Goal: Use online tool/utility: Use online tool/utility

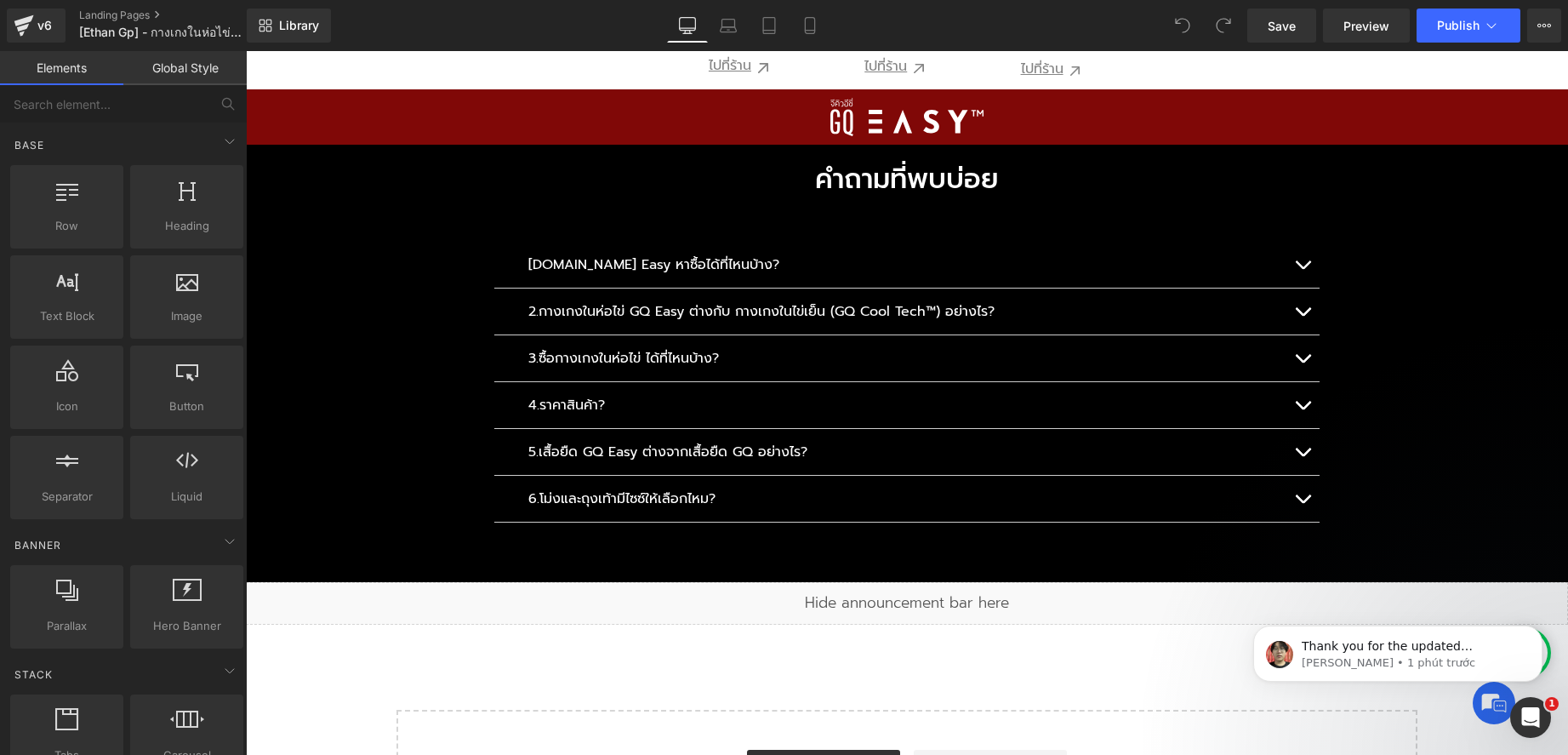
scroll to position [19572, 0]
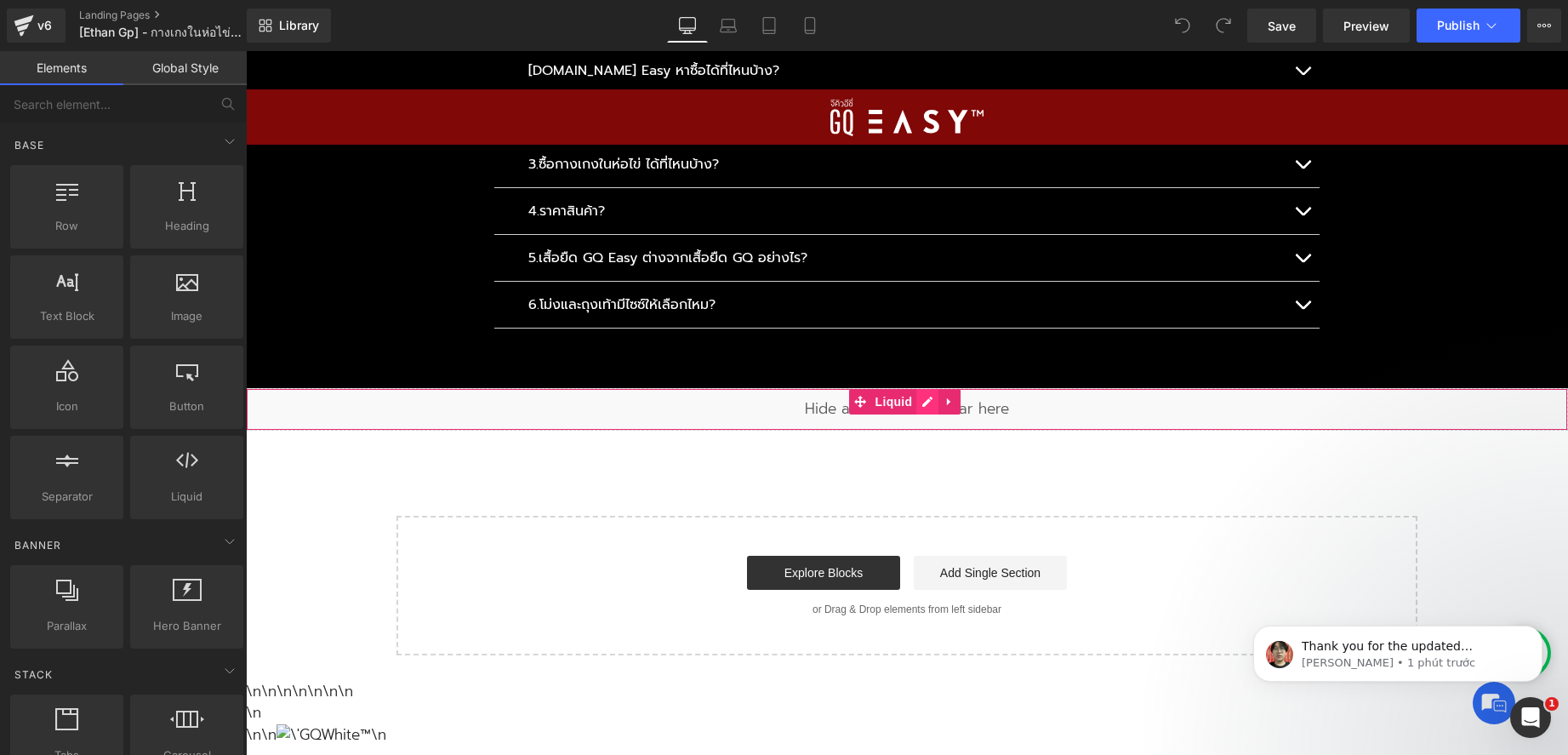
click at [923, 388] on div "Liquid" at bounding box center [907, 410] width 1322 height 43
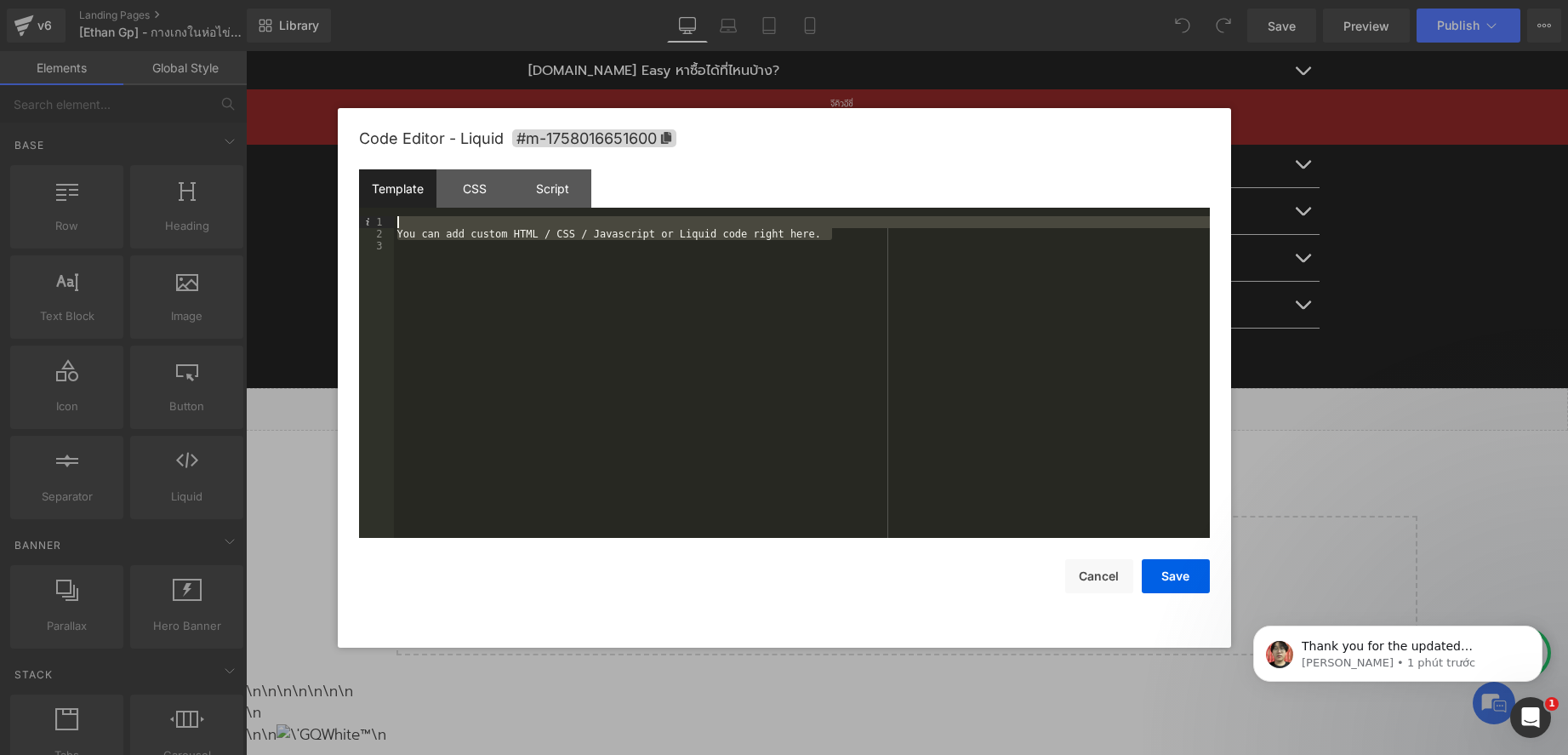
drag, startPoint x: 861, startPoint y: 239, endPoint x: 320, endPoint y: 212, distance: 541.7
click at [320, 212] on body "You are previewing how the will restyle your page. You can not edit Elements in…" at bounding box center [784, 378] width 1568 height 755
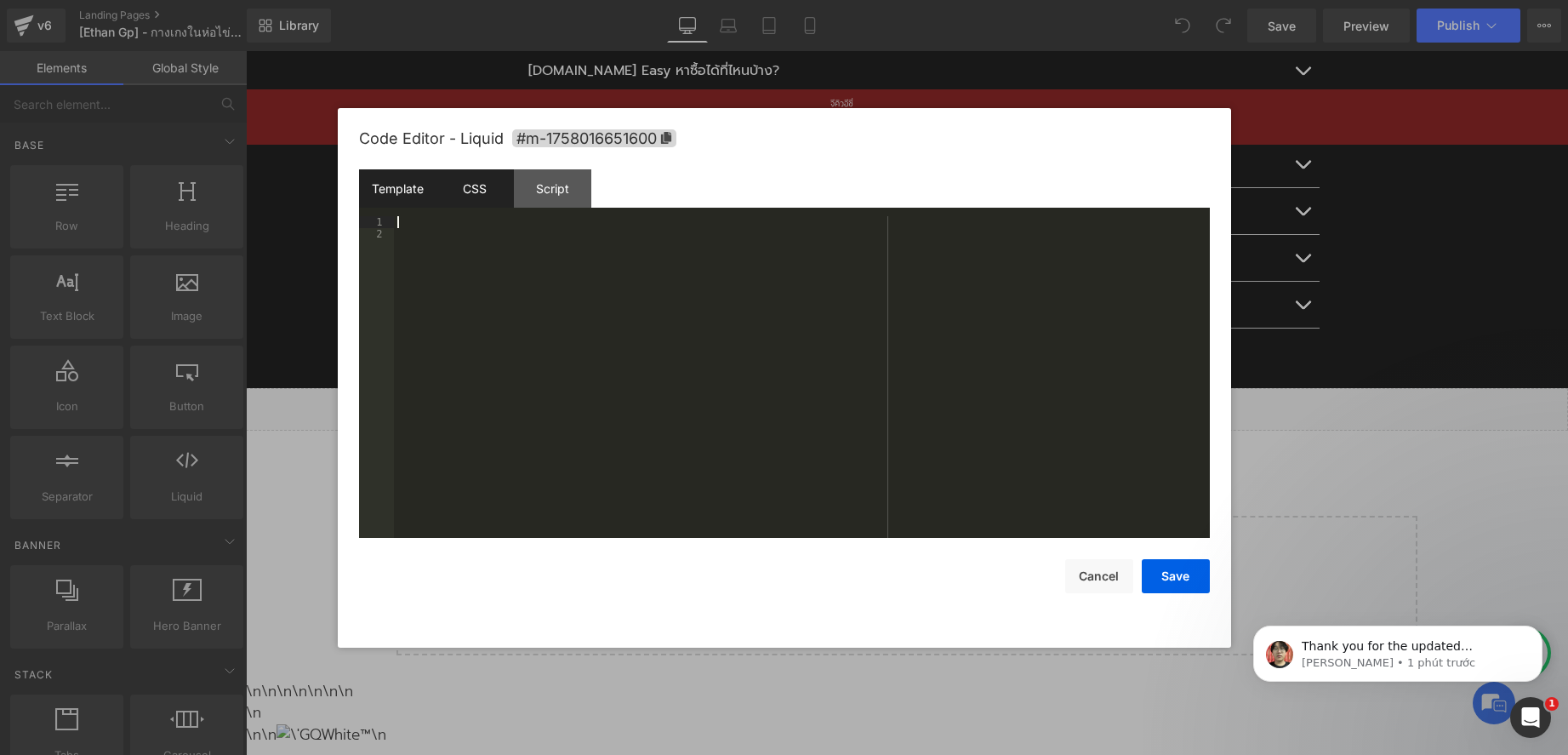
click at [480, 192] on div "CSS" at bounding box center [475, 188] width 77 height 38
click at [543, 232] on div "#announcement-bar-with-slider { display : none !important }" at bounding box center [802, 389] width 816 height 345
click at [573, 194] on div "Script" at bounding box center [552, 188] width 77 height 38
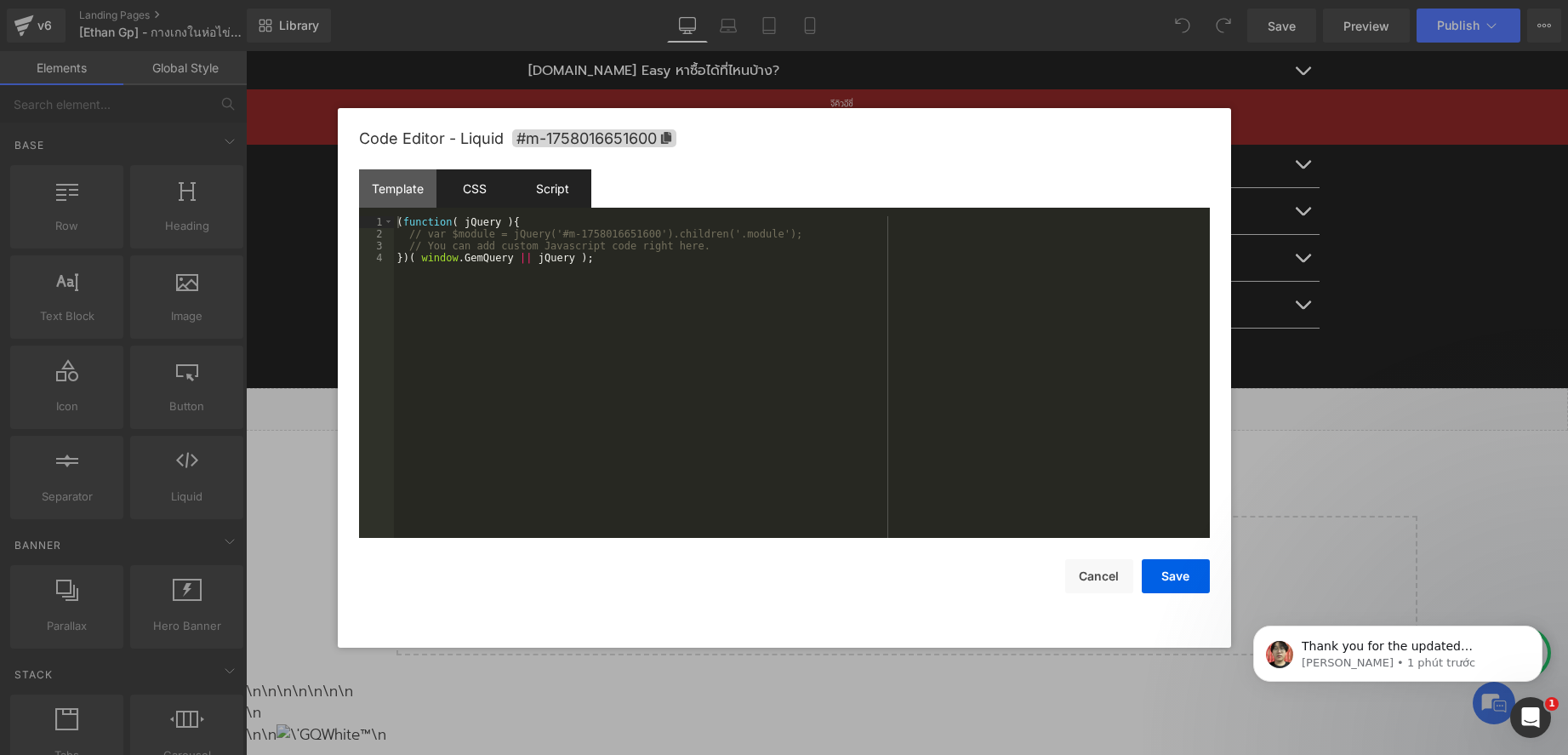
click at [490, 182] on div "CSS" at bounding box center [475, 188] width 77 height 38
click at [1163, 576] on button "Save" at bounding box center [1176, 576] width 68 height 34
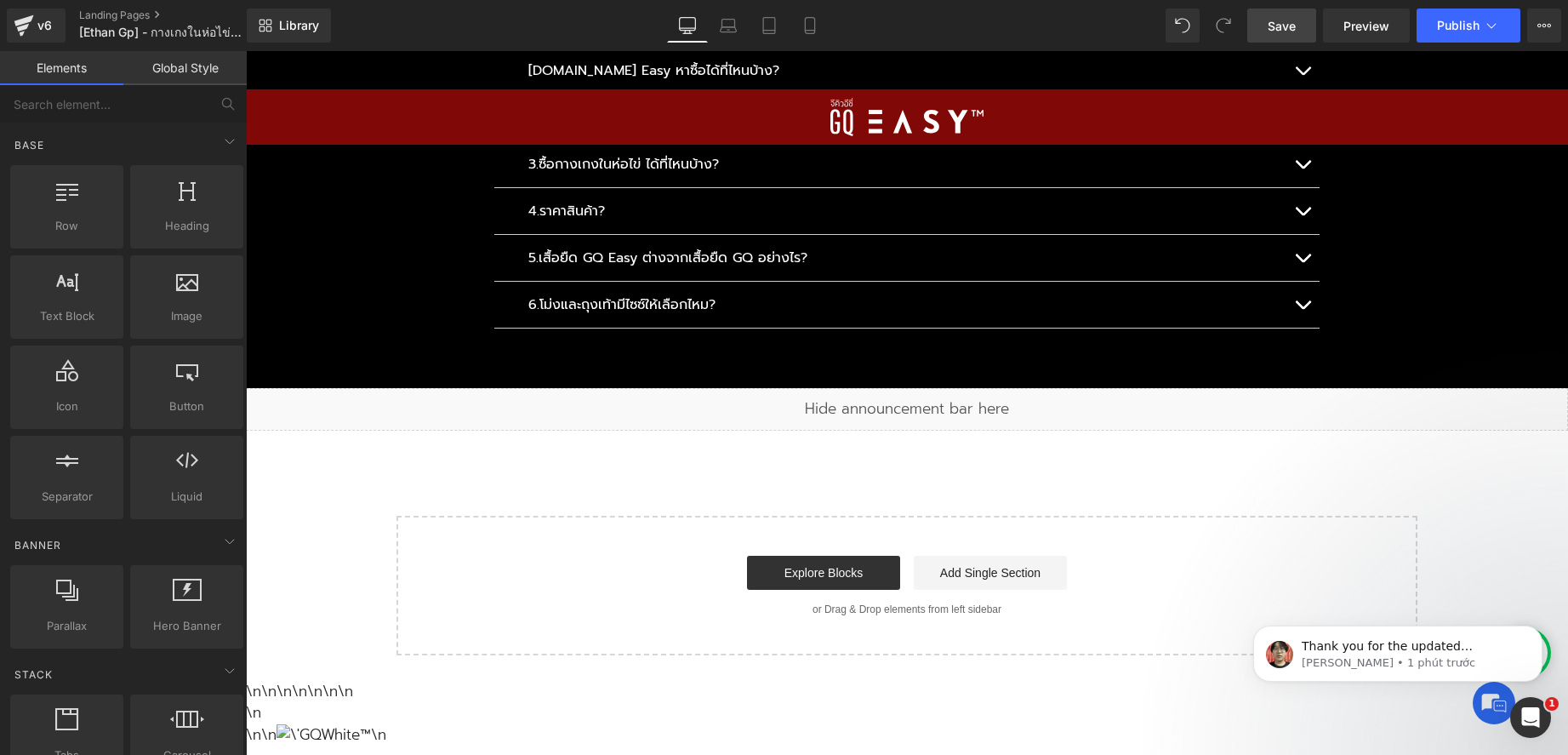
drag, startPoint x: 1281, startPoint y: 26, endPoint x: 814, endPoint y: 99, distance: 472.7
click at [1281, 26] on span "Save" at bounding box center [1281, 25] width 28 height 18
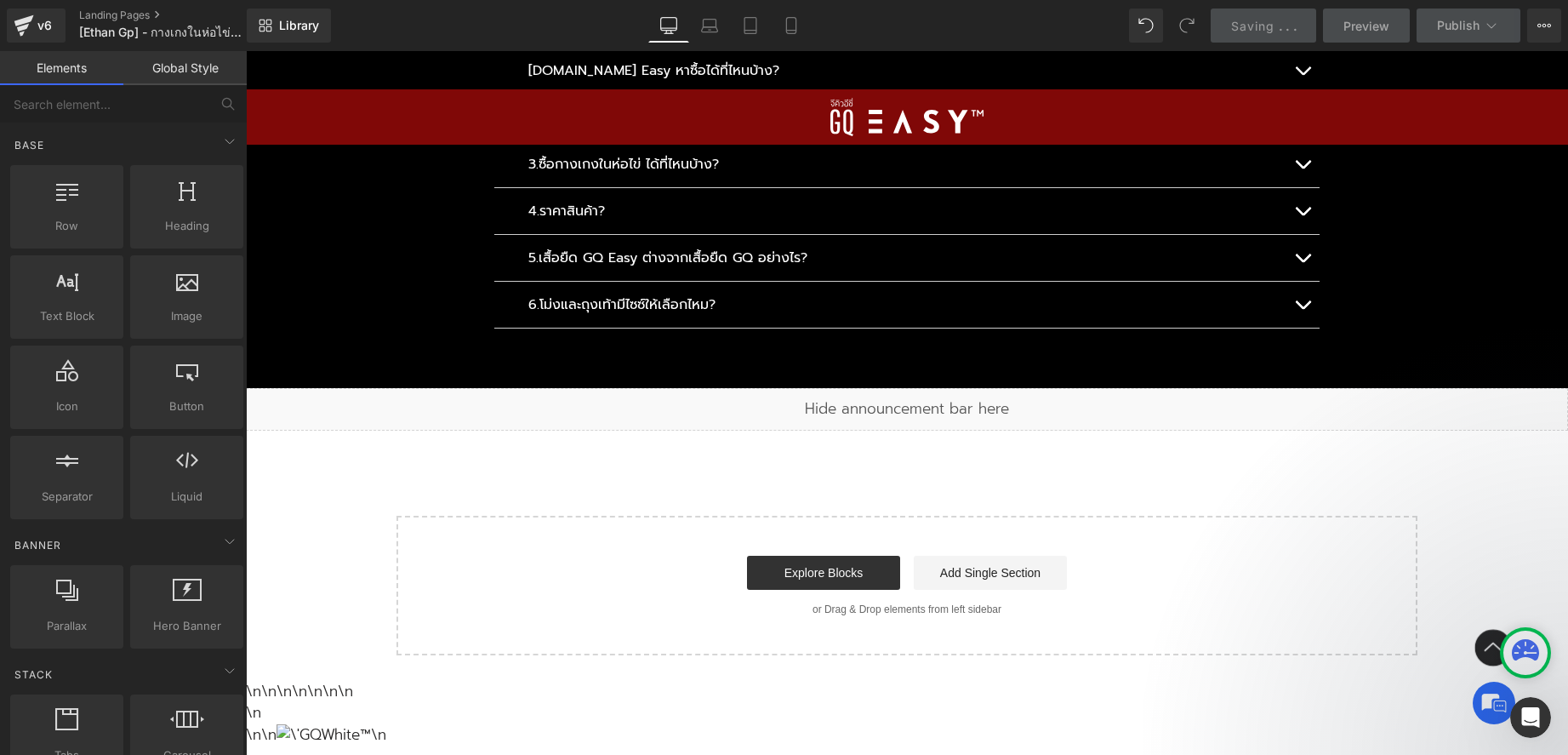
scroll to position [18126, 0]
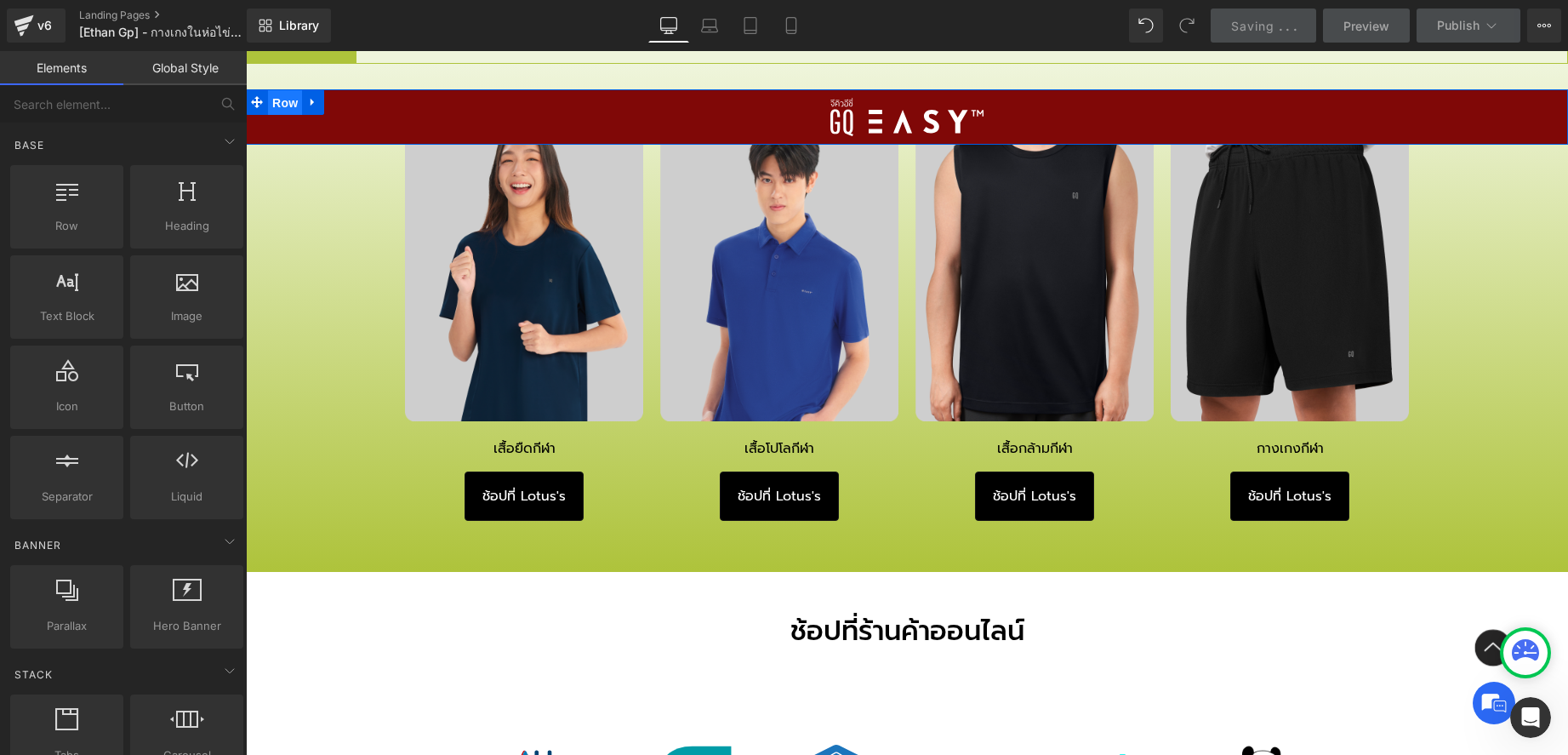
click at [279, 108] on span "Row" at bounding box center [285, 102] width 34 height 25
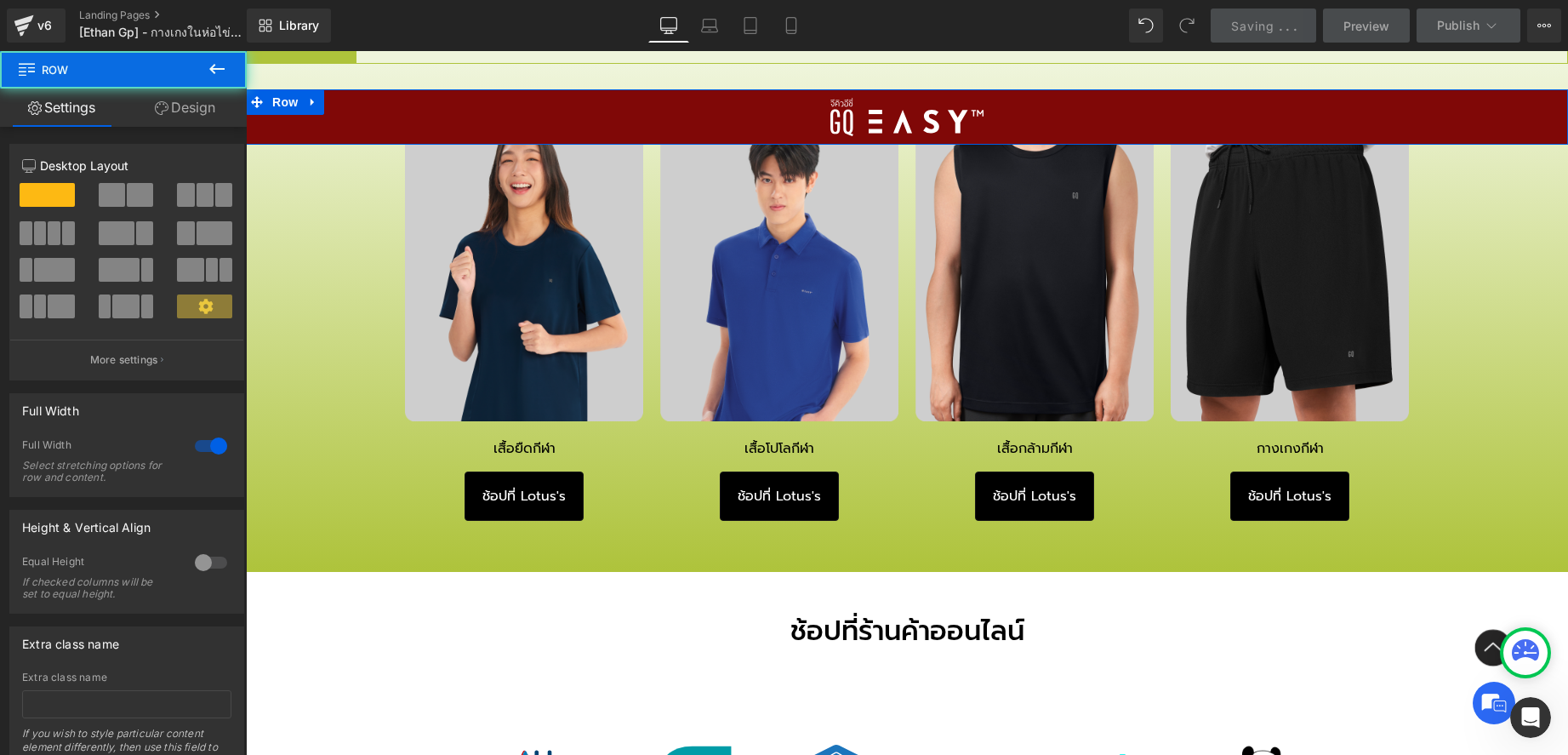
click at [187, 111] on link "Design" at bounding box center [185, 107] width 124 height 38
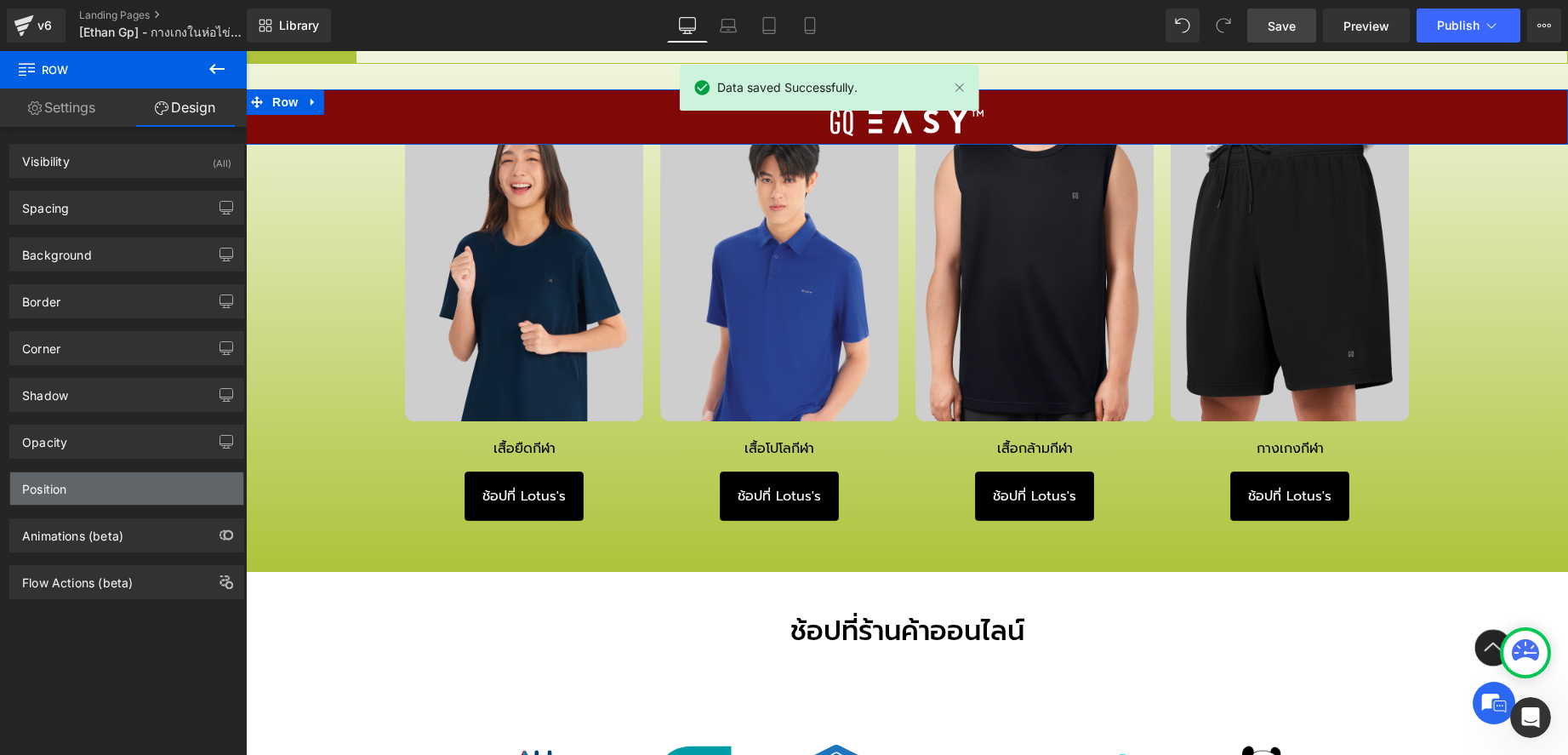
click at [124, 494] on div "Position" at bounding box center [126, 488] width 233 height 32
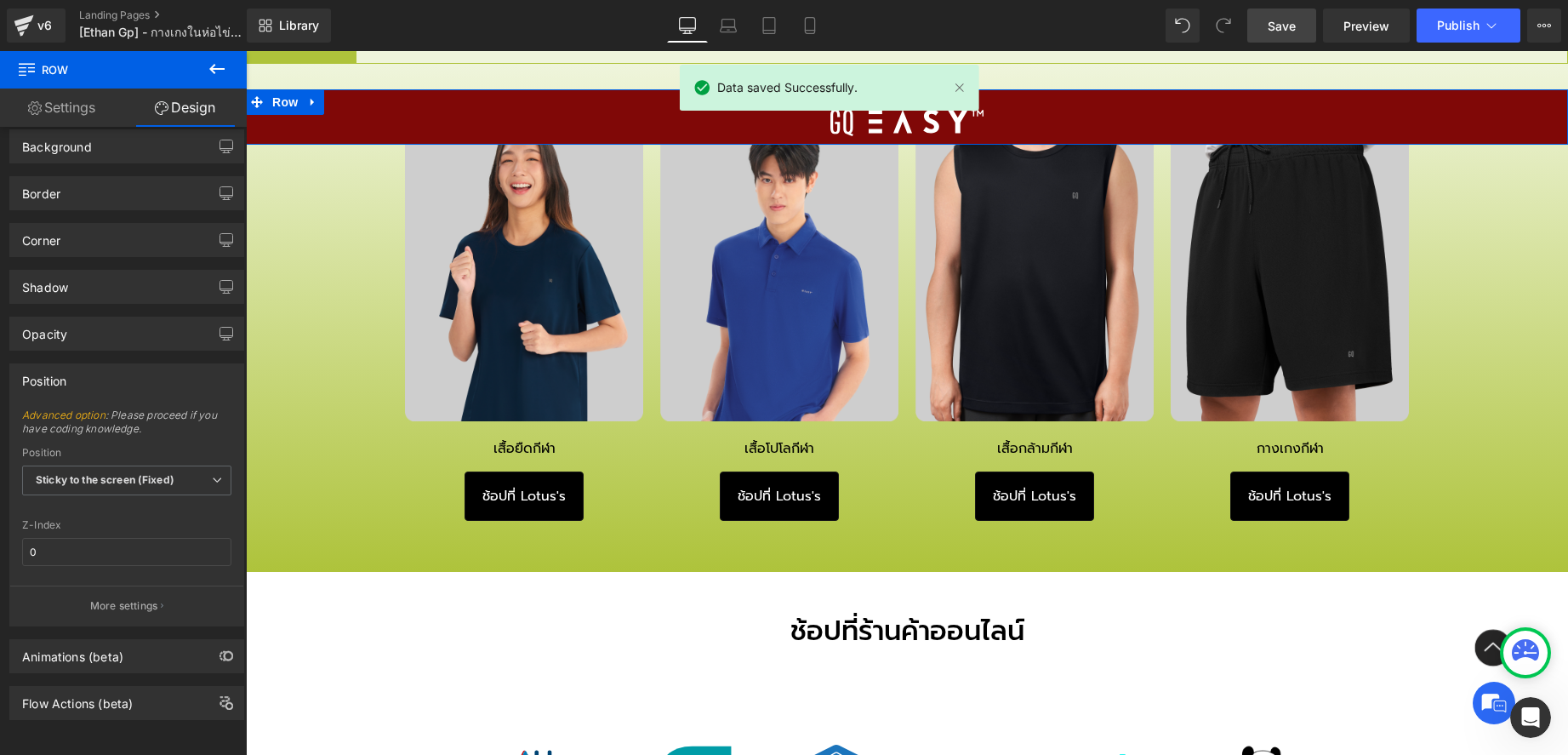
scroll to position [121, 0]
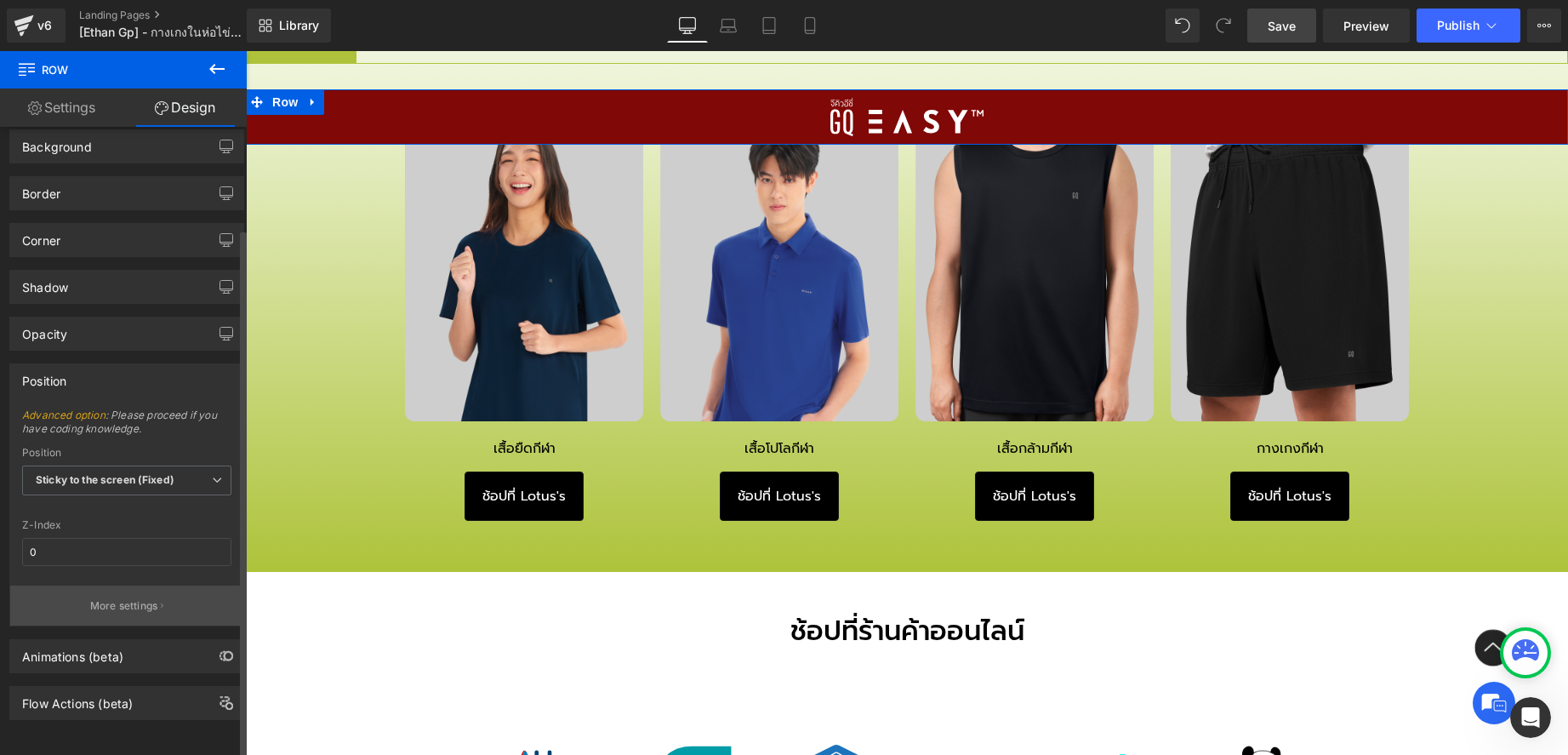
click at [137, 602] on button "More settings" at bounding box center [126, 605] width 233 height 40
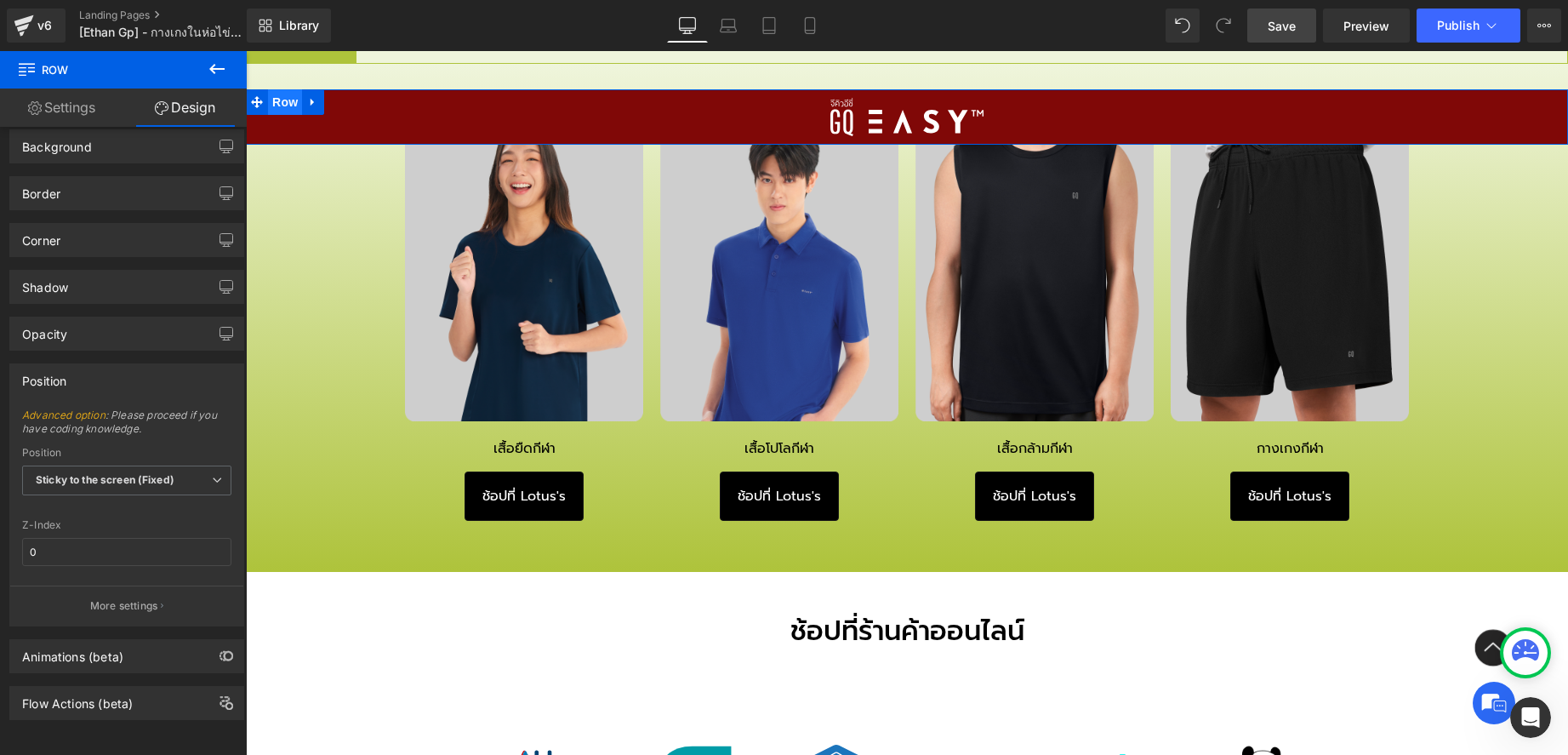
click at [286, 103] on span "Row" at bounding box center [285, 102] width 34 height 25
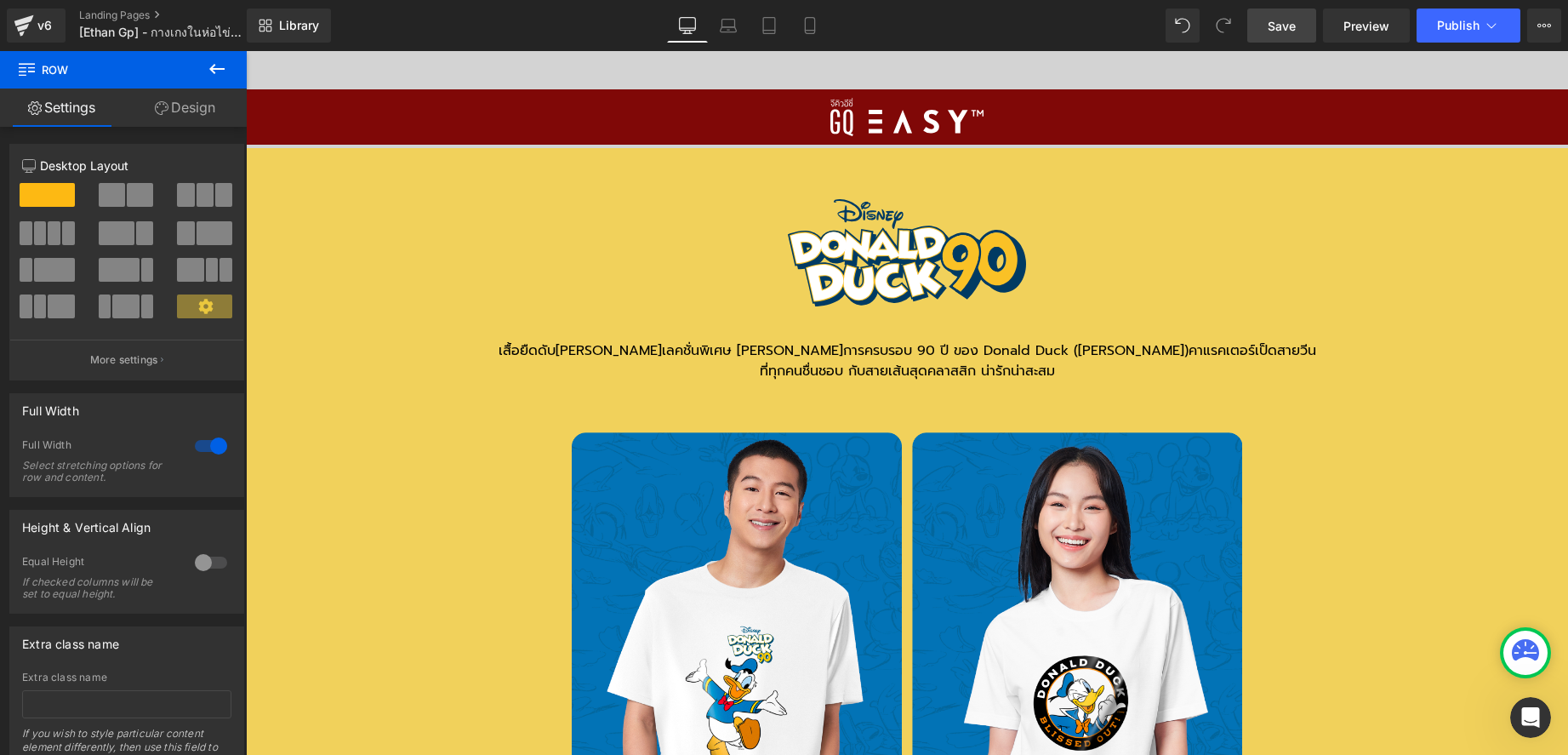
scroll to position [13076, 0]
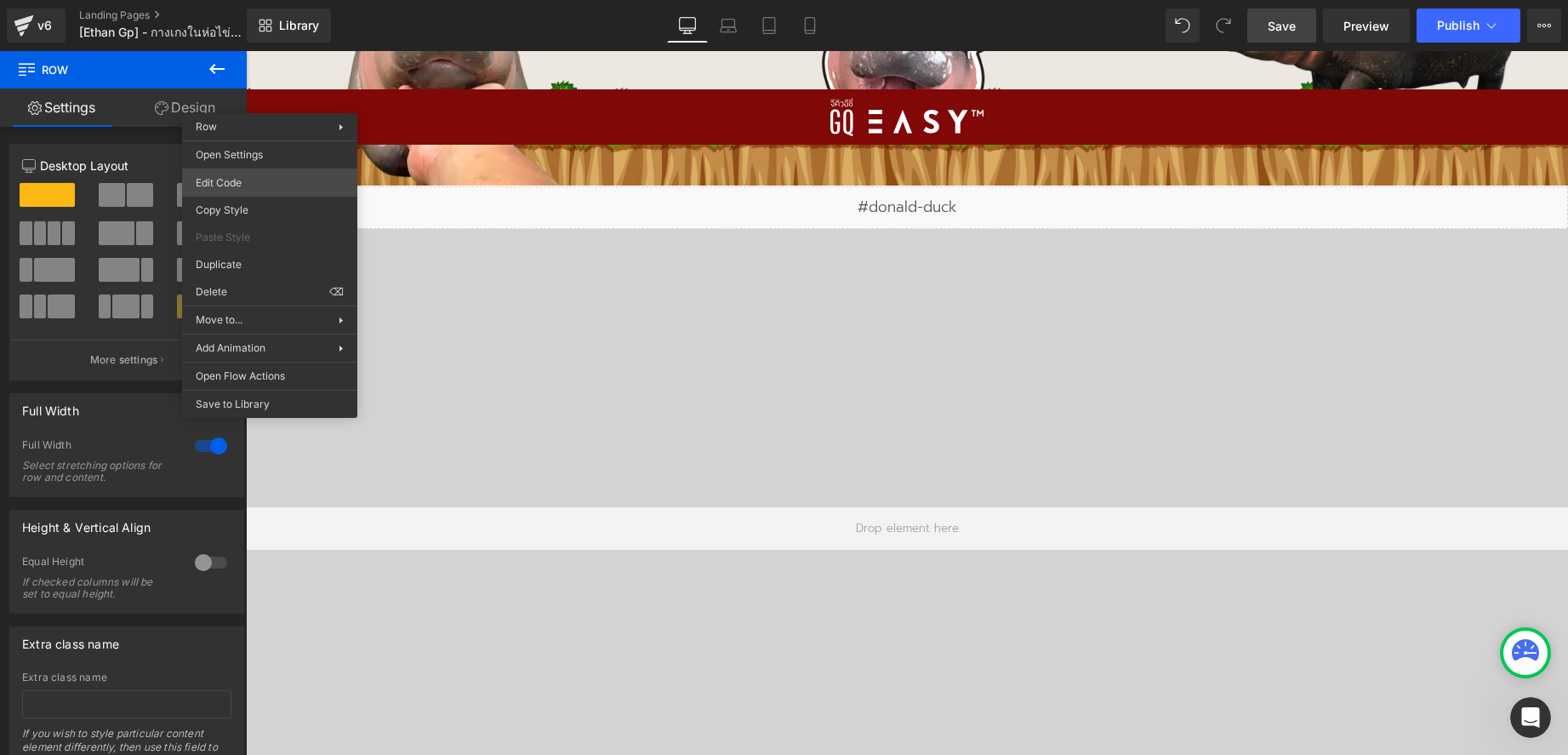
click at [243, 182] on body "Row You are previewing how the will restyle your page. You can not edit Element…" at bounding box center [784, 378] width 1568 height 755
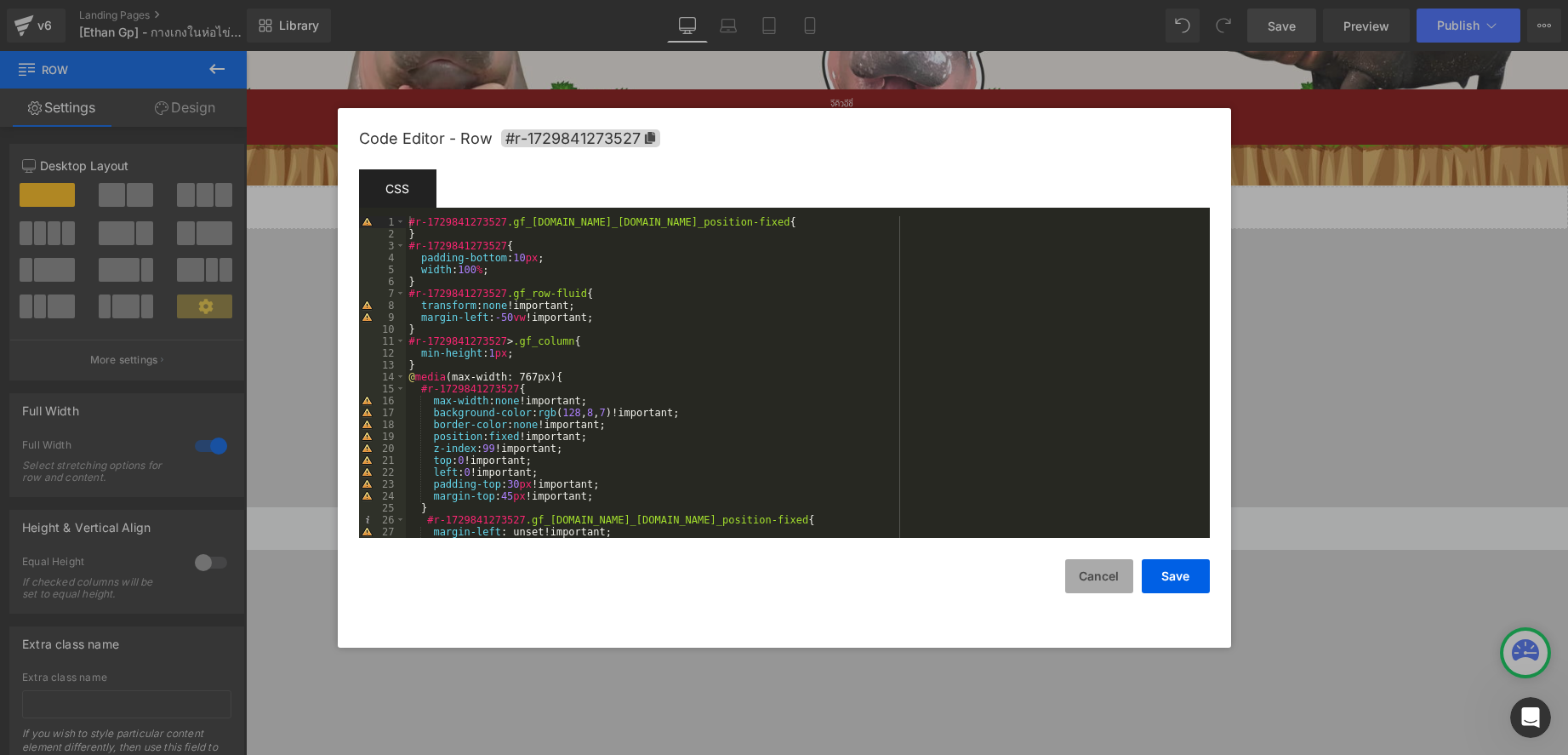
drag, startPoint x: 1107, startPoint y: 572, endPoint x: 1092, endPoint y: 567, distance: 15.8
click at [1106, 573] on button "Cancel" at bounding box center [1099, 576] width 68 height 34
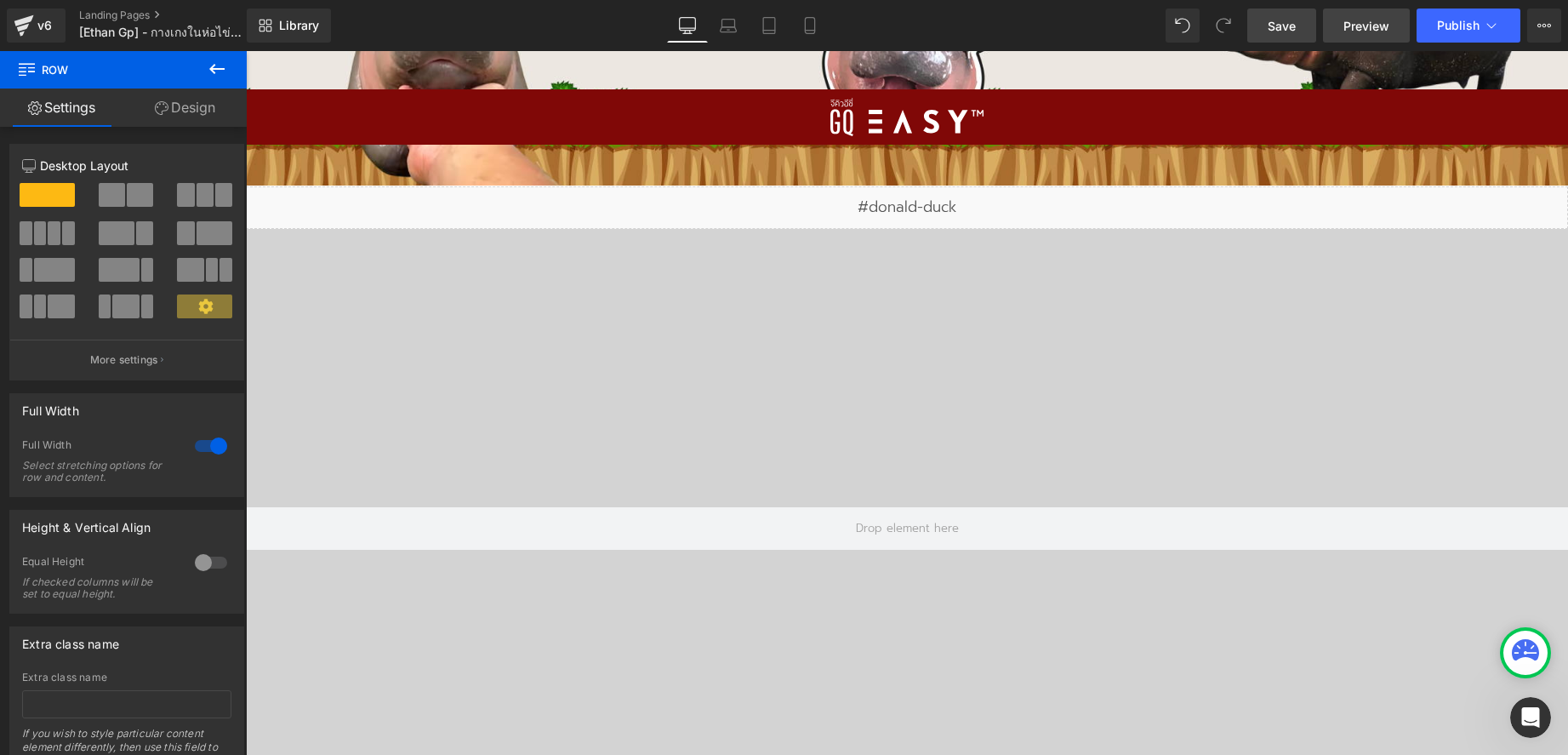
click at [1355, 29] on span "Preview" at bounding box center [1366, 25] width 46 height 18
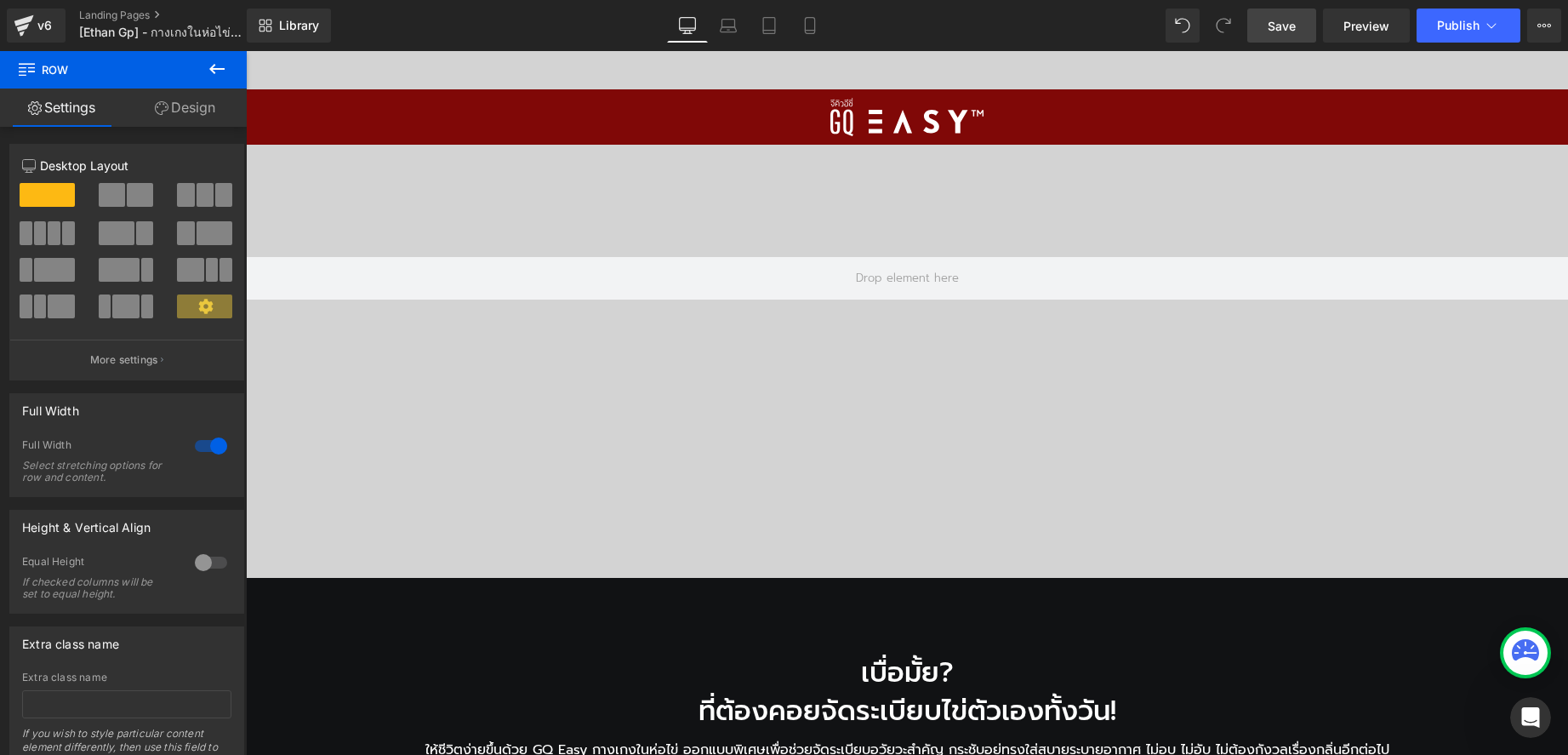
scroll to position [0, 0]
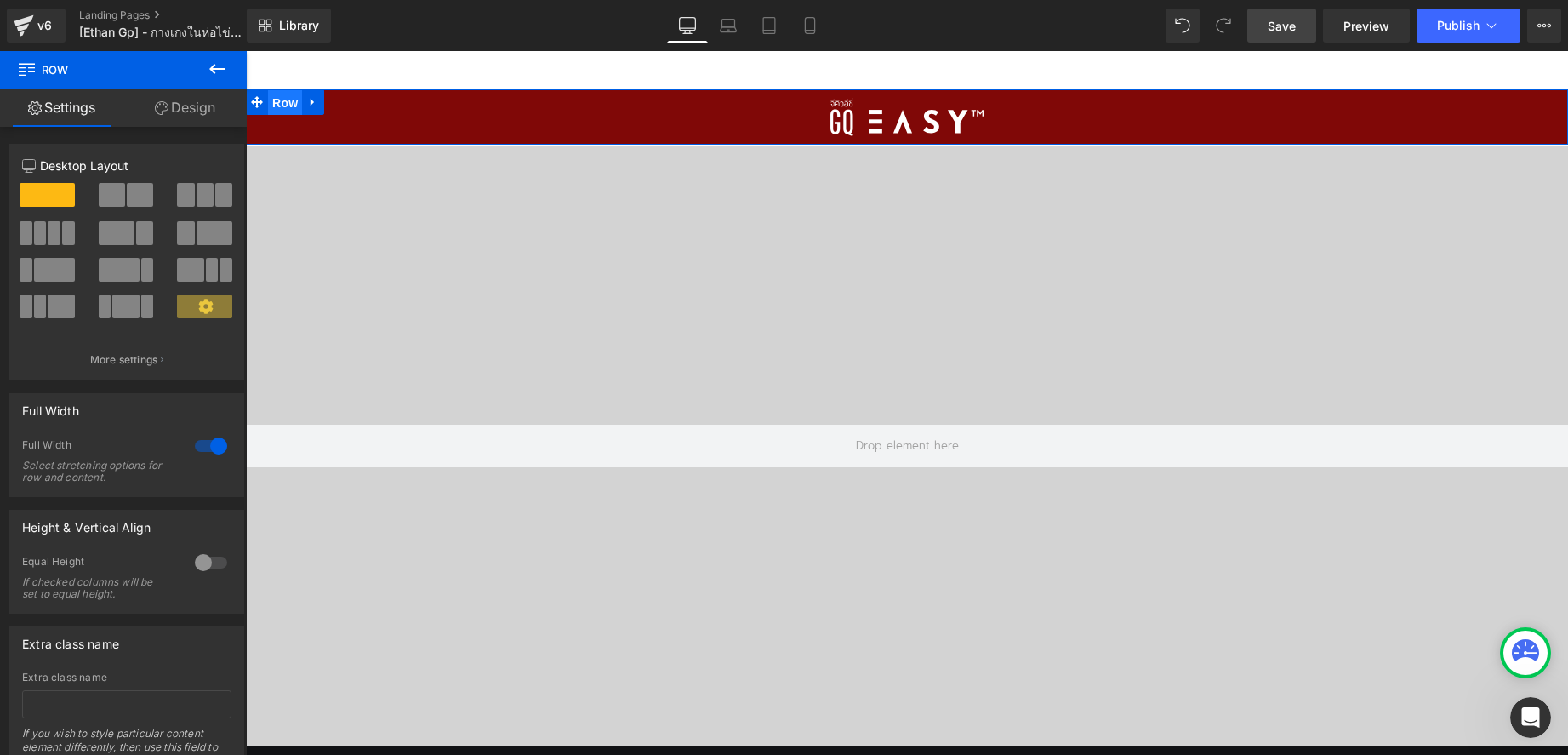
click at [276, 105] on span "Row" at bounding box center [285, 102] width 34 height 25
click at [171, 107] on link "Design" at bounding box center [185, 107] width 124 height 38
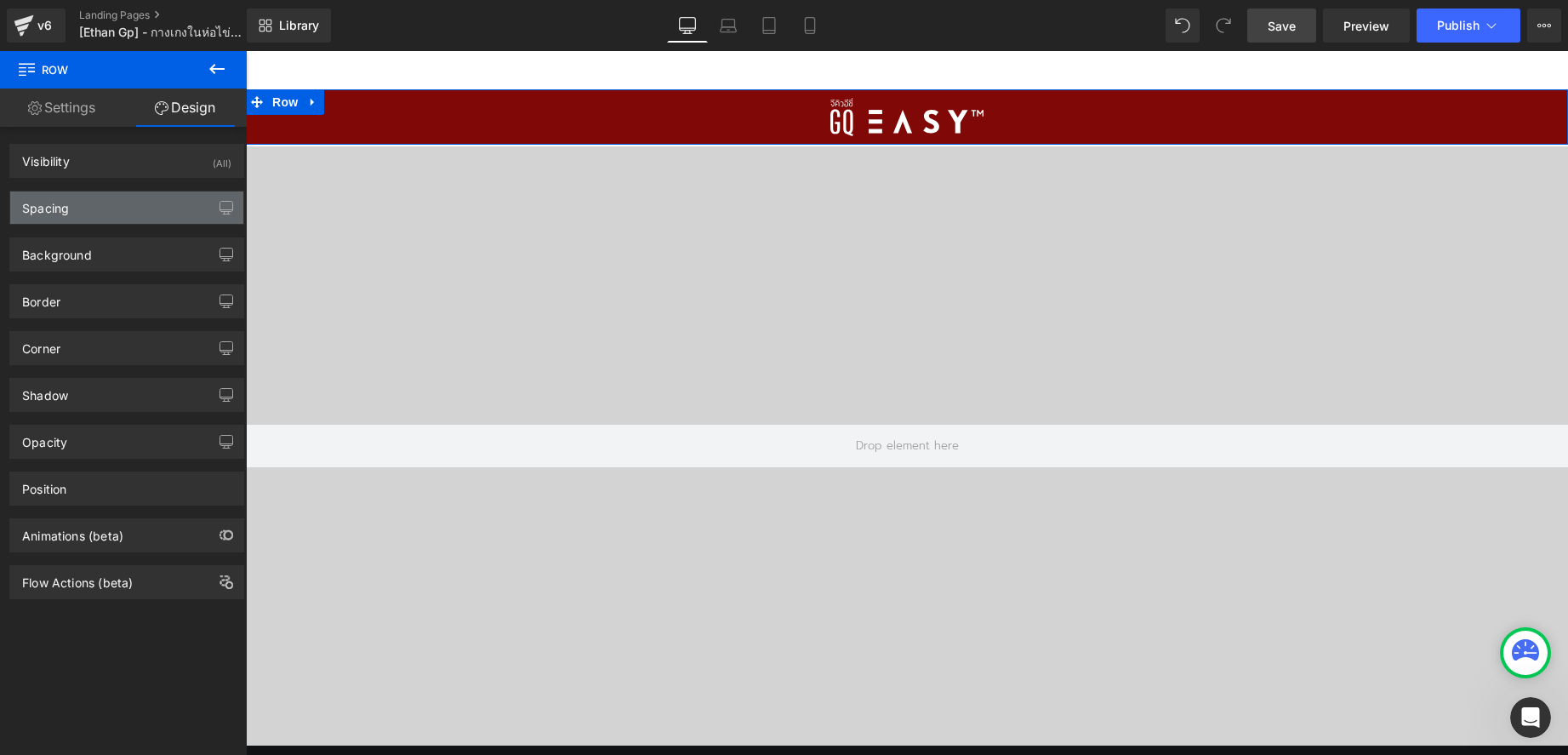
click at [117, 209] on div "Spacing" at bounding box center [126, 207] width 233 height 32
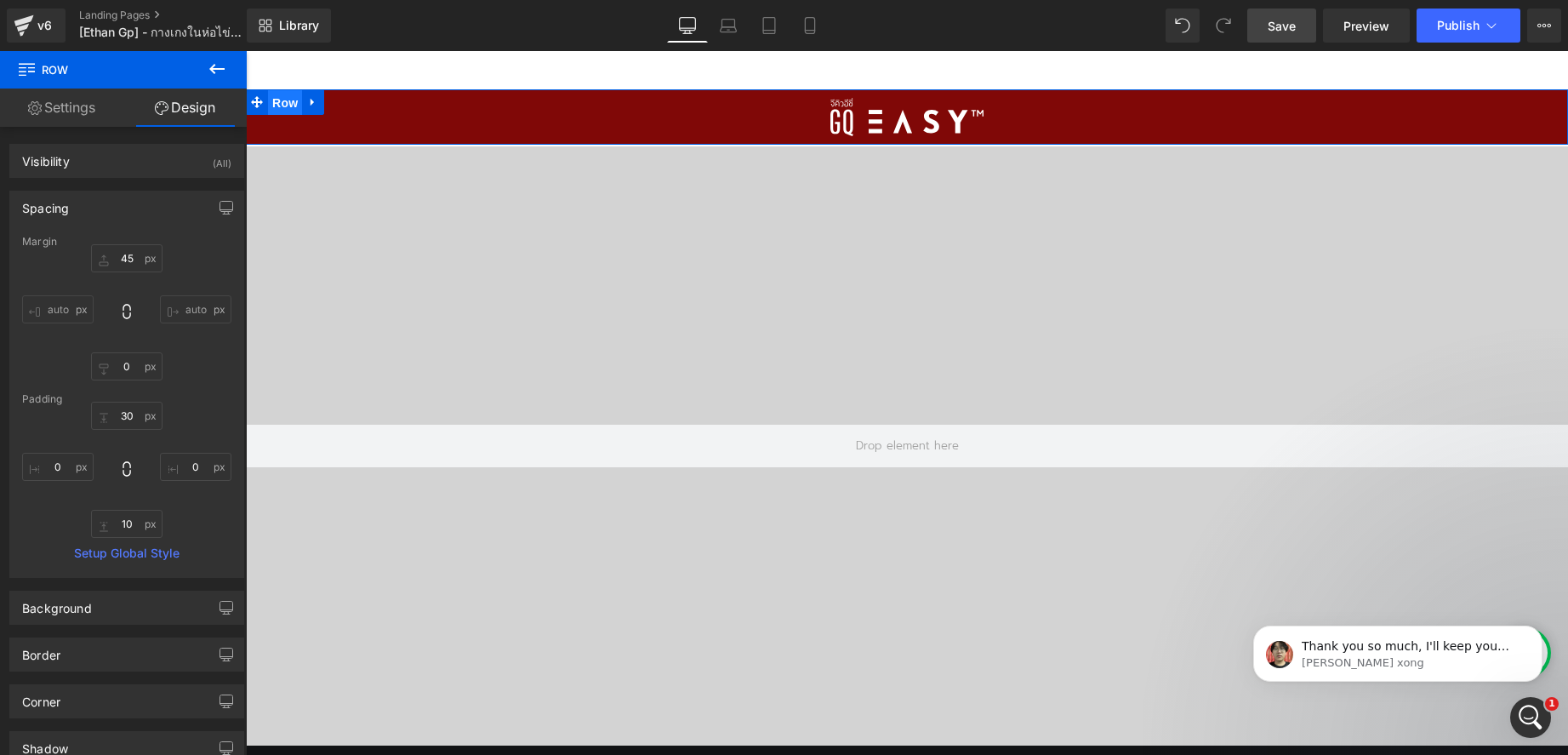
click at [280, 95] on span "Row" at bounding box center [285, 102] width 34 height 25
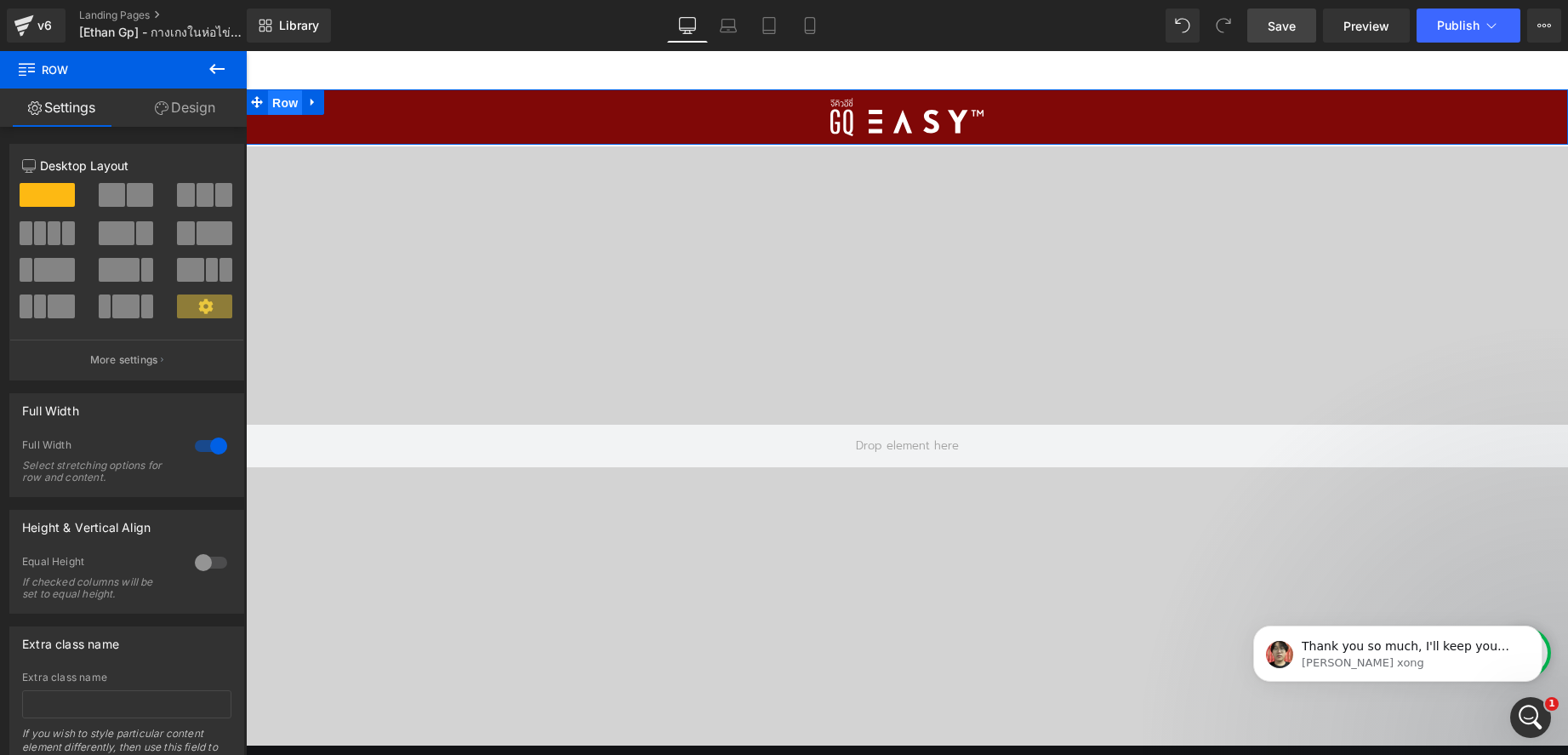
click at [288, 99] on span "Row" at bounding box center [285, 102] width 34 height 25
click at [176, 99] on link "Design" at bounding box center [185, 107] width 124 height 38
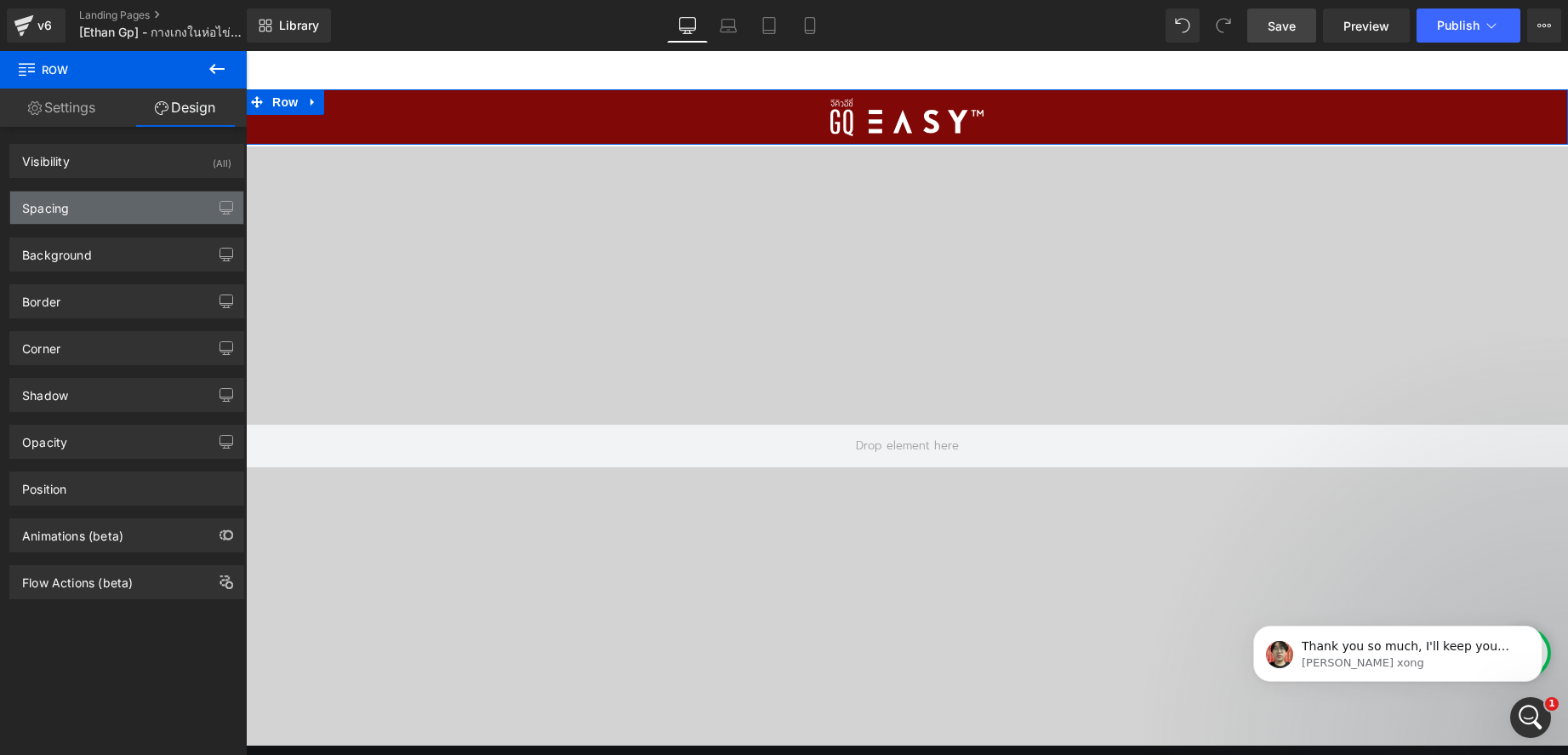
click at [92, 213] on div "Spacing" at bounding box center [126, 207] width 233 height 32
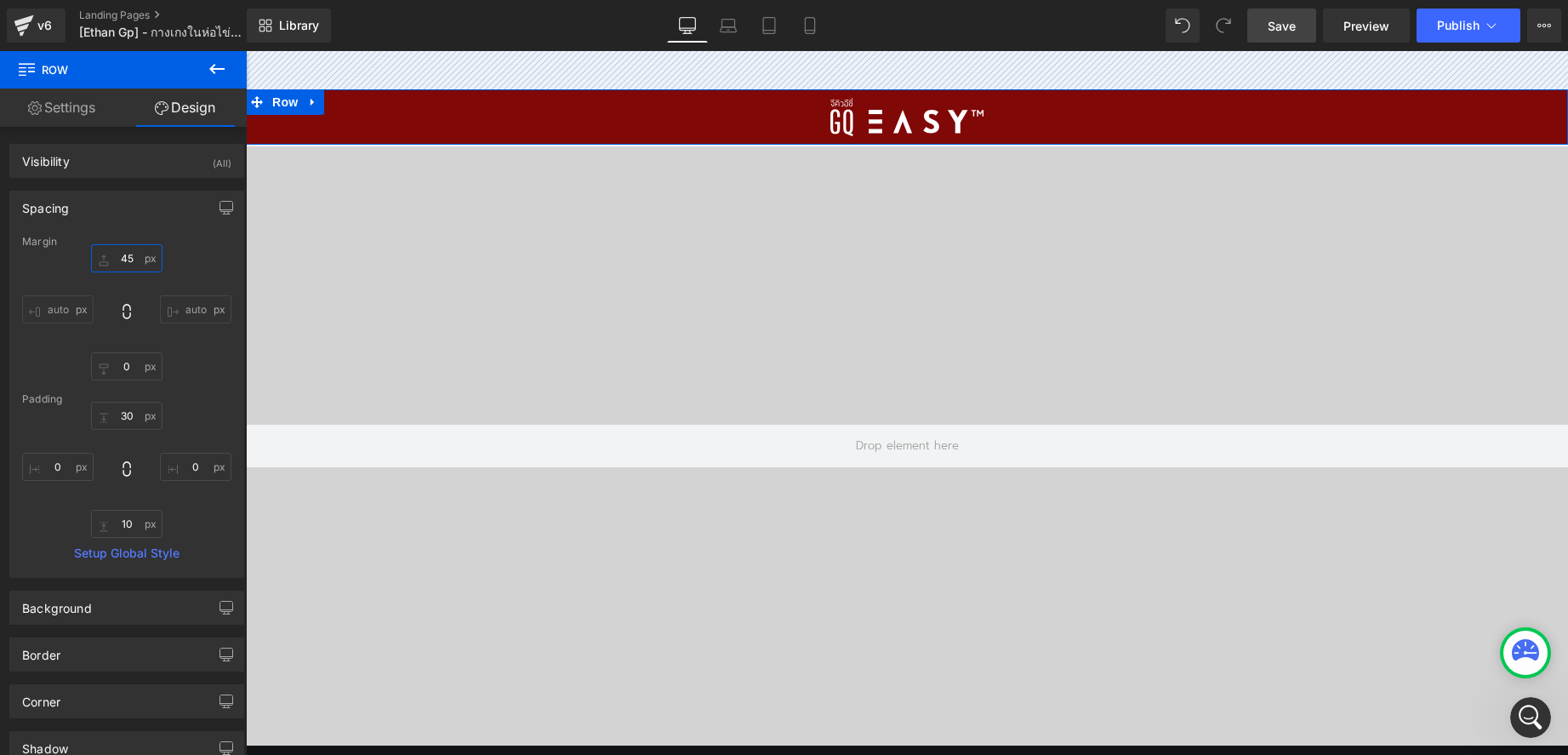
click at [128, 257] on input "text" at bounding box center [126, 258] width 71 height 28
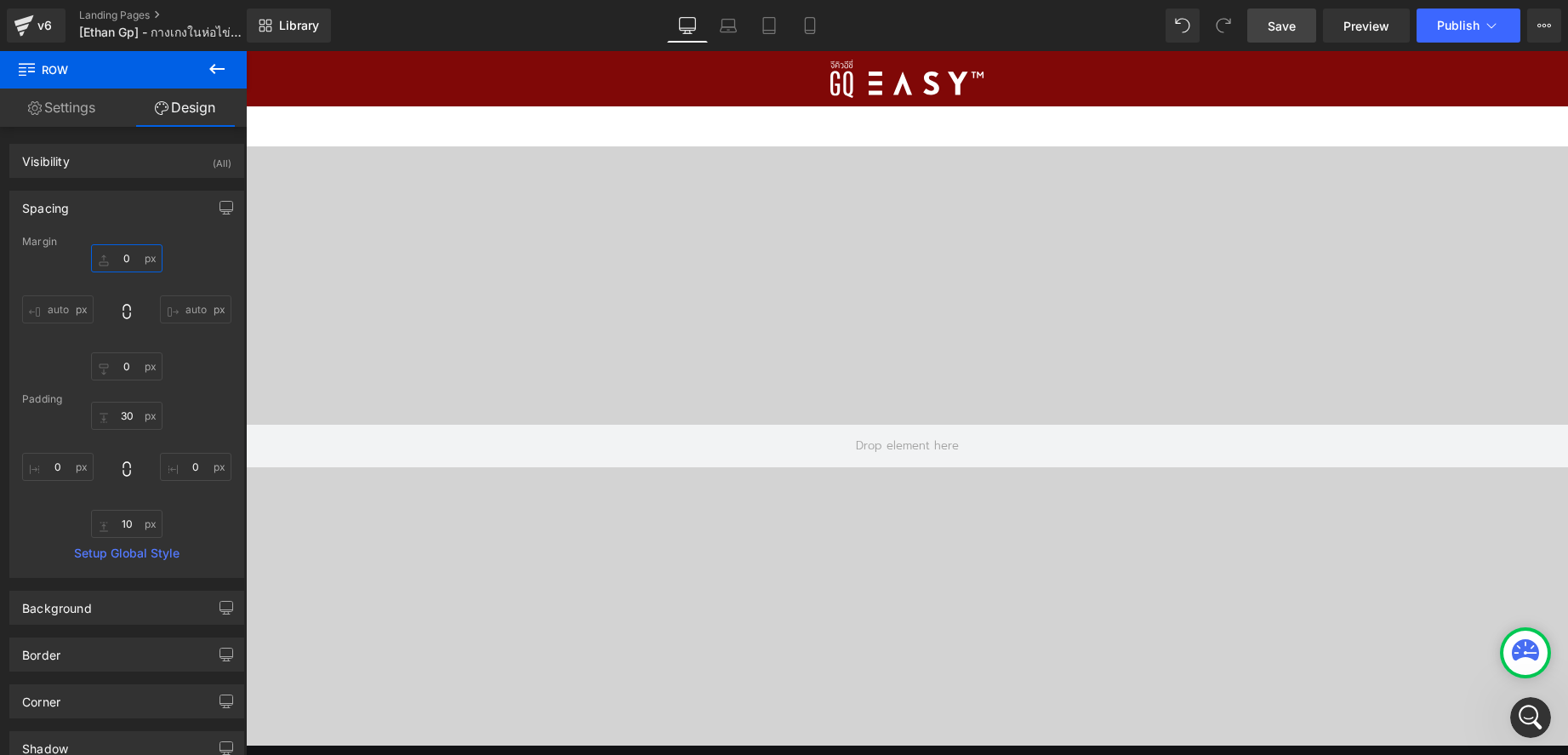
type input "0"
click at [740, 164] on div at bounding box center [907, 446] width 1322 height 599
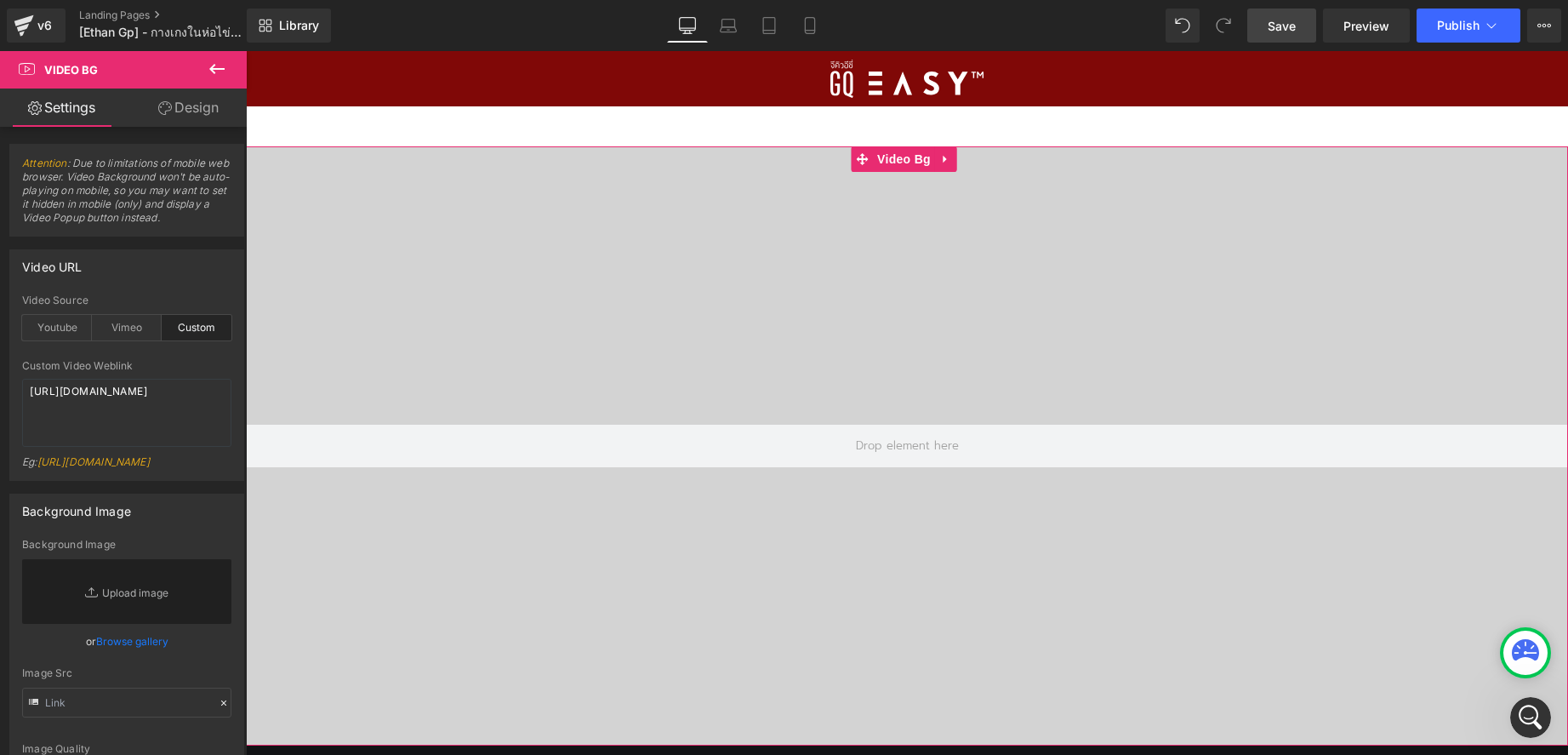
click at [221, 103] on link "Design" at bounding box center [188, 107] width 124 height 38
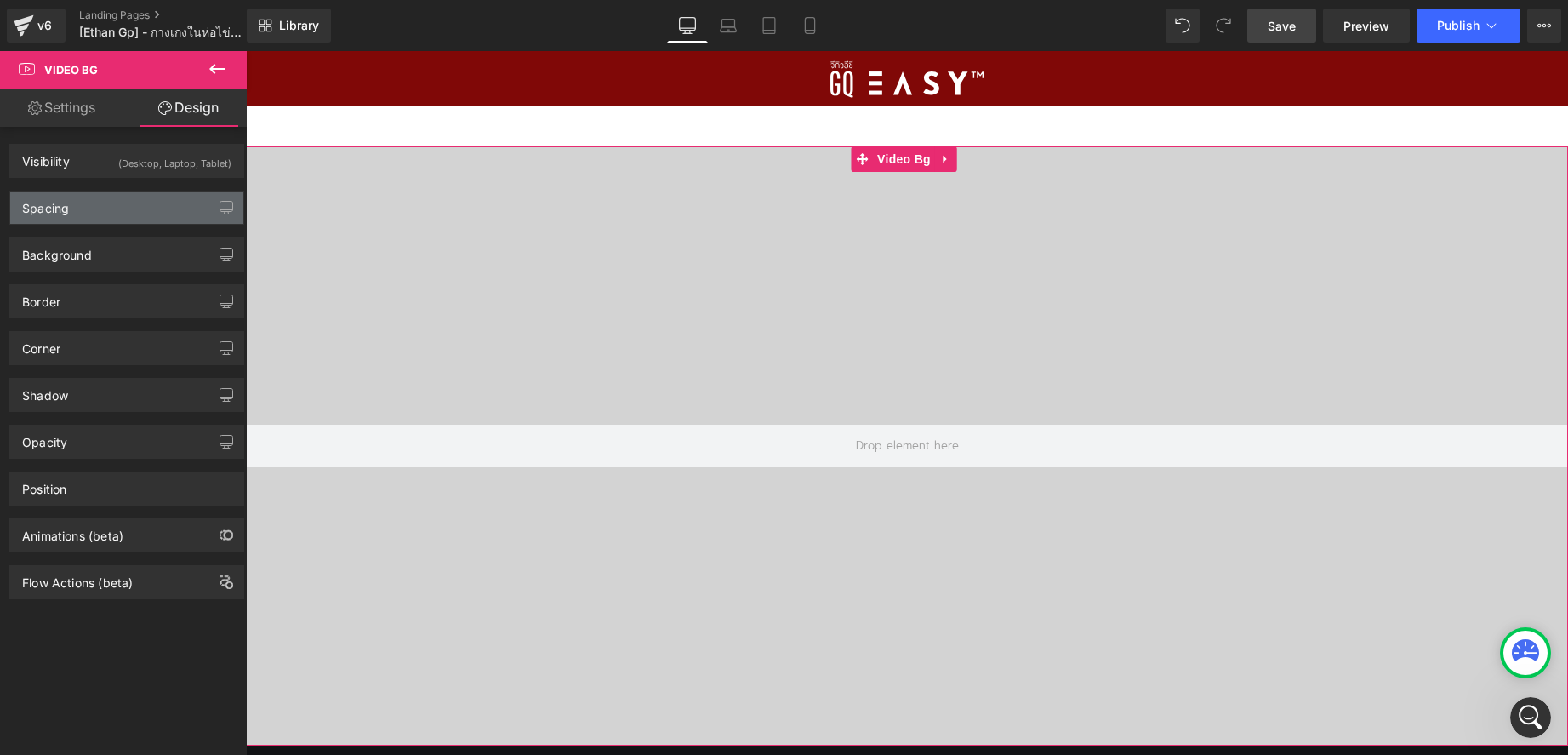
click at [116, 194] on div "Spacing" at bounding box center [126, 207] width 233 height 32
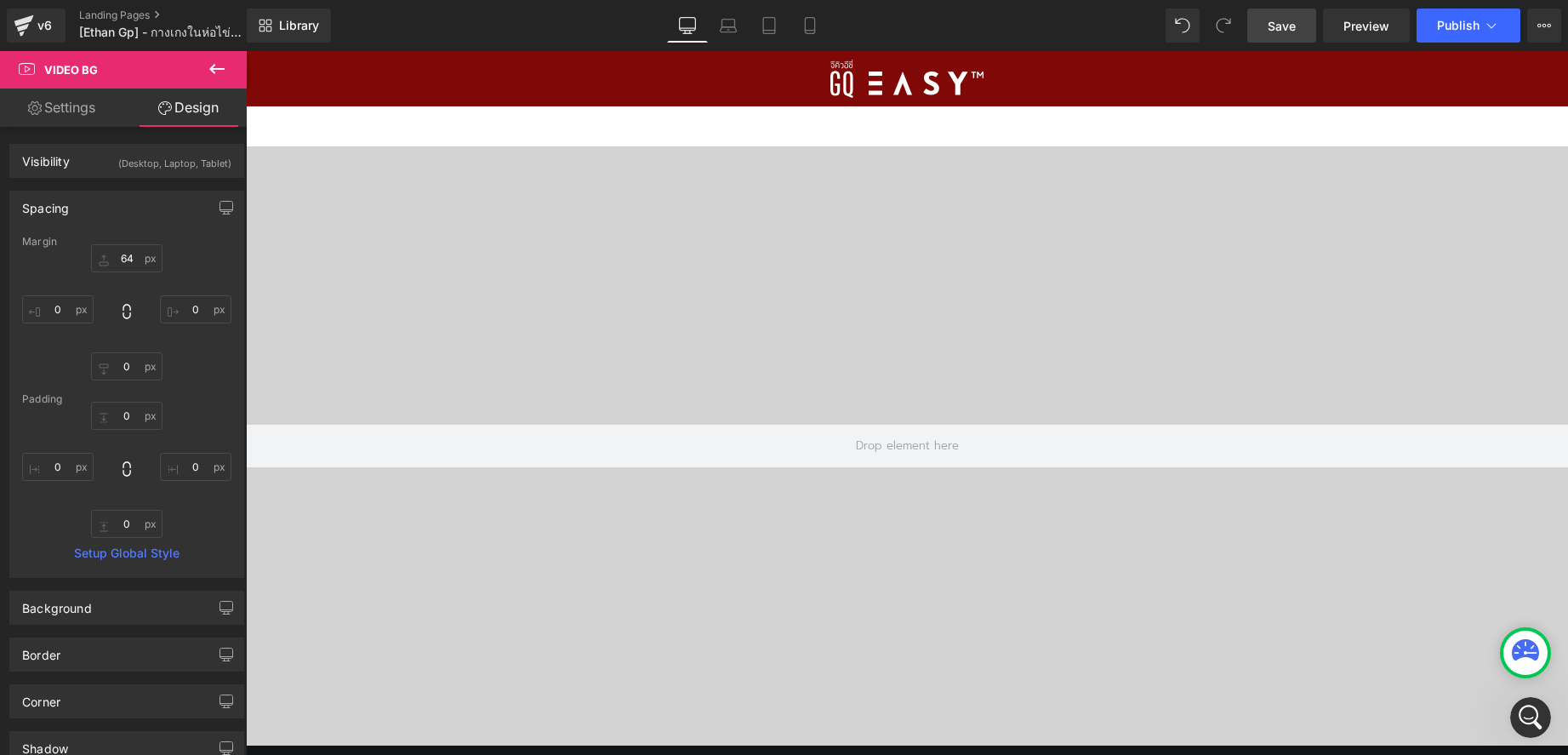
click at [1288, 24] on span "Save" at bounding box center [1281, 25] width 28 height 18
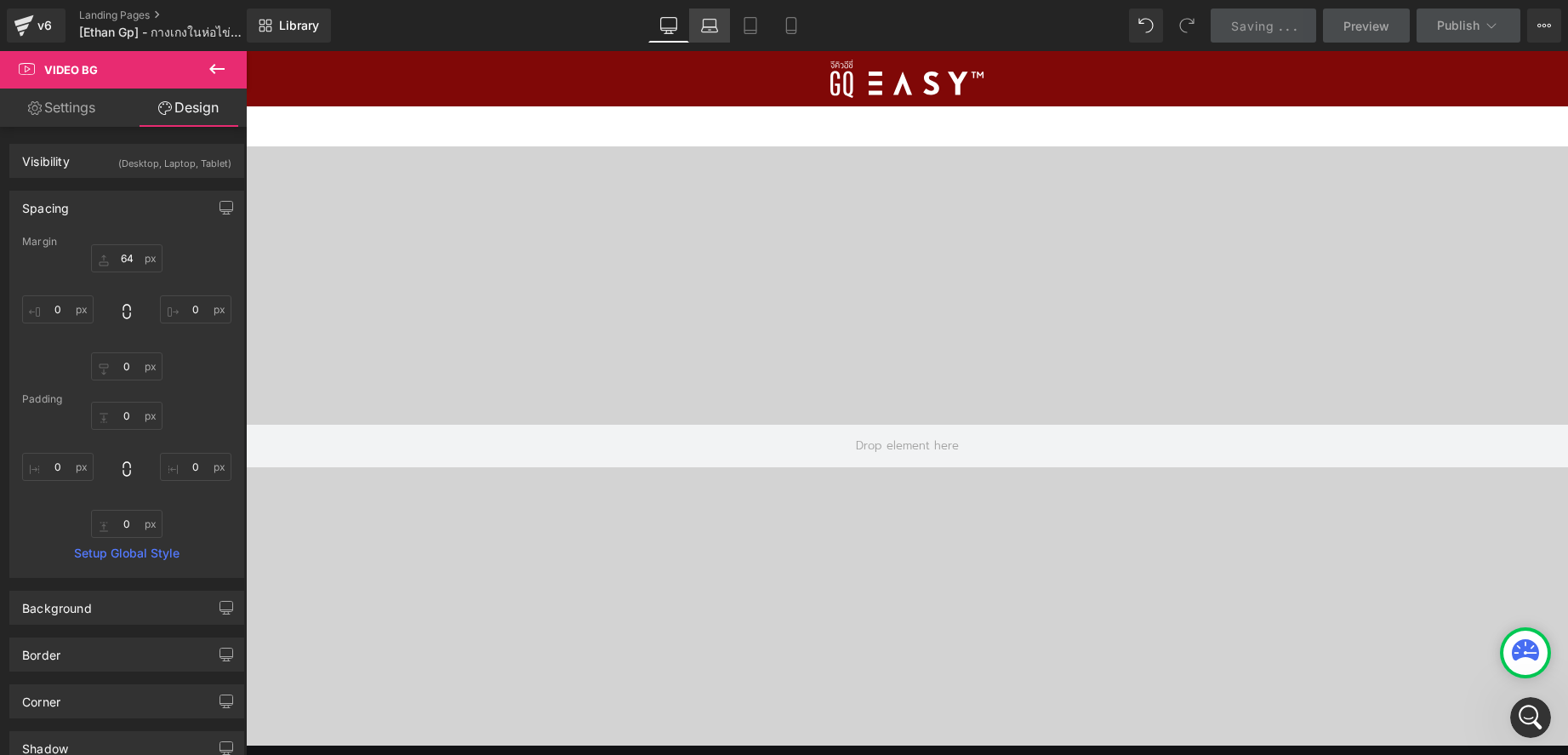
click at [703, 21] on icon at bounding box center [709, 24] width 17 height 17
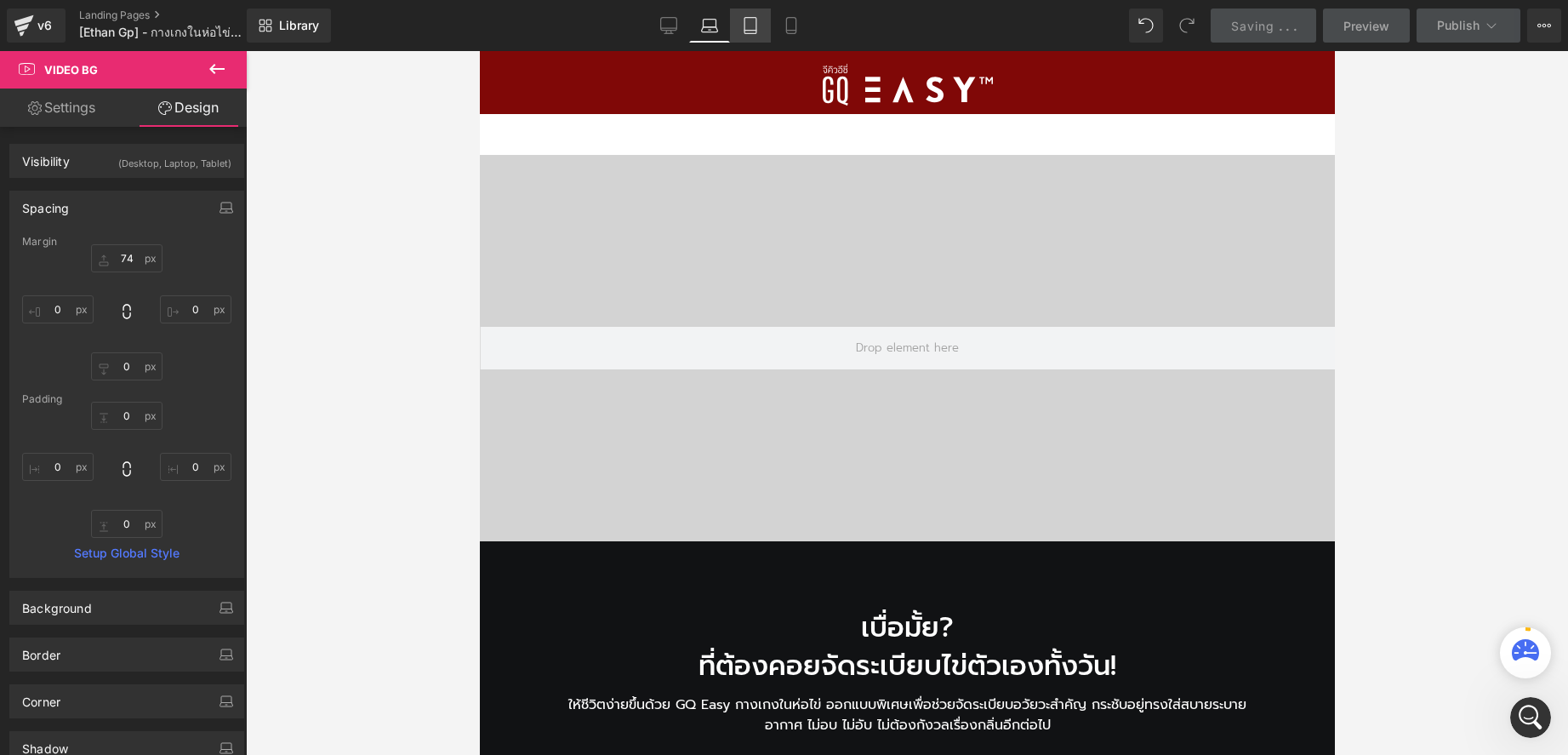
click at [750, 21] on icon at bounding box center [750, 24] width 17 height 17
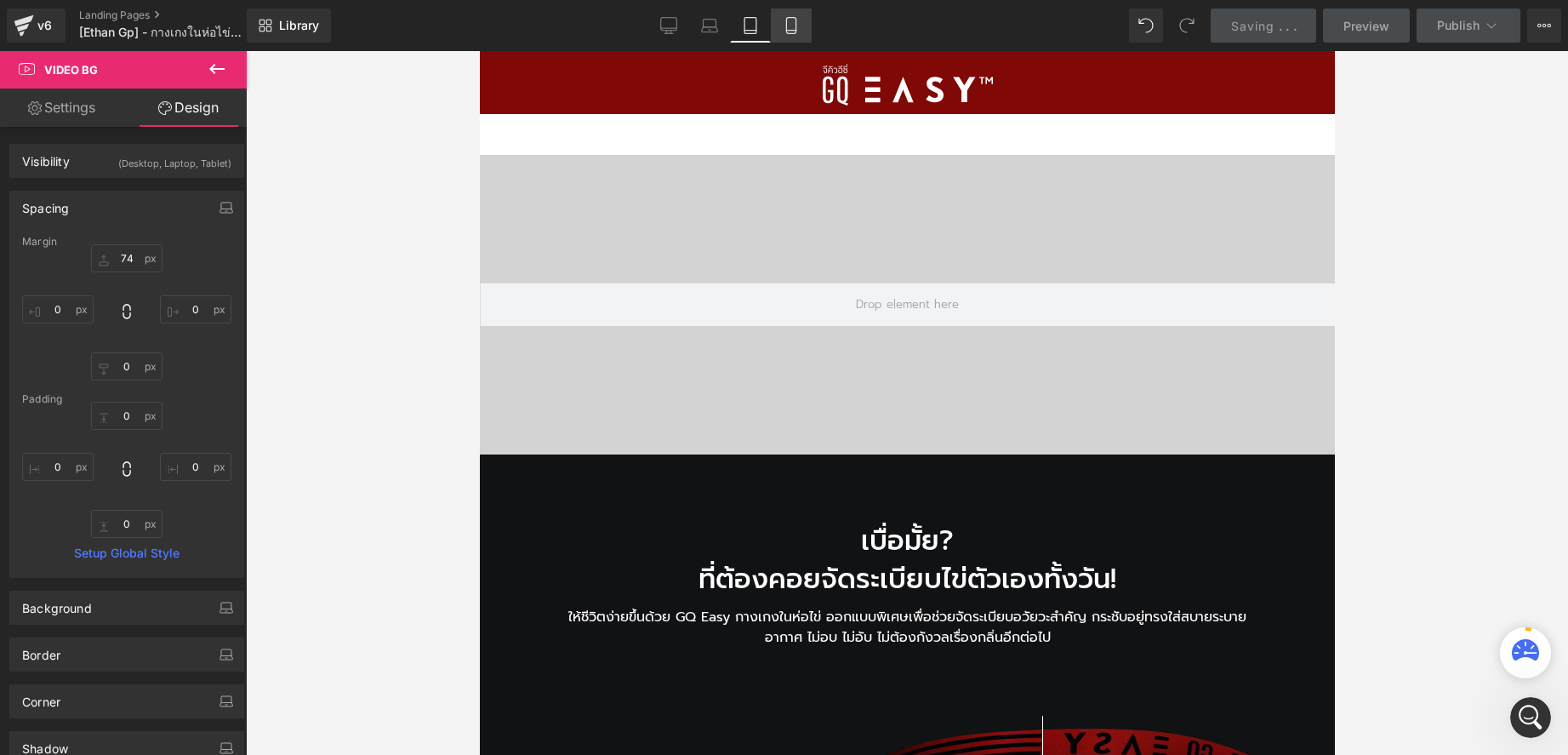
click at [791, 26] on icon at bounding box center [791, 24] width 17 height 17
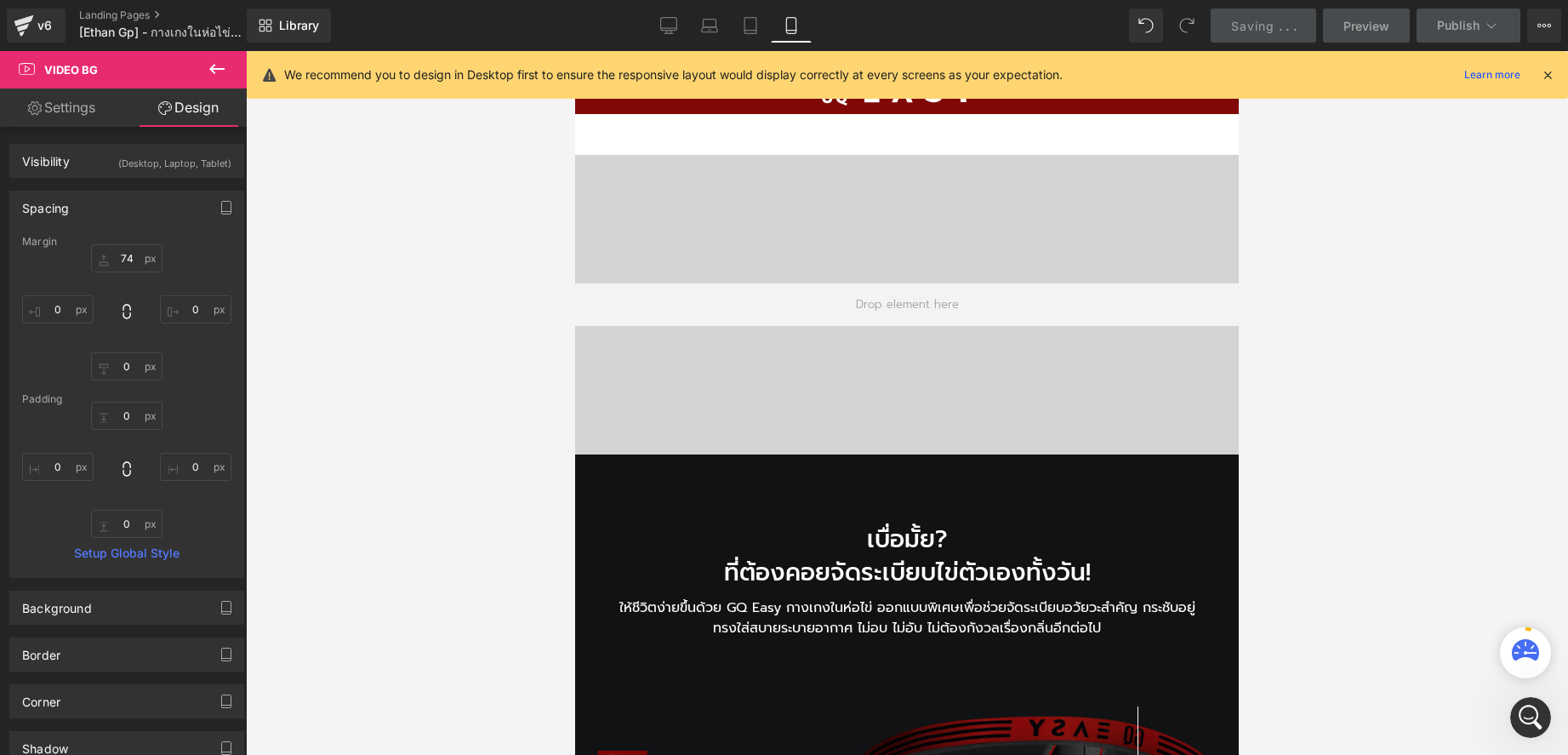
click at [1544, 68] on icon at bounding box center [1548, 75] width 16 height 16
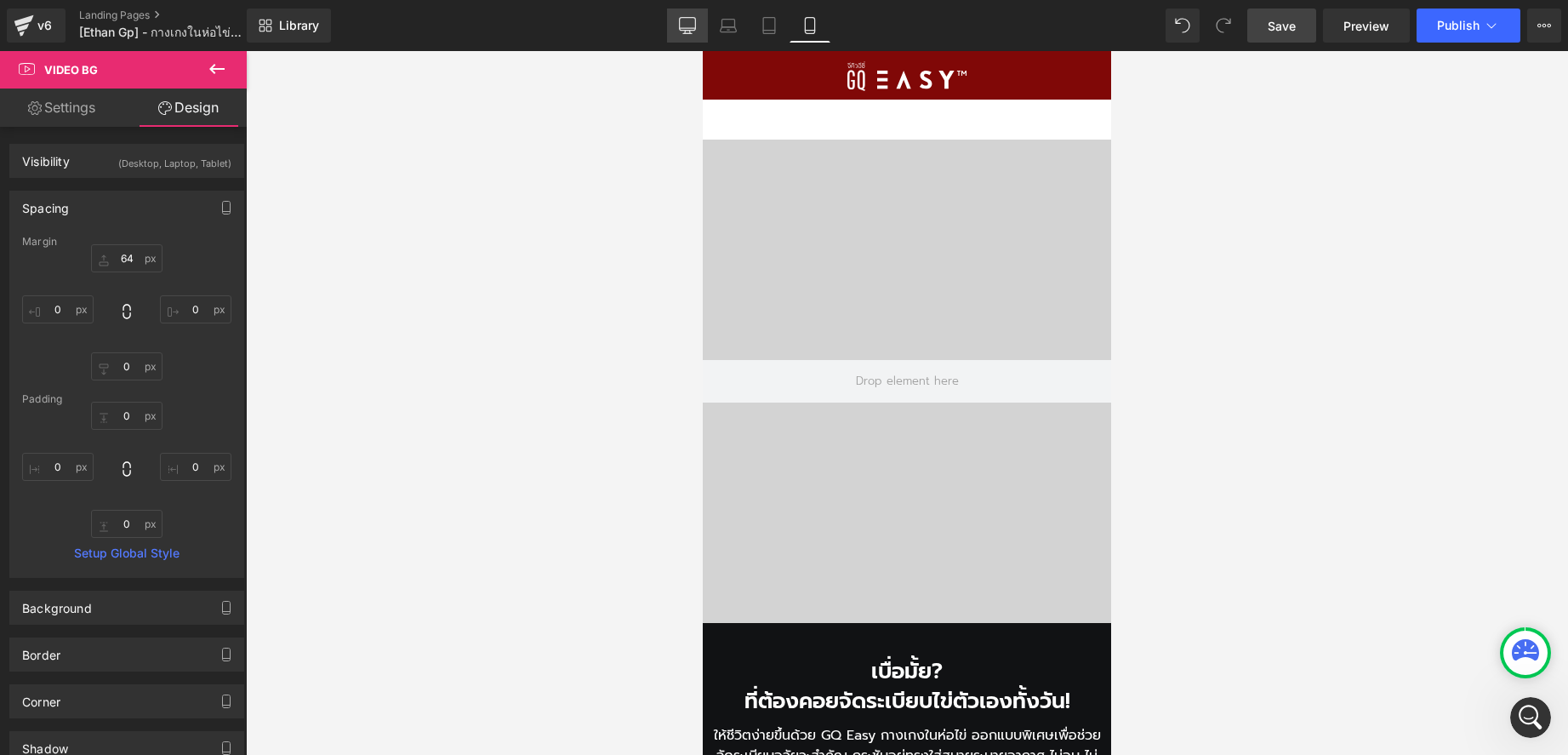
click at [689, 23] on icon at bounding box center [686, 24] width 17 height 17
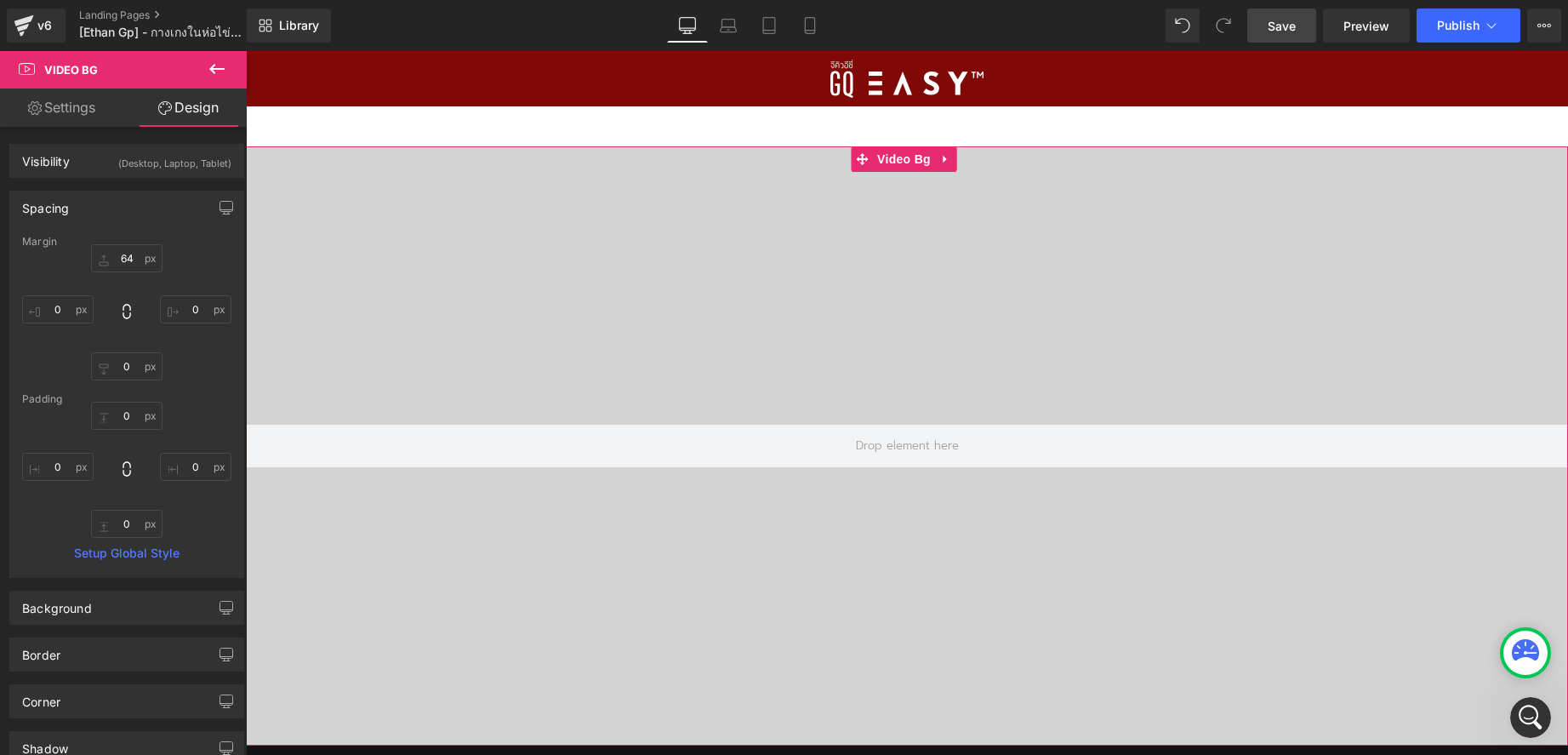
click at [383, 195] on div at bounding box center [907, 446] width 1322 height 599
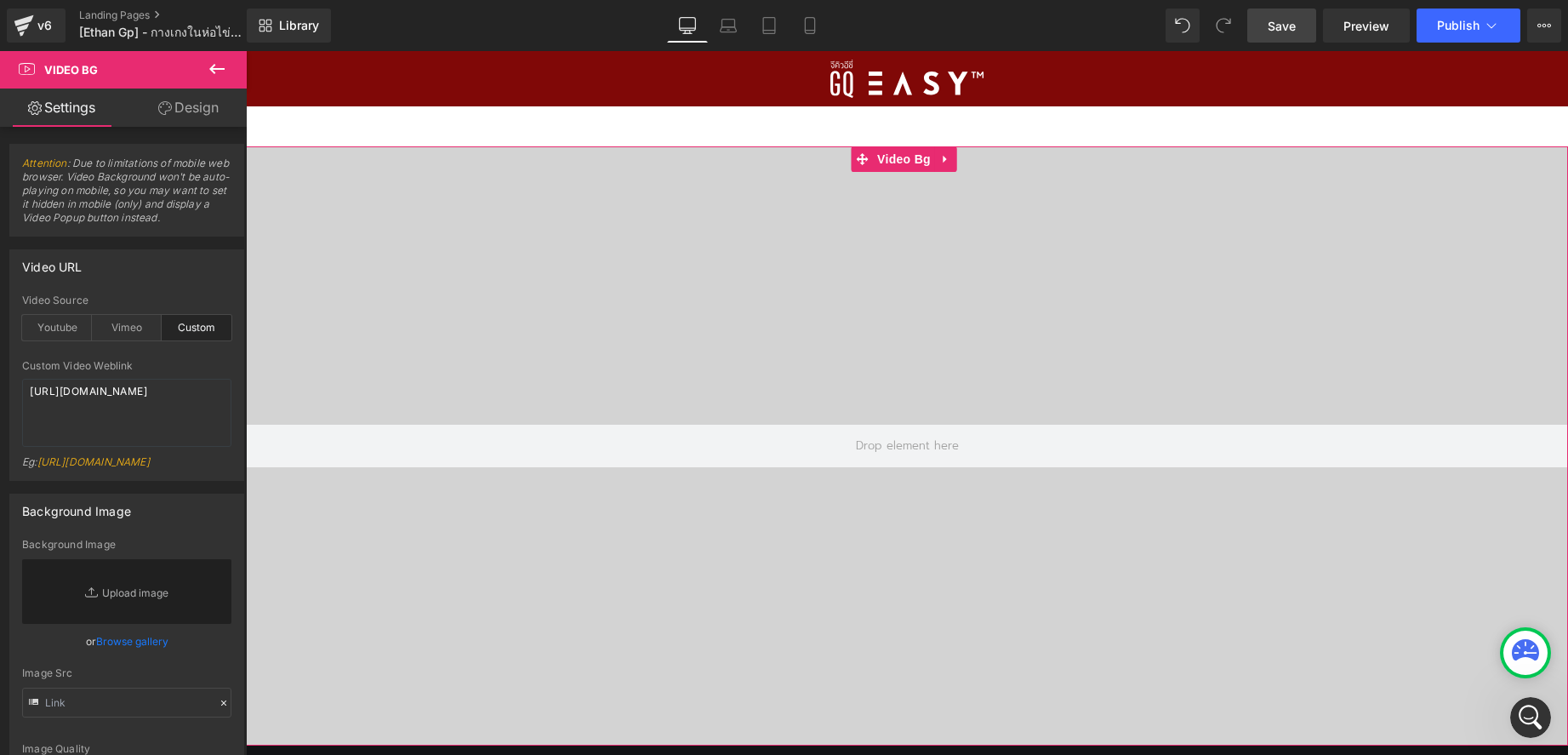
drag, startPoint x: 190, startPoint y: 111, endPoint x: 103, endPoint y: 38, distance: 113.6
click at [190, 111] on link "Design" at bounding box center [188, 107] width 124 height 38
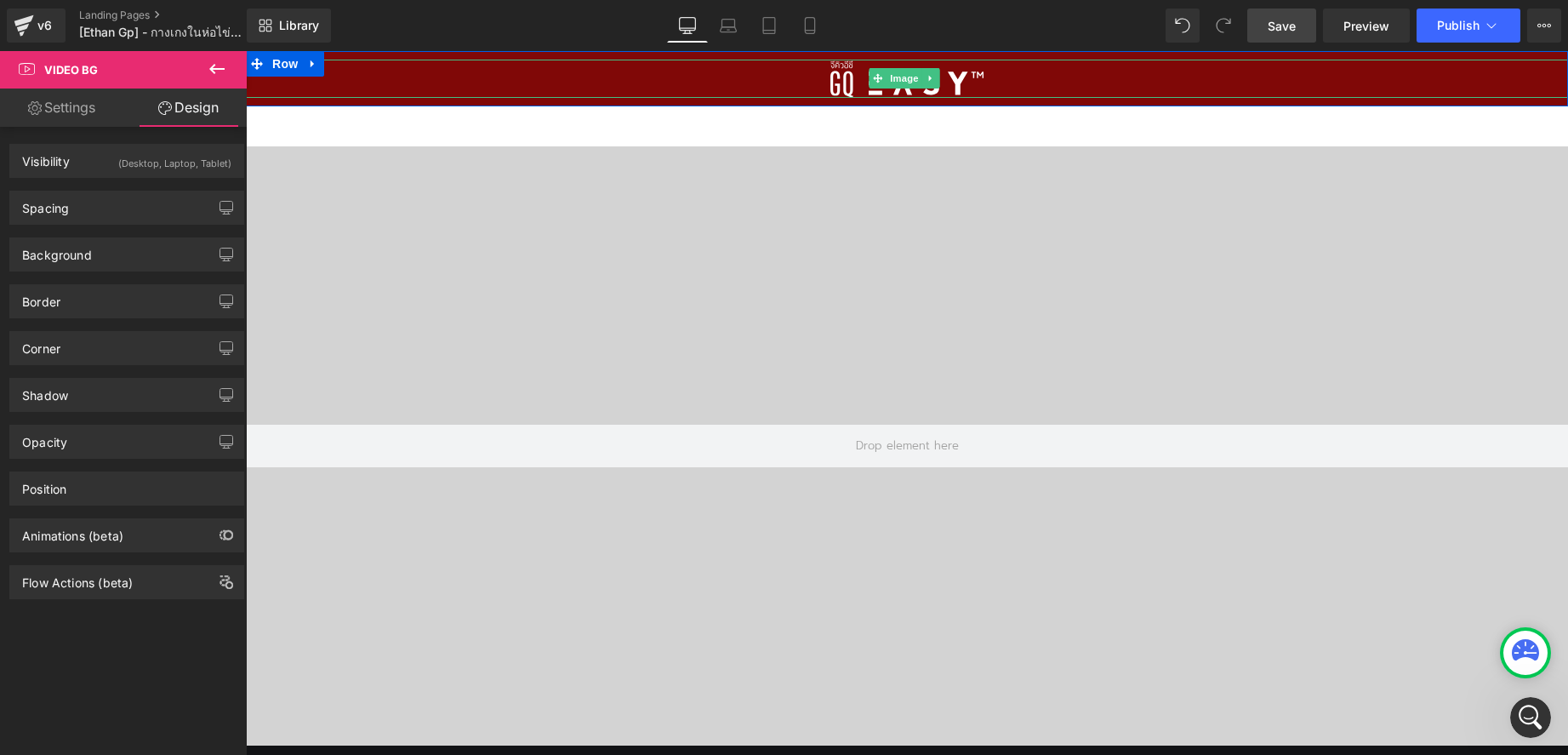
click at [349, 90] on div at bounding box center [907, 78] width 1322 height 38
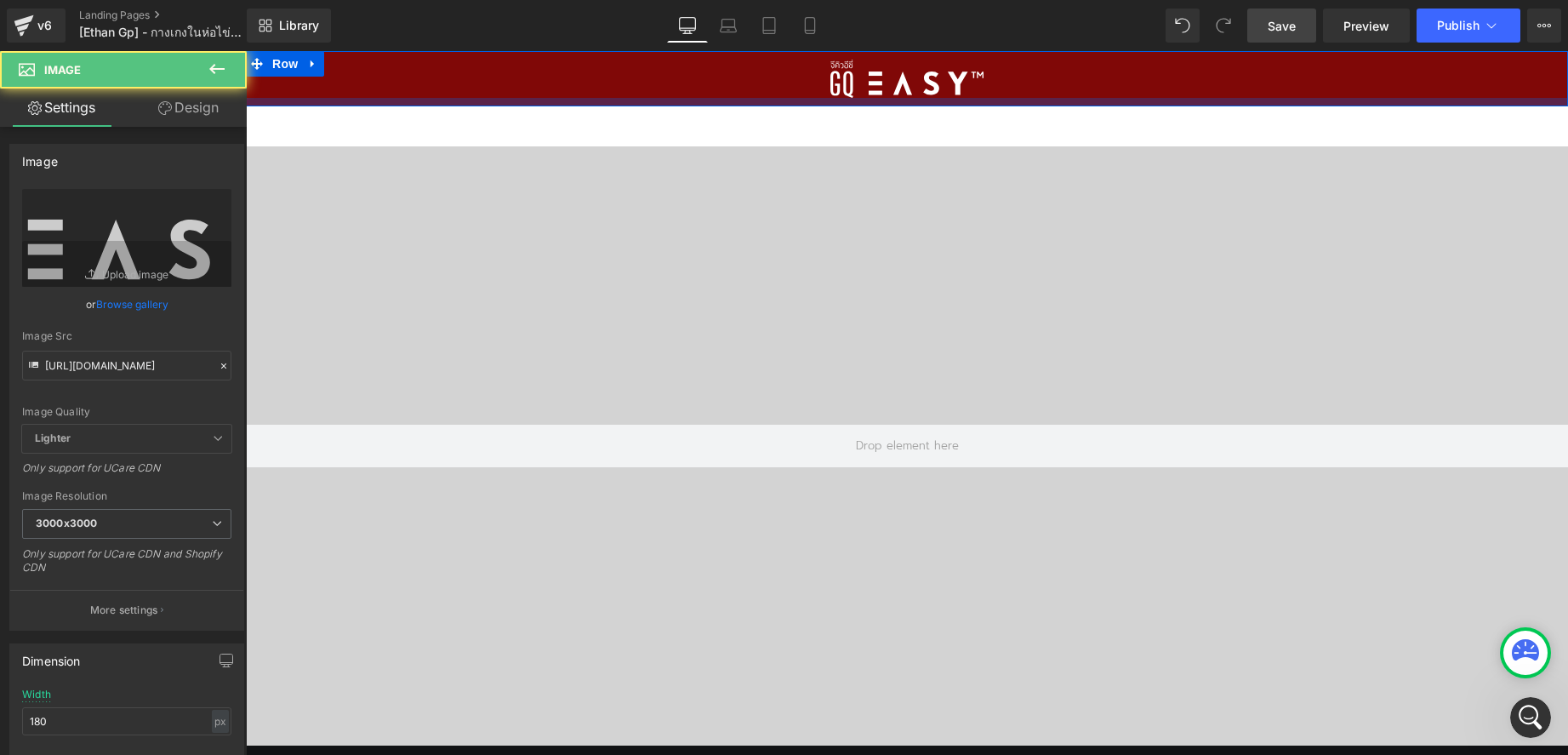
click at [301, 100] on div at bounding box center [907, 101] width 1322 height 9
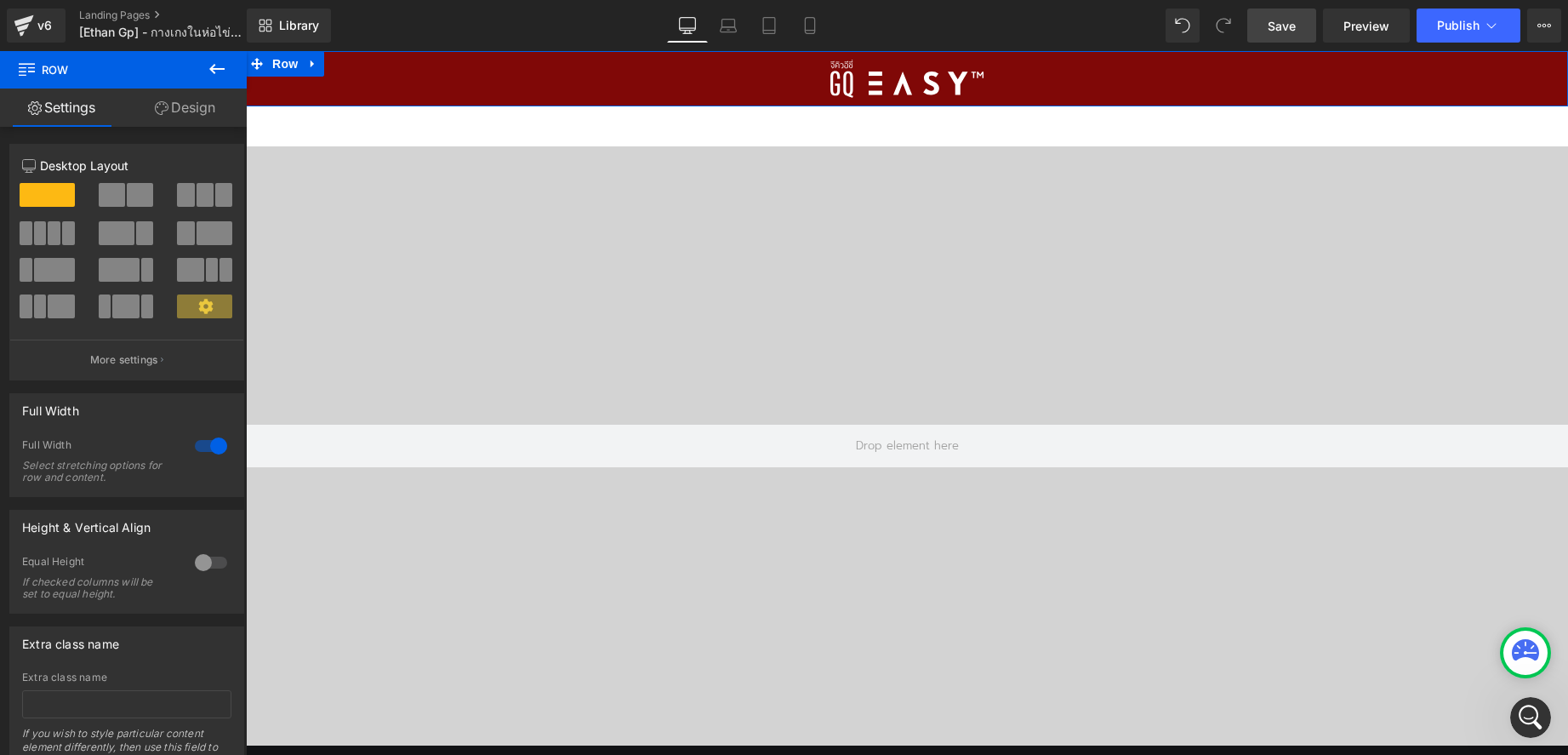
click at [171, 106] on link "Design" at bounding box center [185, 107] width 124 height 38
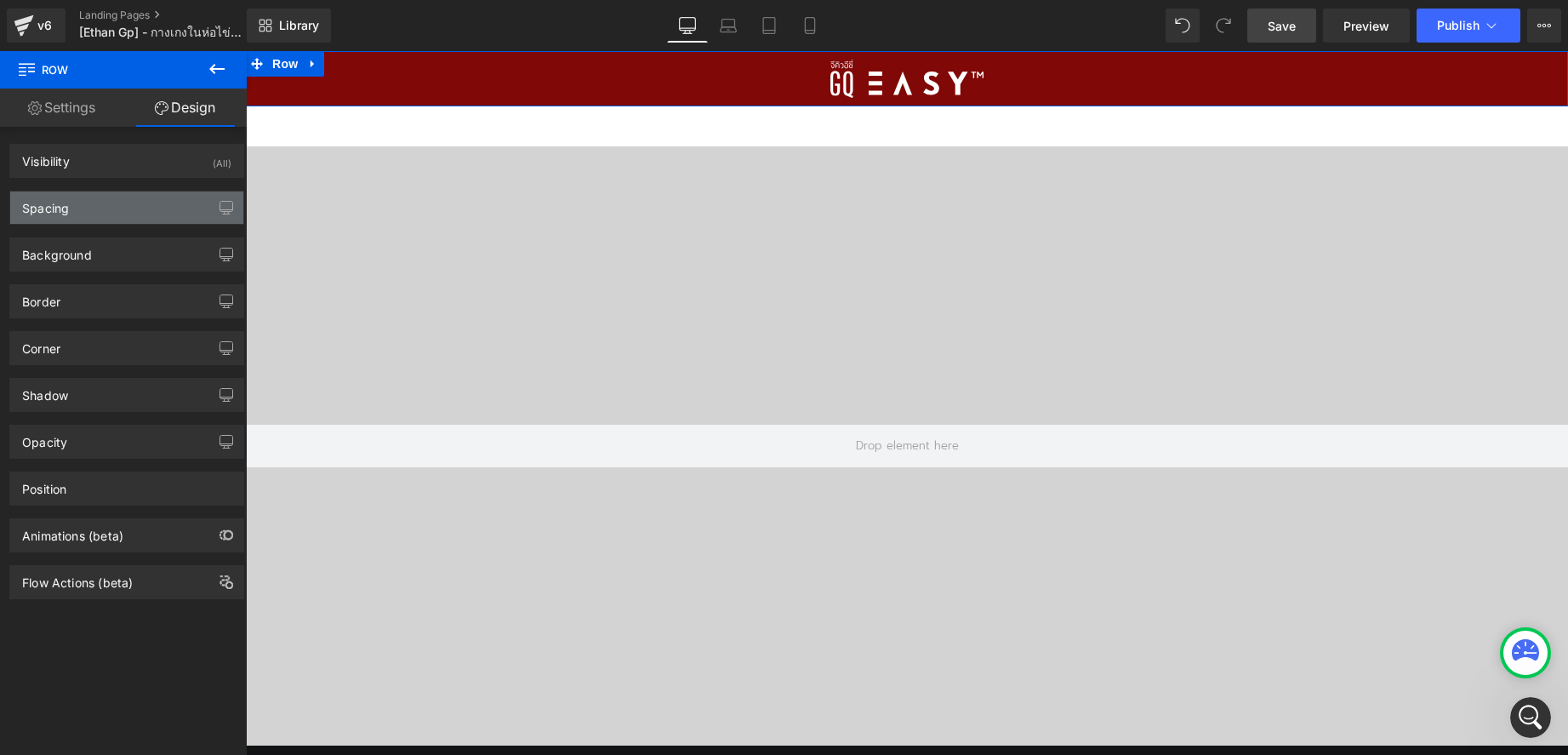
click at [101, 214] on div "Spacing" at bounding box center [126, 207] width 233 height 32
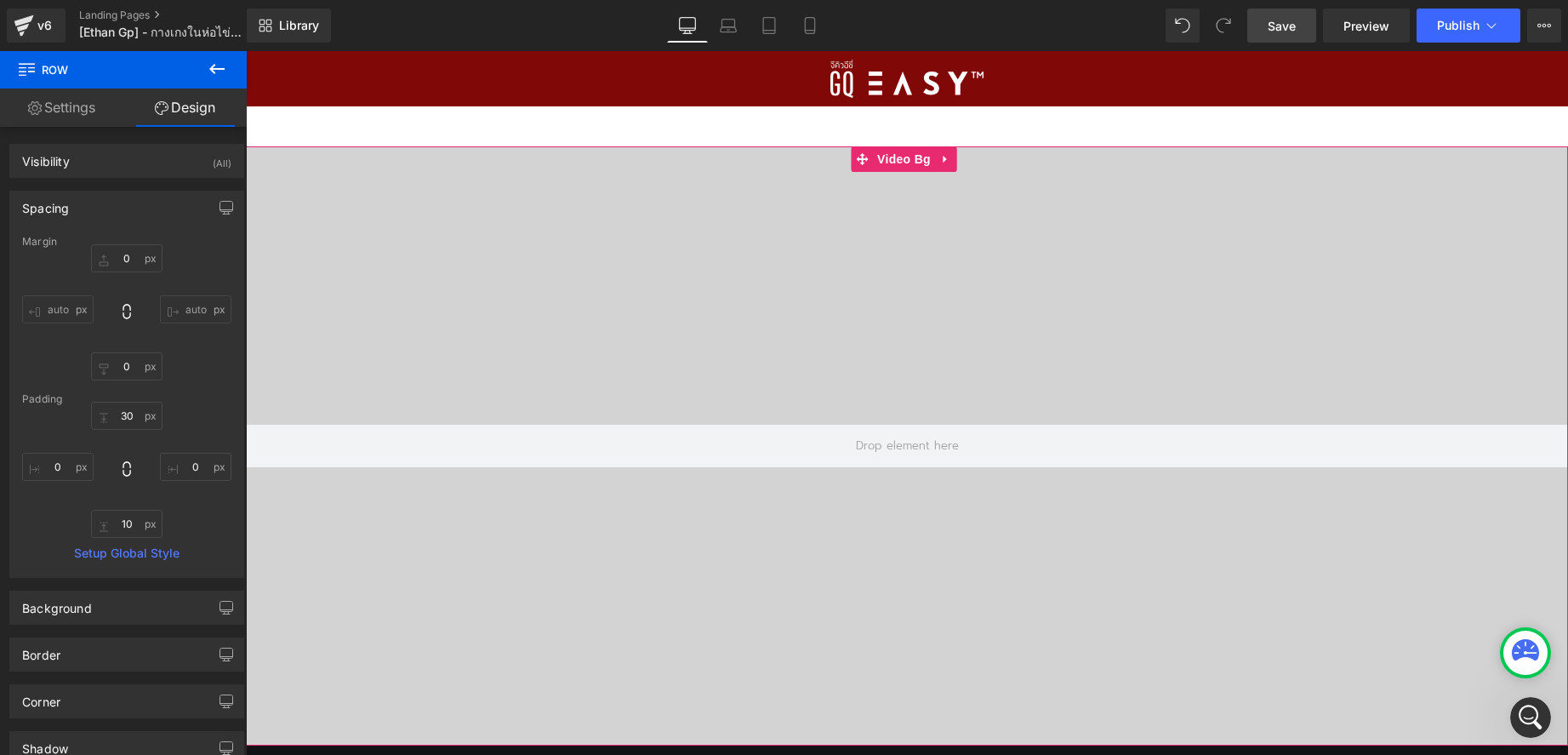
click at [444, 171] on div at bounding box center [907, 446] width 1322 height 599
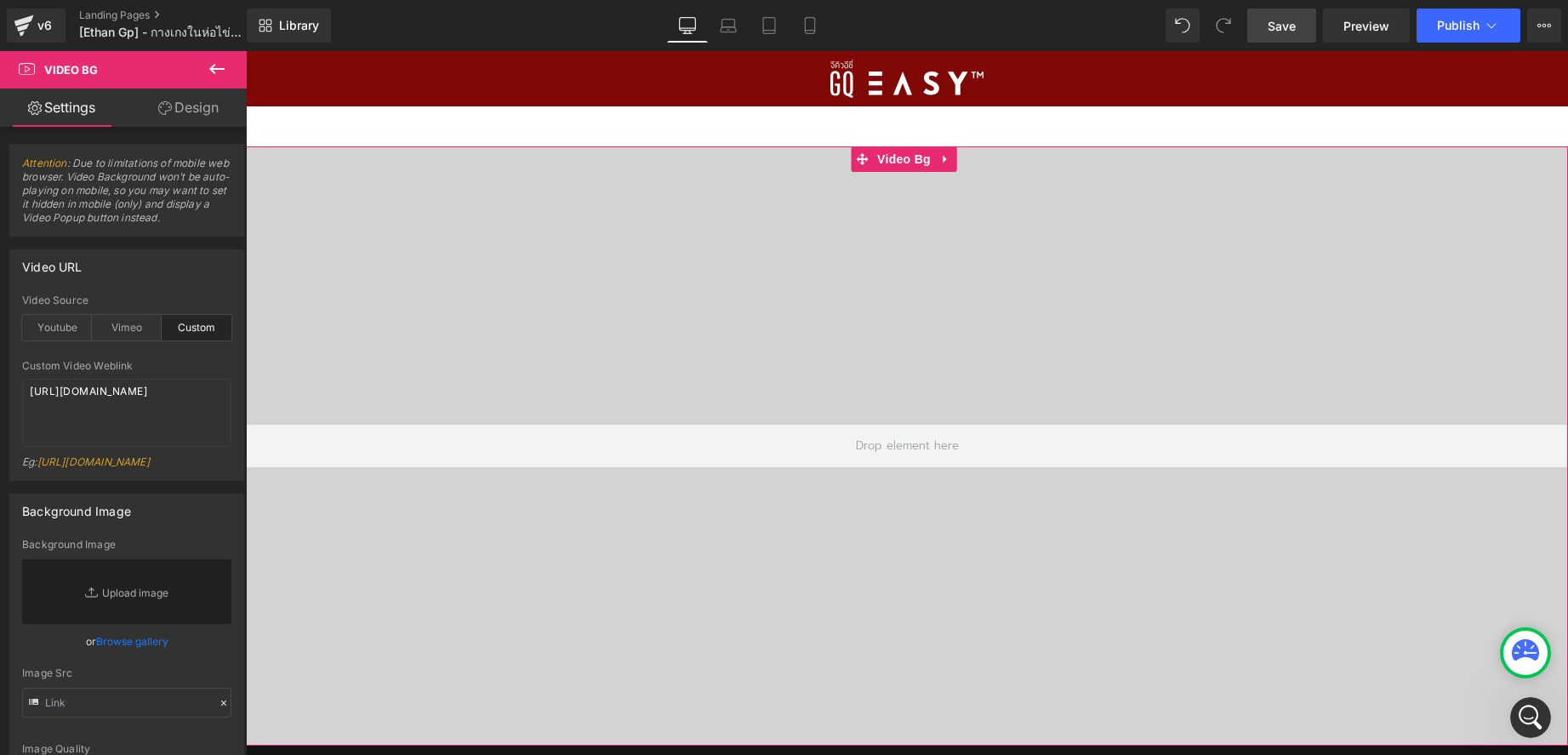
click at [181, 103] on link "Design" at bounding box center [188, 107] width 124 height 38
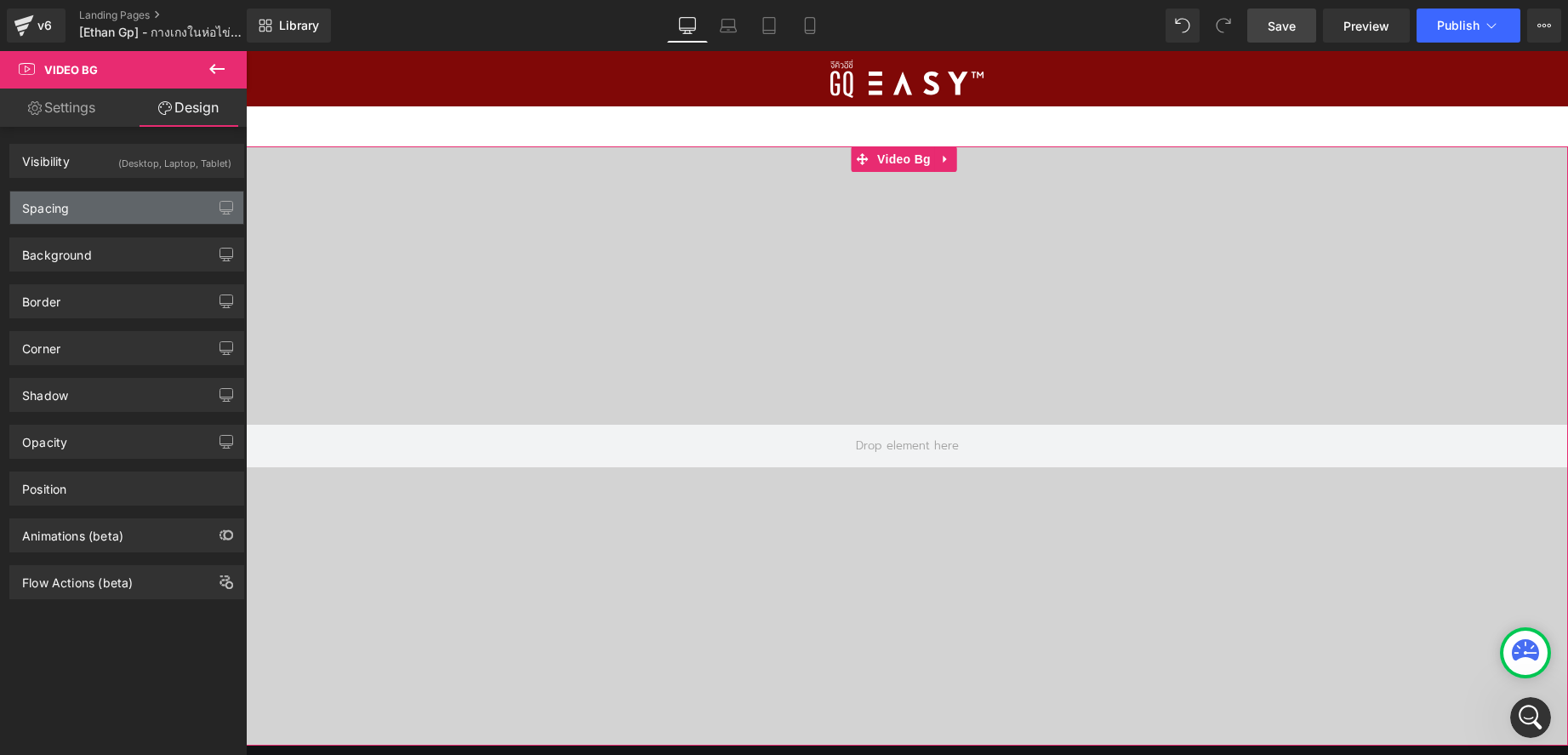
click at [85, 212] on div "Spacing" at bounding box center [126, 207] width 233 height 32
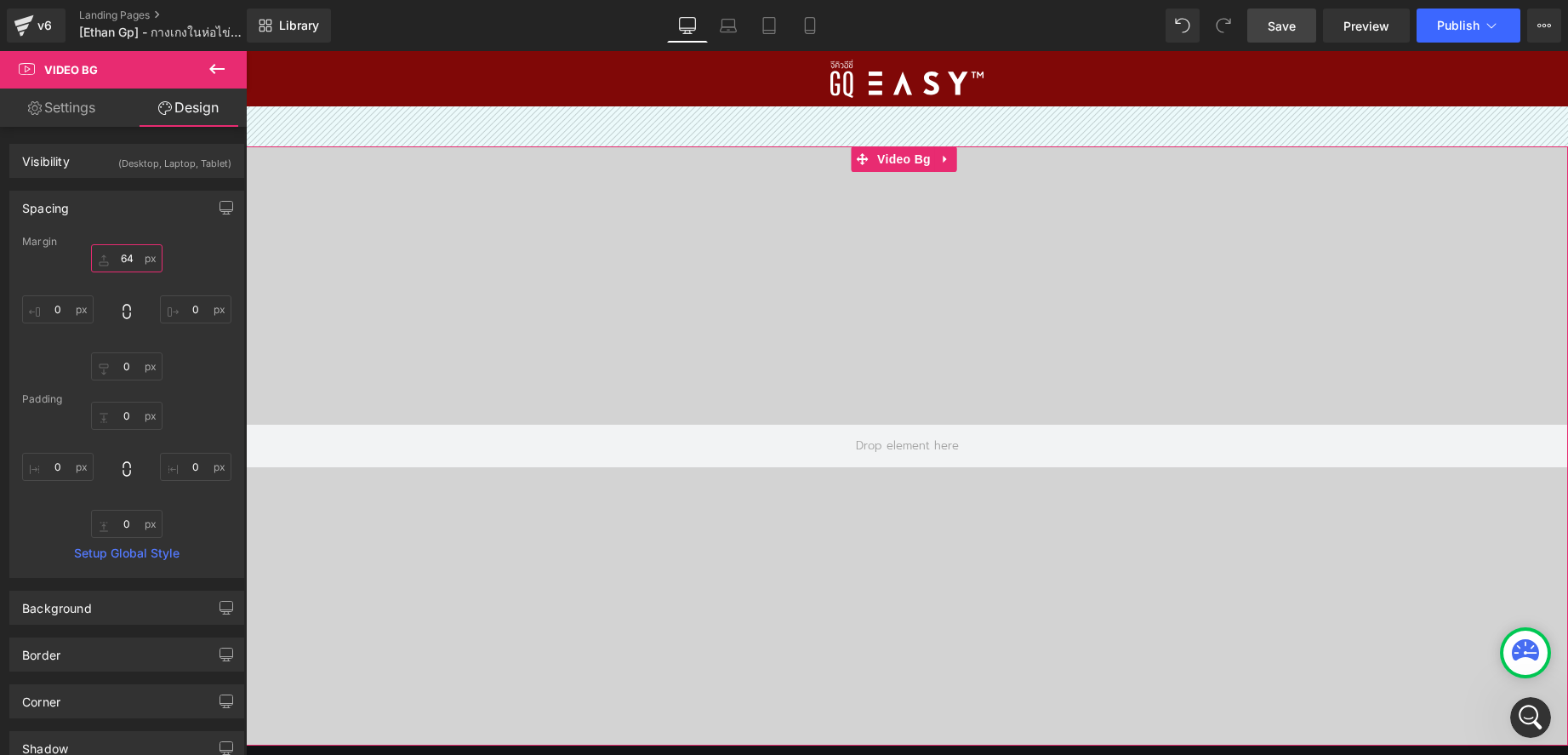
click at [131, 258] on input "text" at bounding box center [126, 258] width 71 height 28
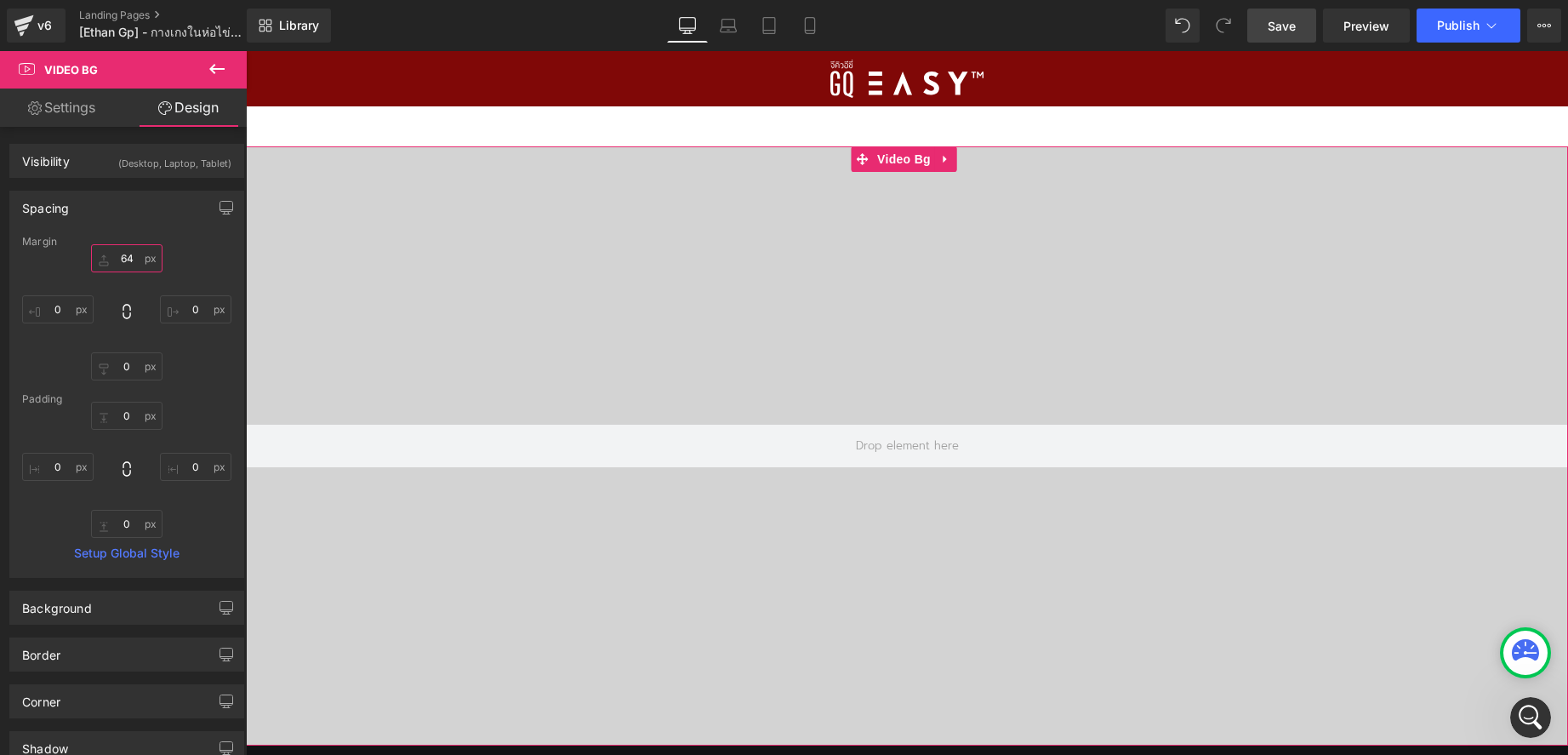
type input "6"
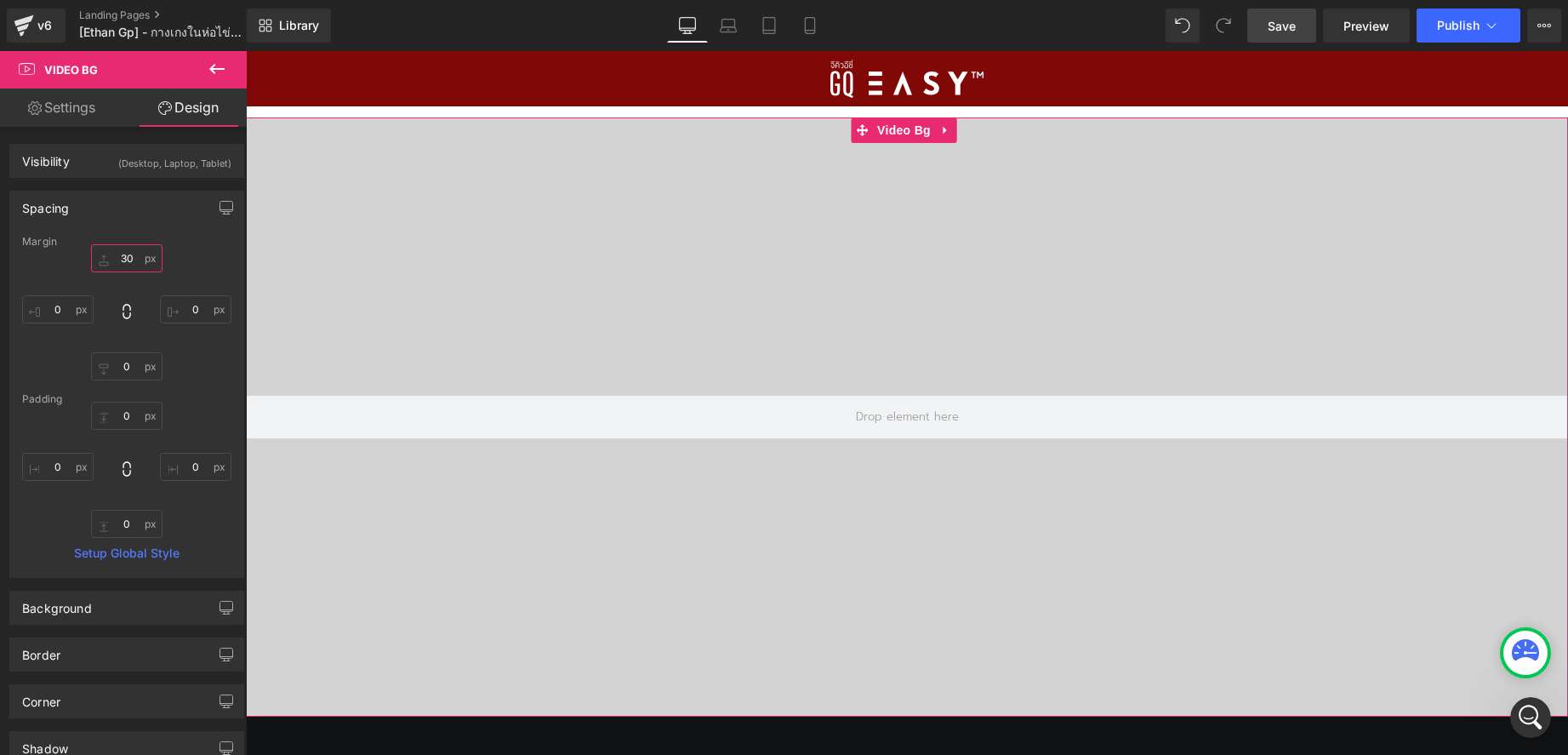
type input "3"
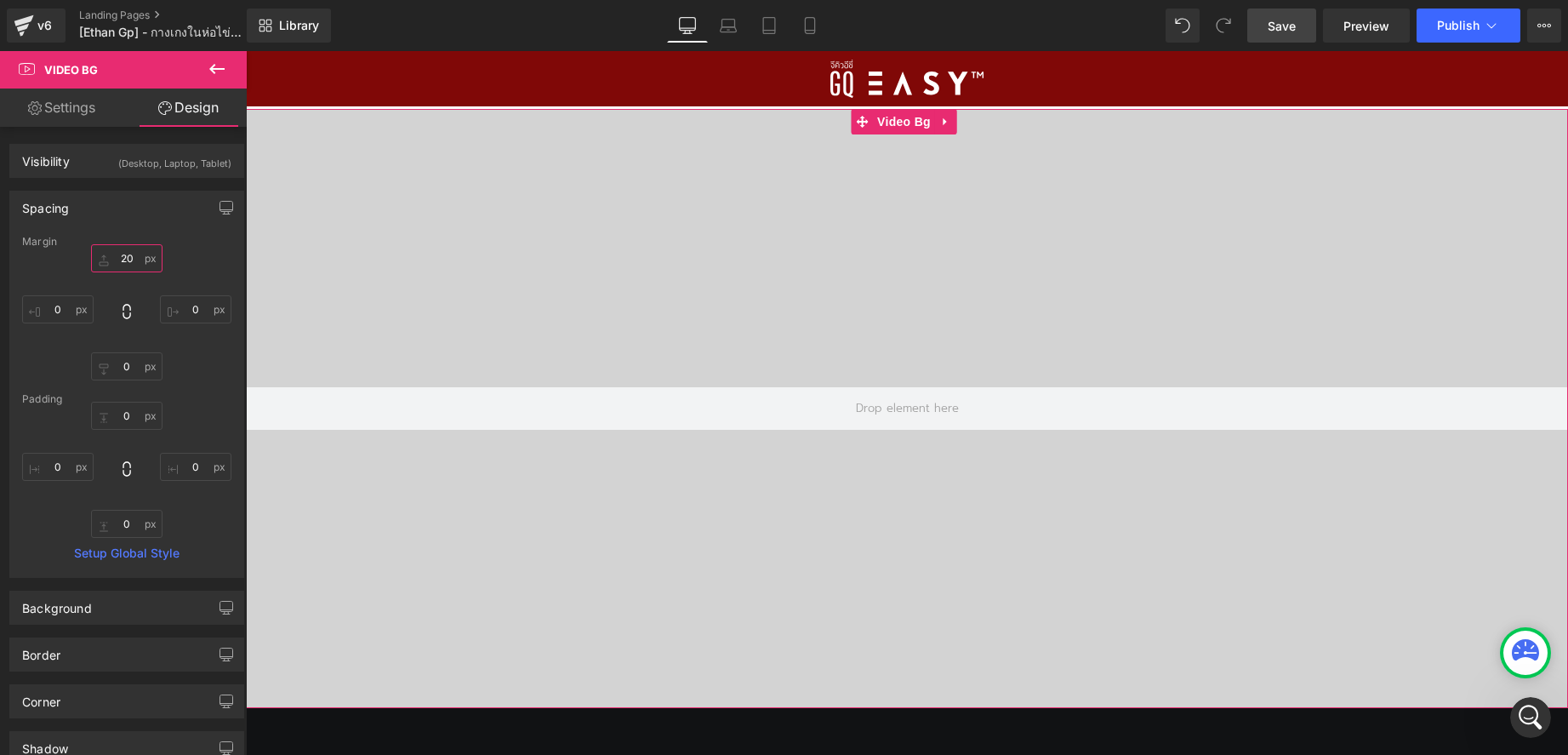
type input "2"
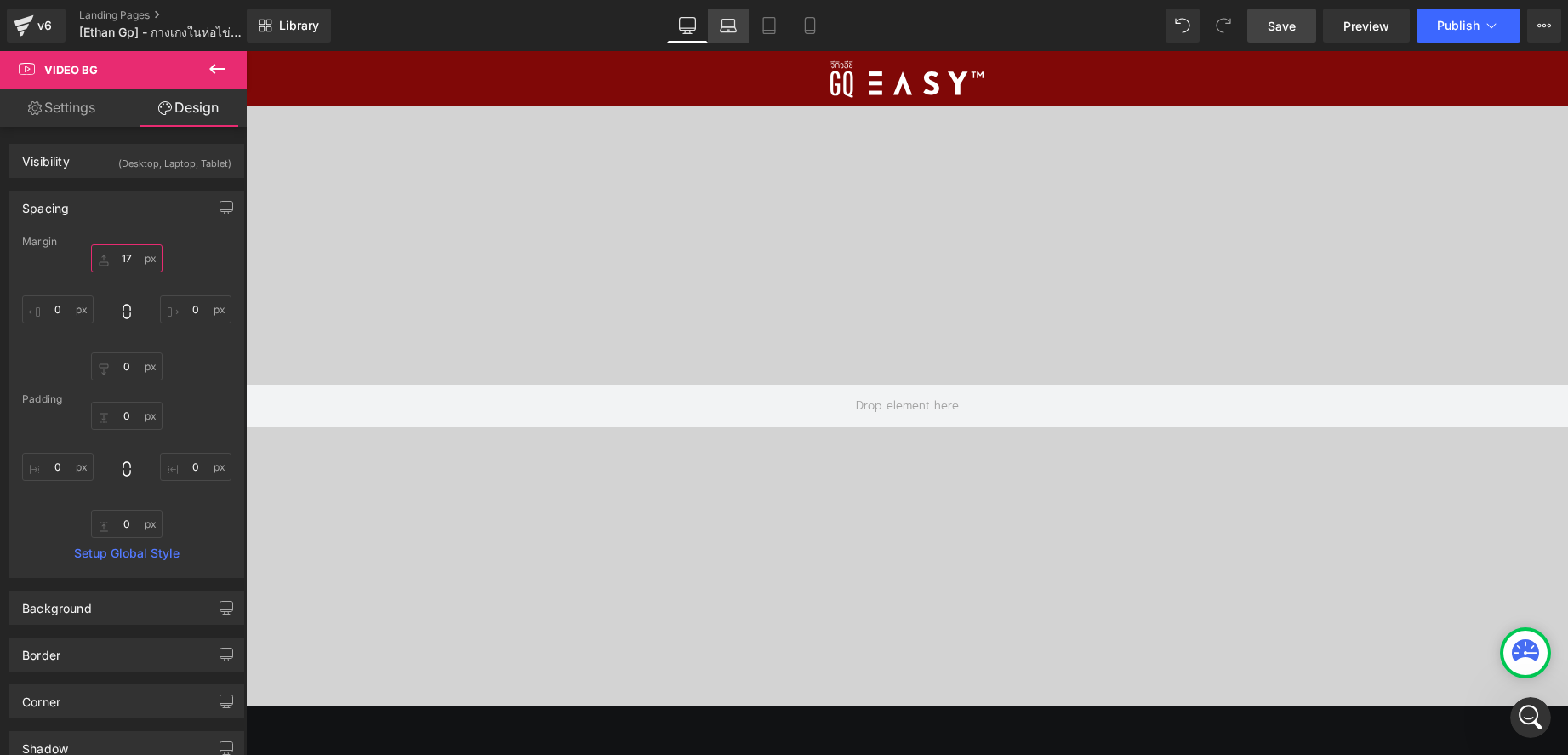
type input "17"
click at [734, 28] on icon at bounding box center [727, 24] width 17 height 17
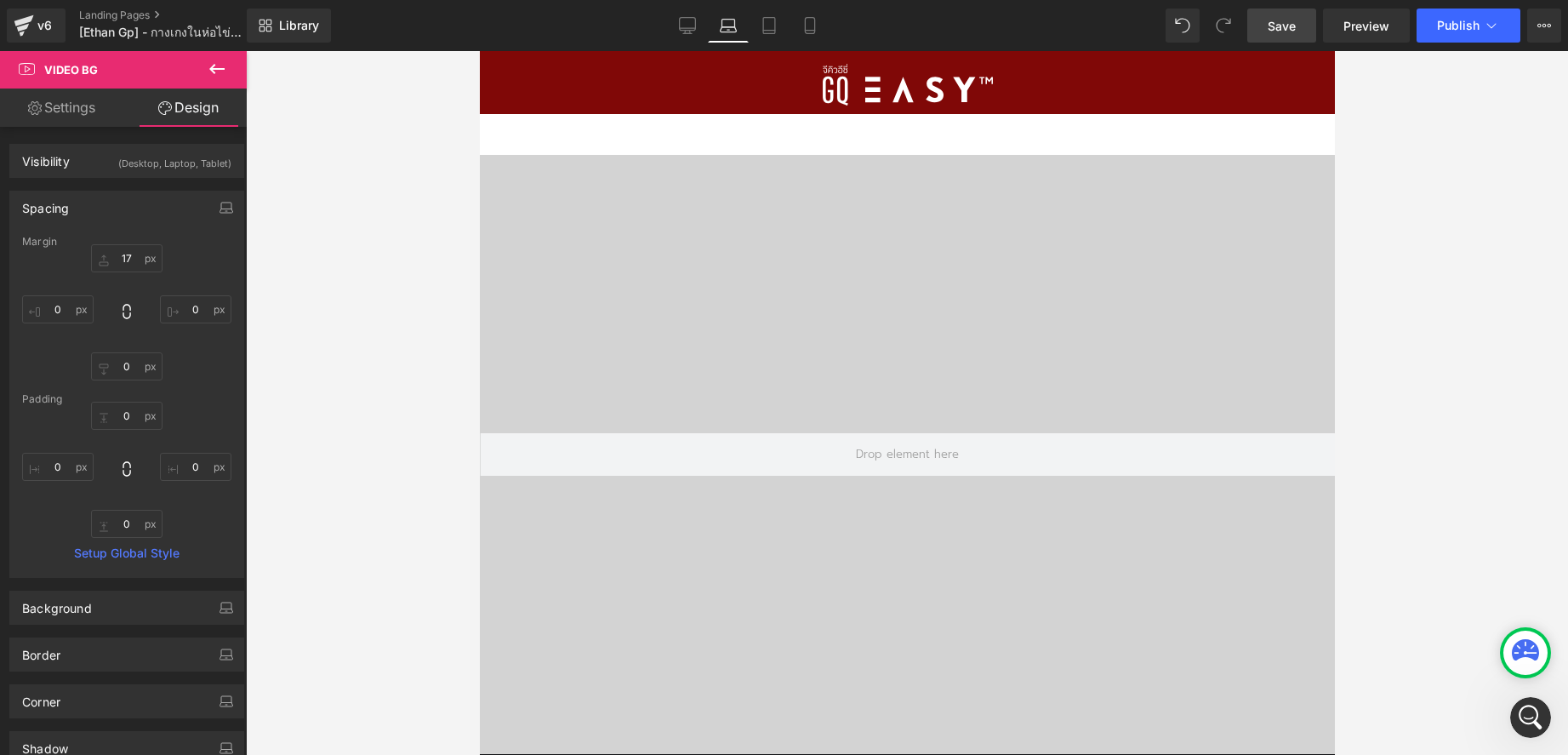
scroll to position [49, 0]
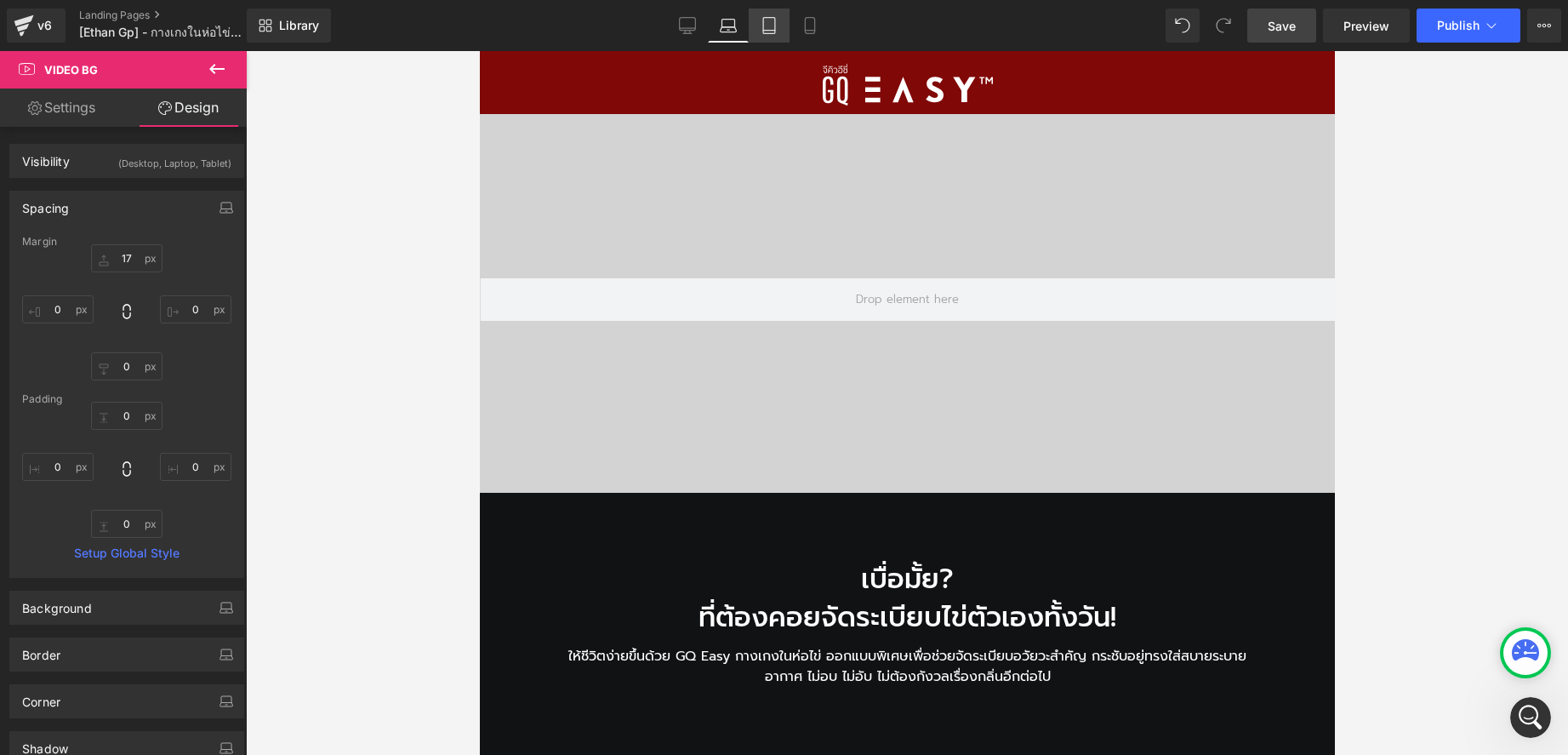
click at [764, 27] on icon at bounding box center [769, 25] width 12 height 17
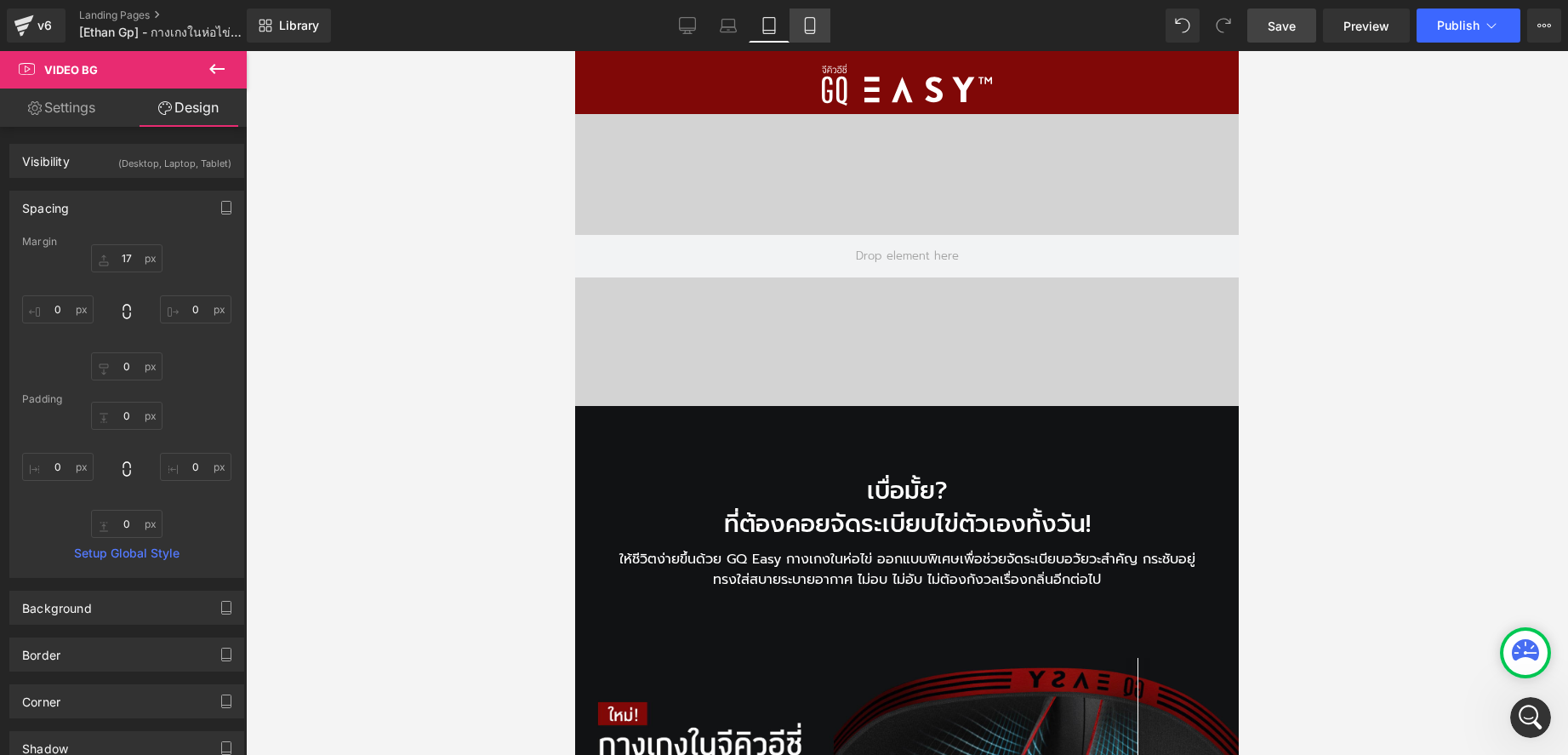
click at [807, 29] on icon at bounding box center [809, 24] width 17 height 17
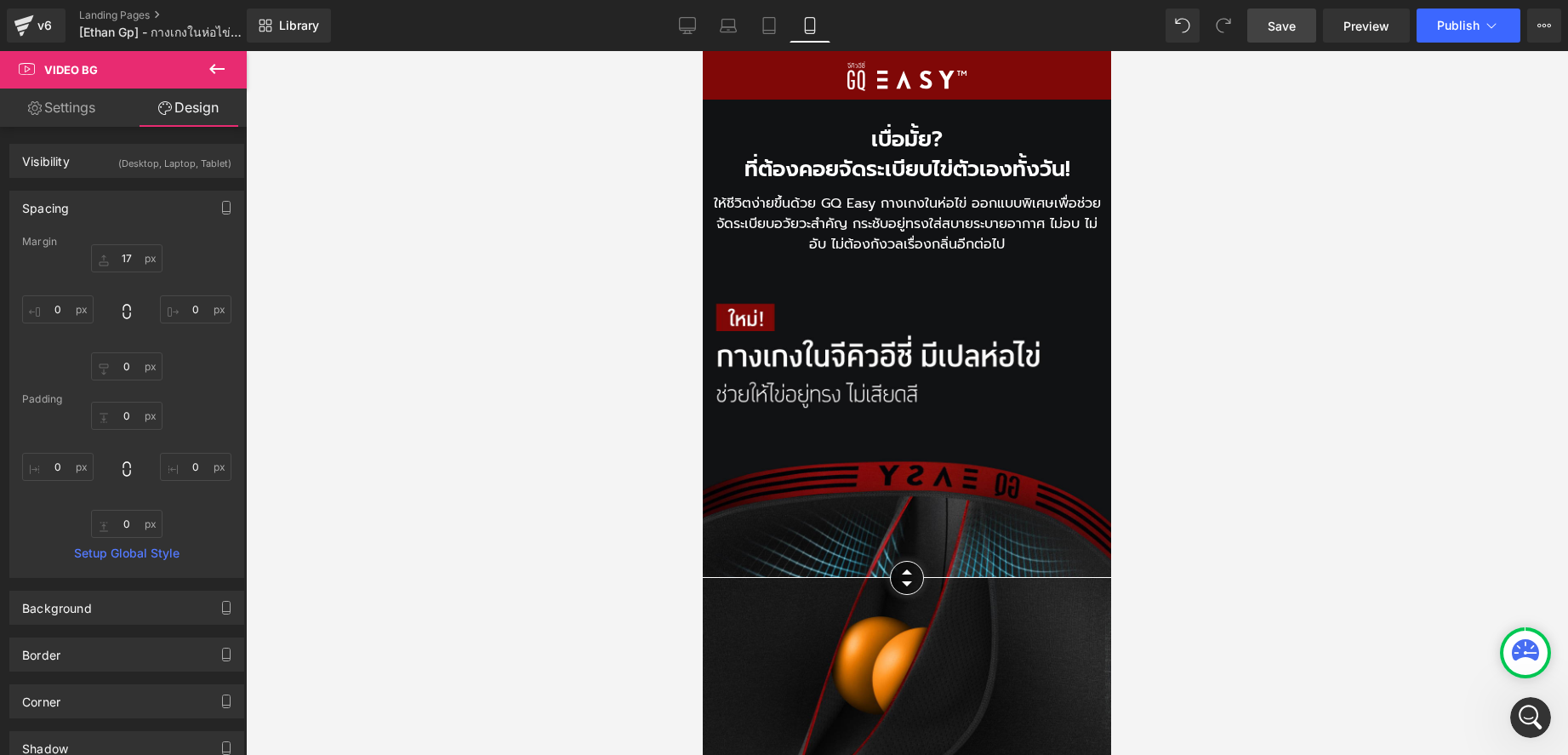
scroll to position [0, 0]
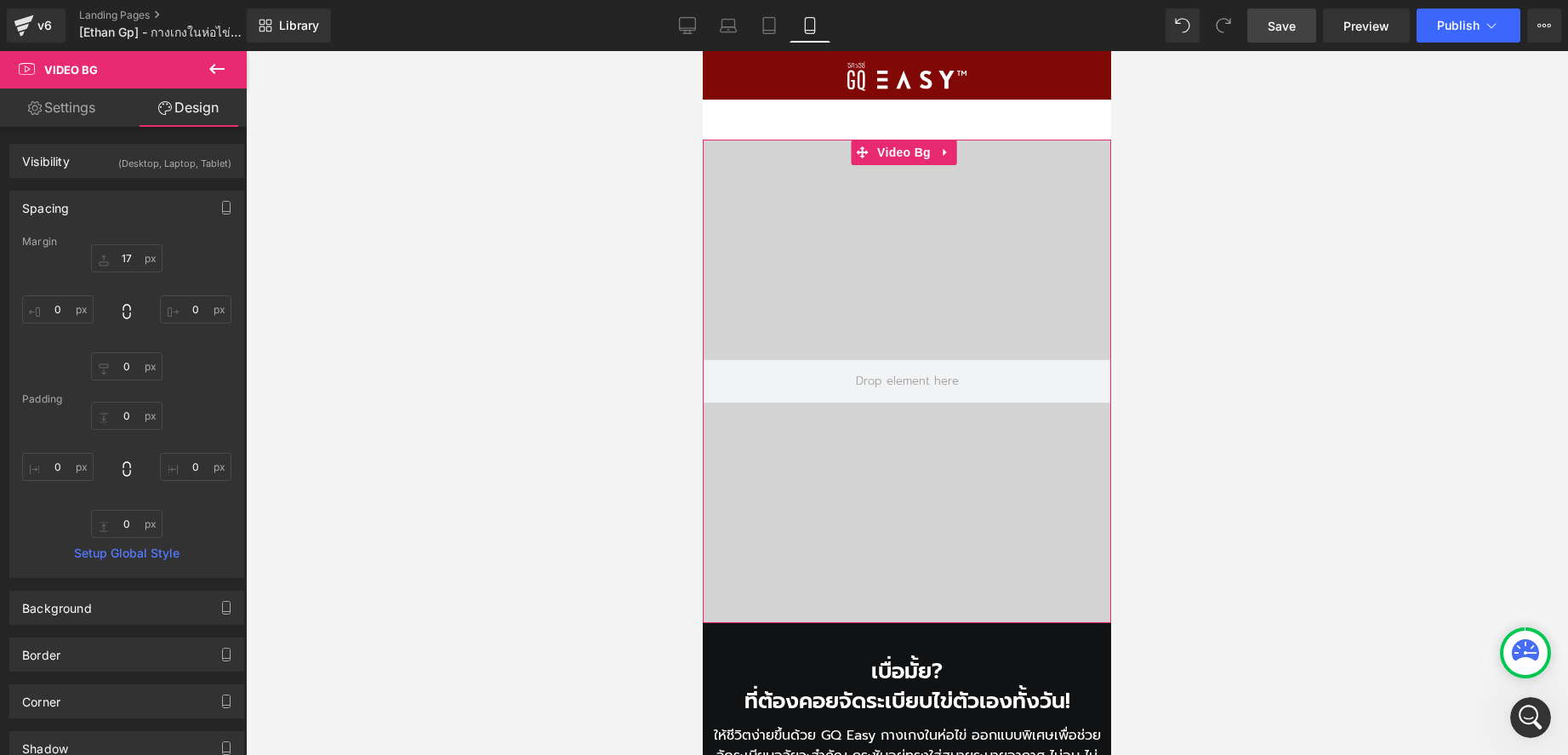
click at [814, 158] on div at bounding box center [907, 381] width 409 height 484
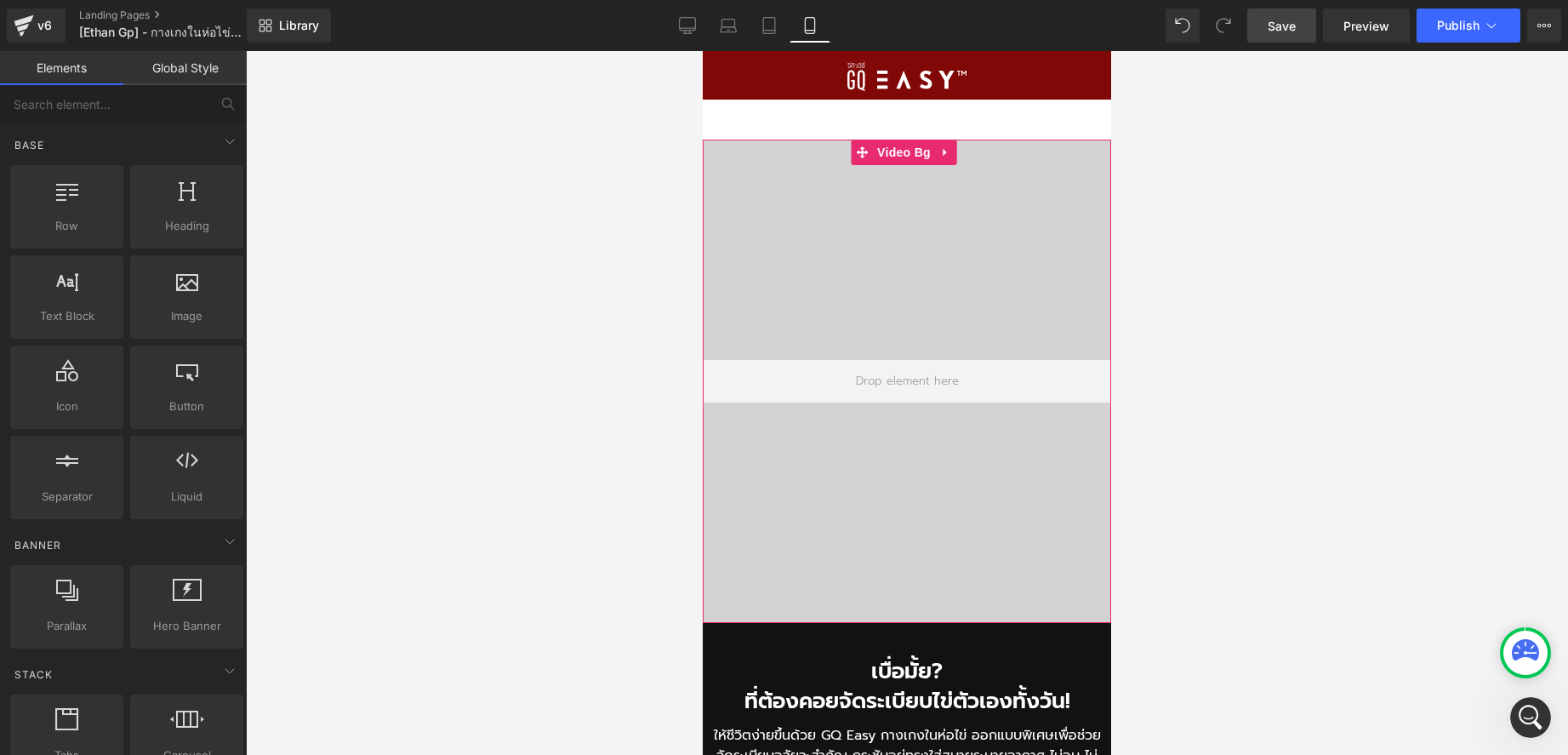
click at [808, 155] on div at bounding box center [907, 381] width 409 height 484
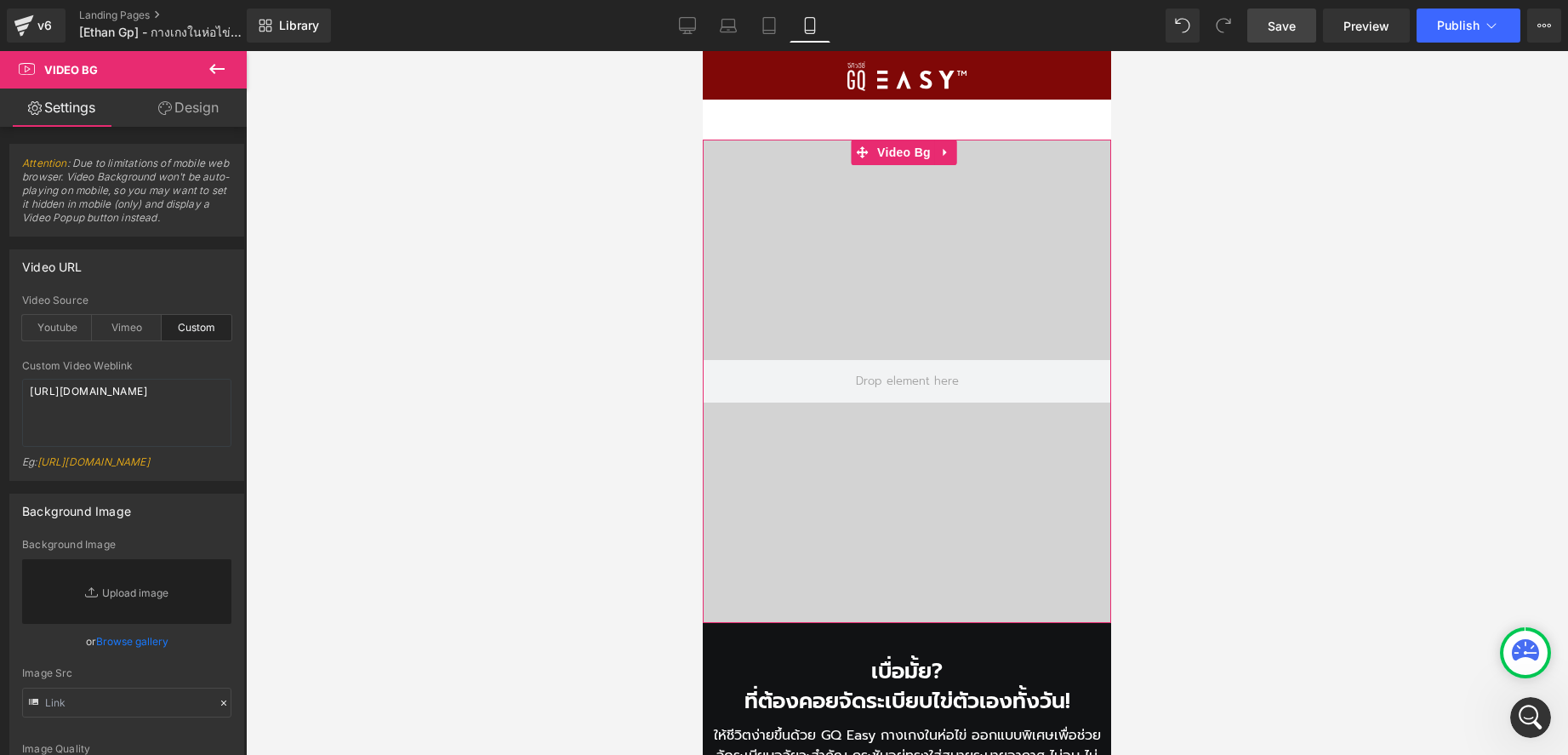
click at [168, 109] on icon at bounding box center [165, 108] width 14 height 14
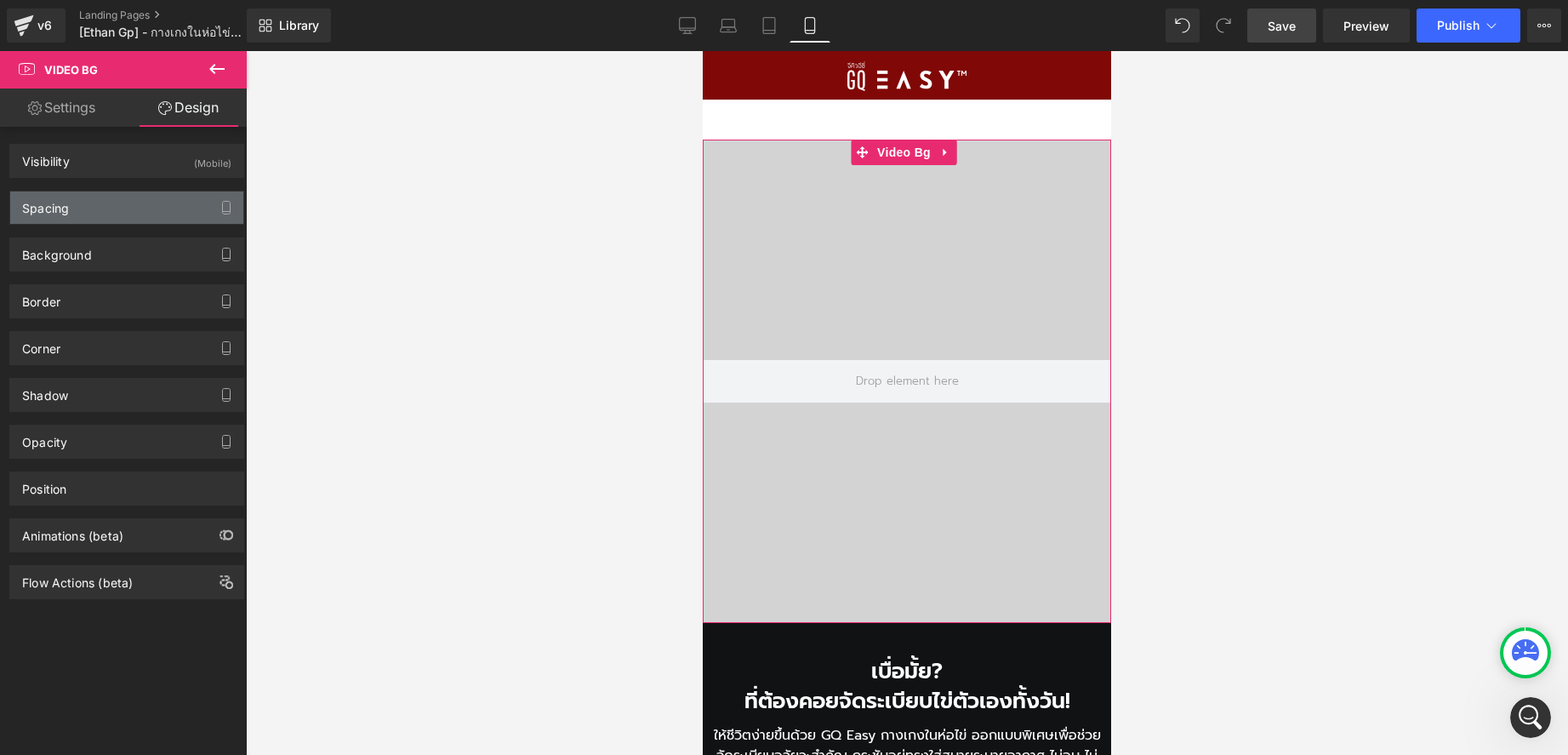
click at [75, 197] on div "Spacing" at bounding box center [126, 207] width 233 height 32
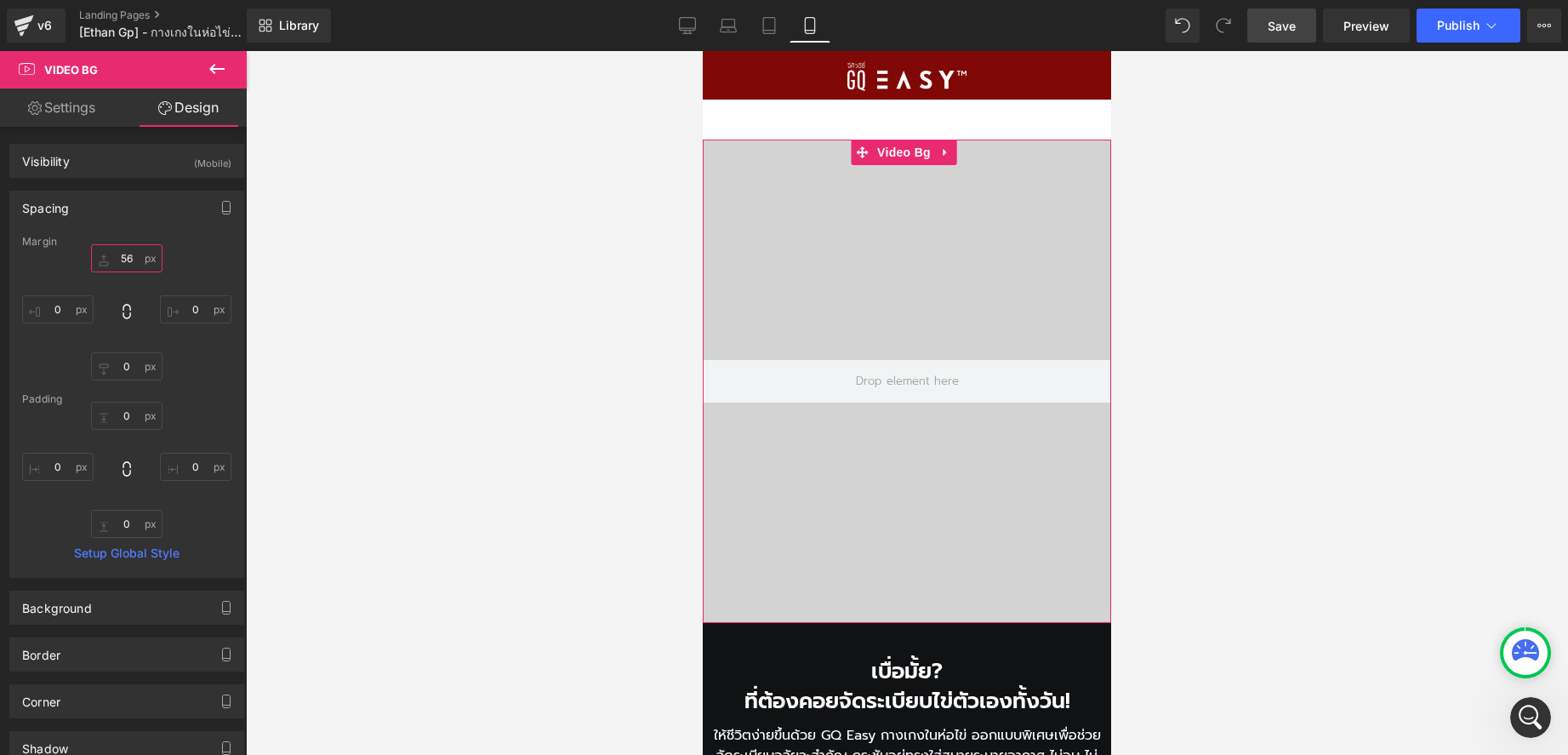
click at [133, 262] on input "text" at bounding box center [126, 258] width 71 height 28
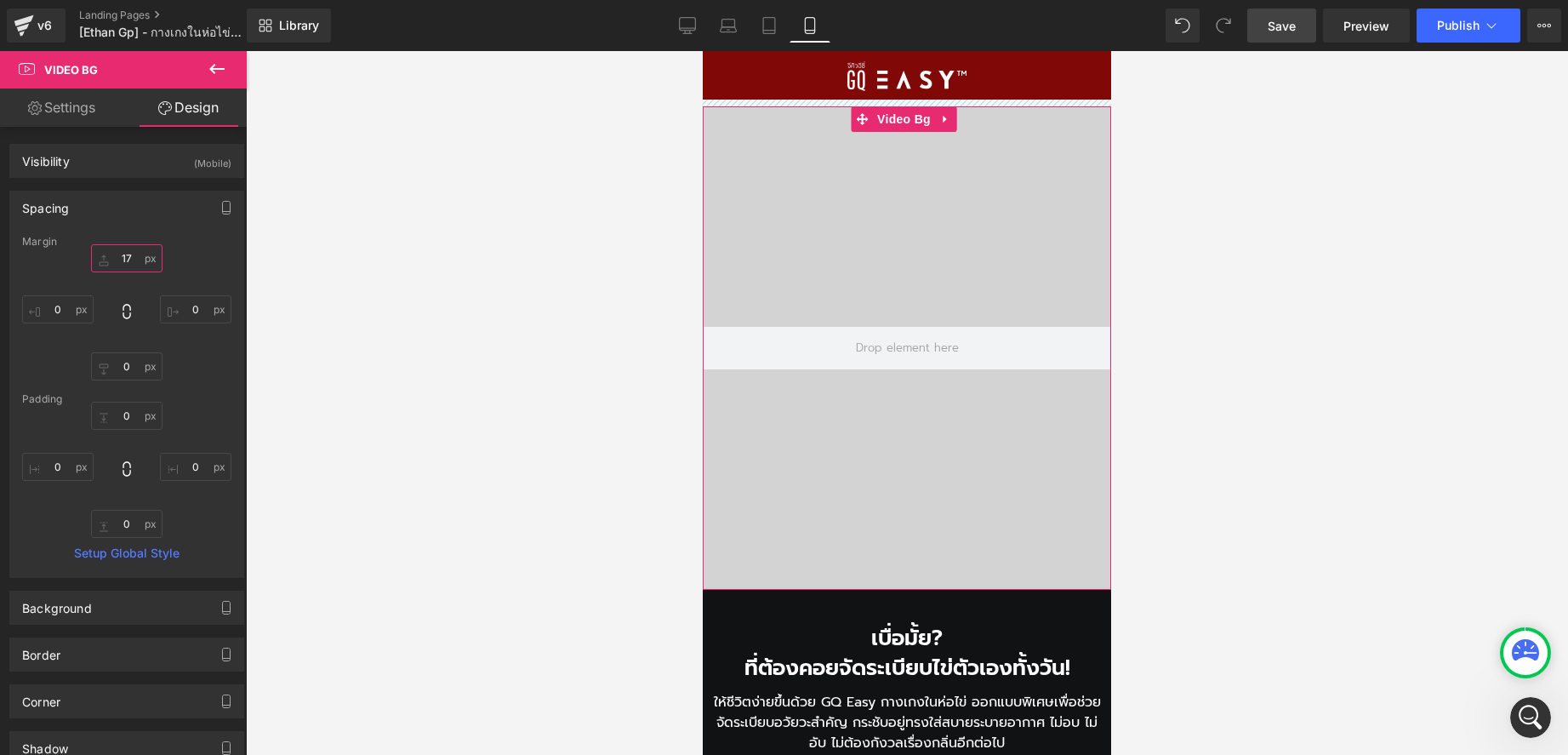
drag, startPoint x: 130, startPoint y: 258, endPoint x: 121, endPoint y: 257, distance: 9.1
click at [121, 257] on input "17" at bounding box center [126, 258] width 71 height 28
click at [130, 258] on input "17" at bounding box center [126, 258] width 71 height 28
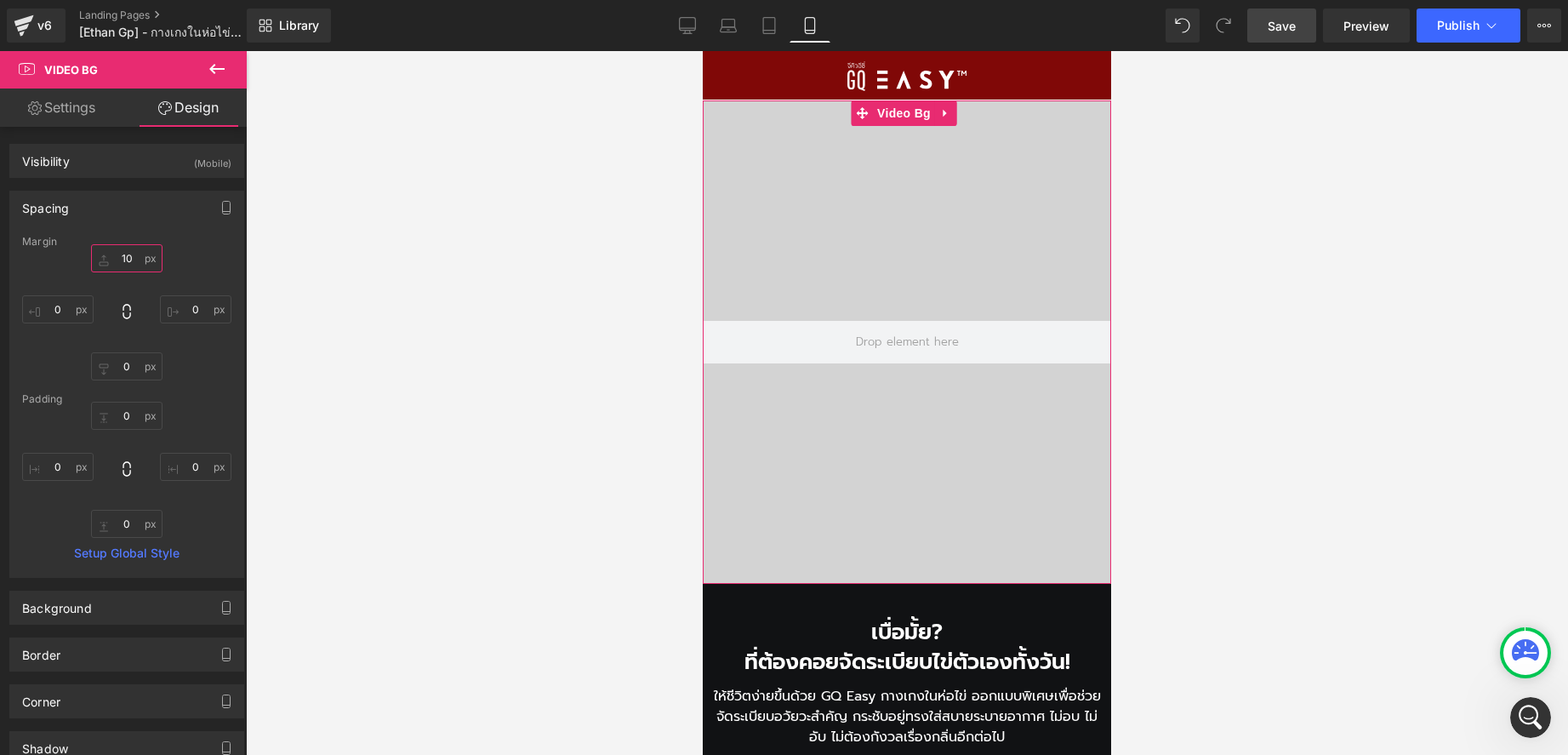
type input "1"
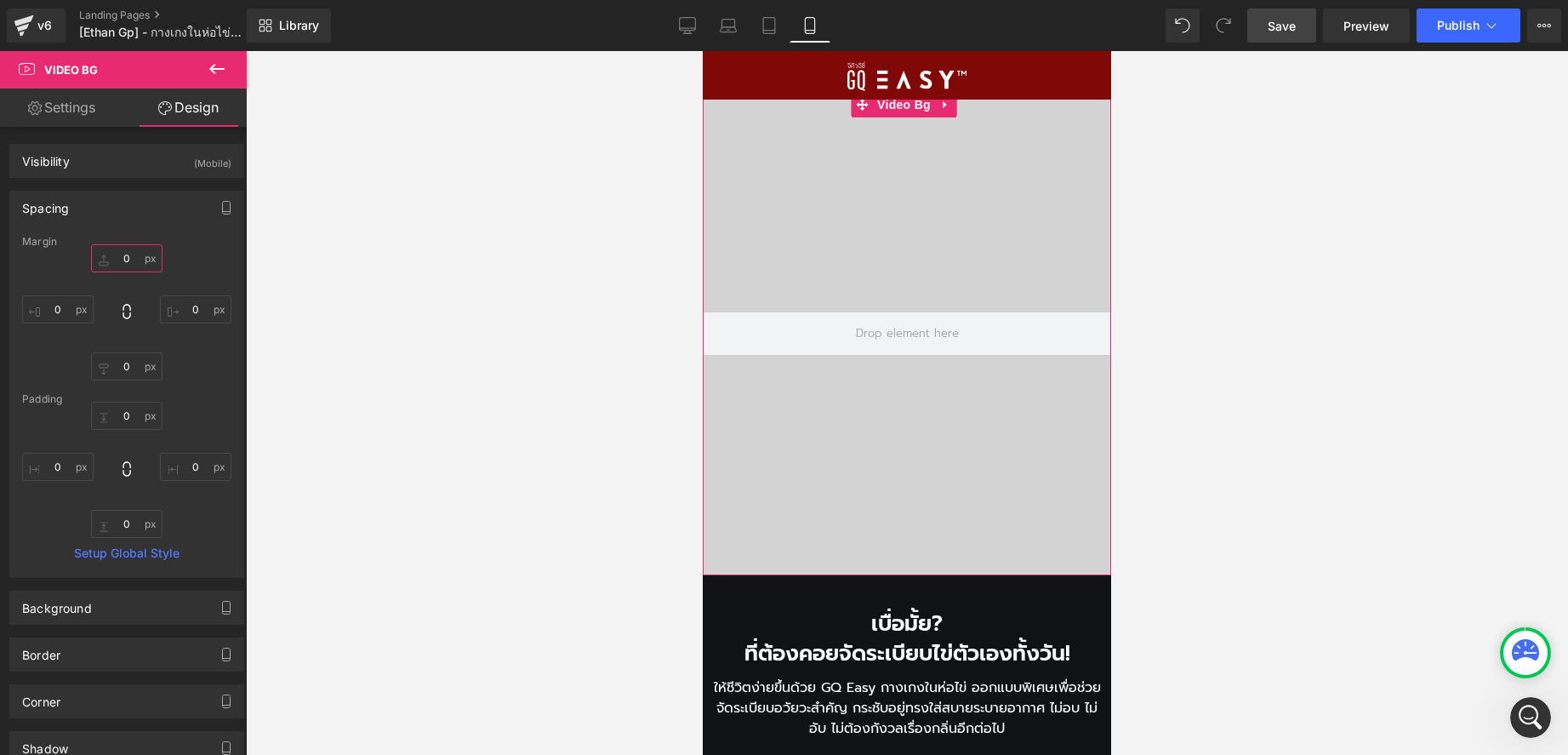
type input "8"
type input "7"
type input "9"
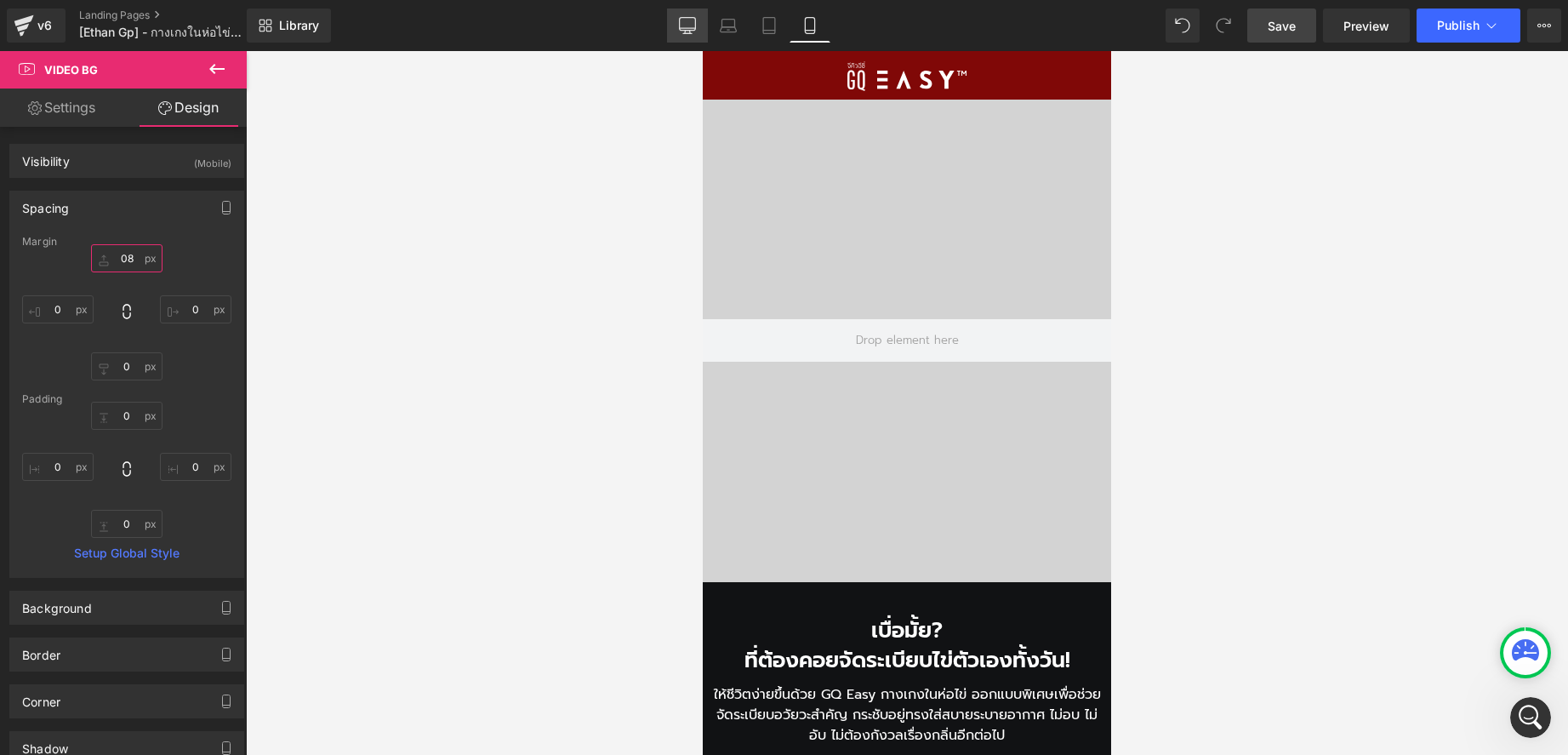
type input "8"
click at [684, 19] on icon at bounding box center [686, 24] width 17 height 17
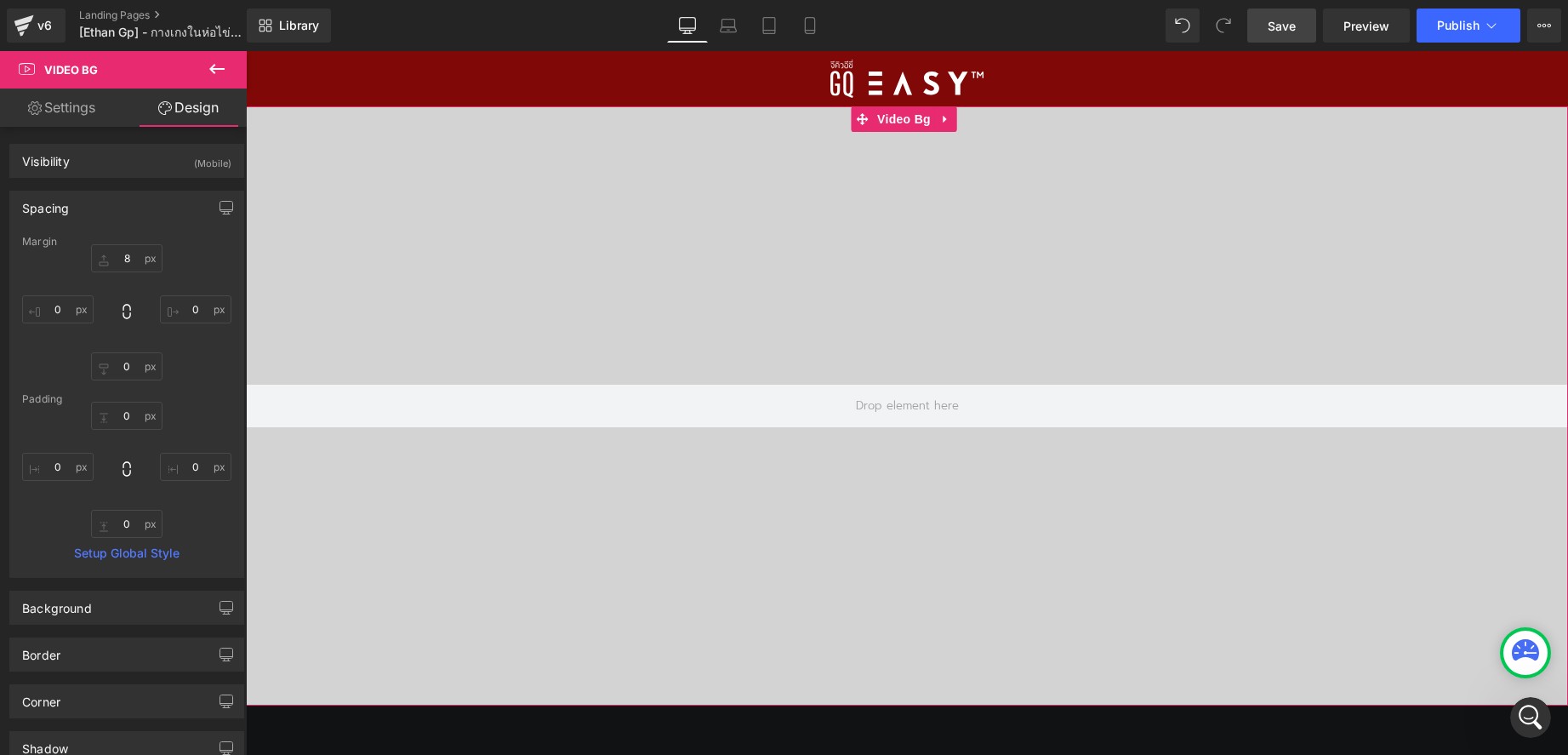
click at [719, 130] on div at bounding box center [907, 406] width 1322 height 599
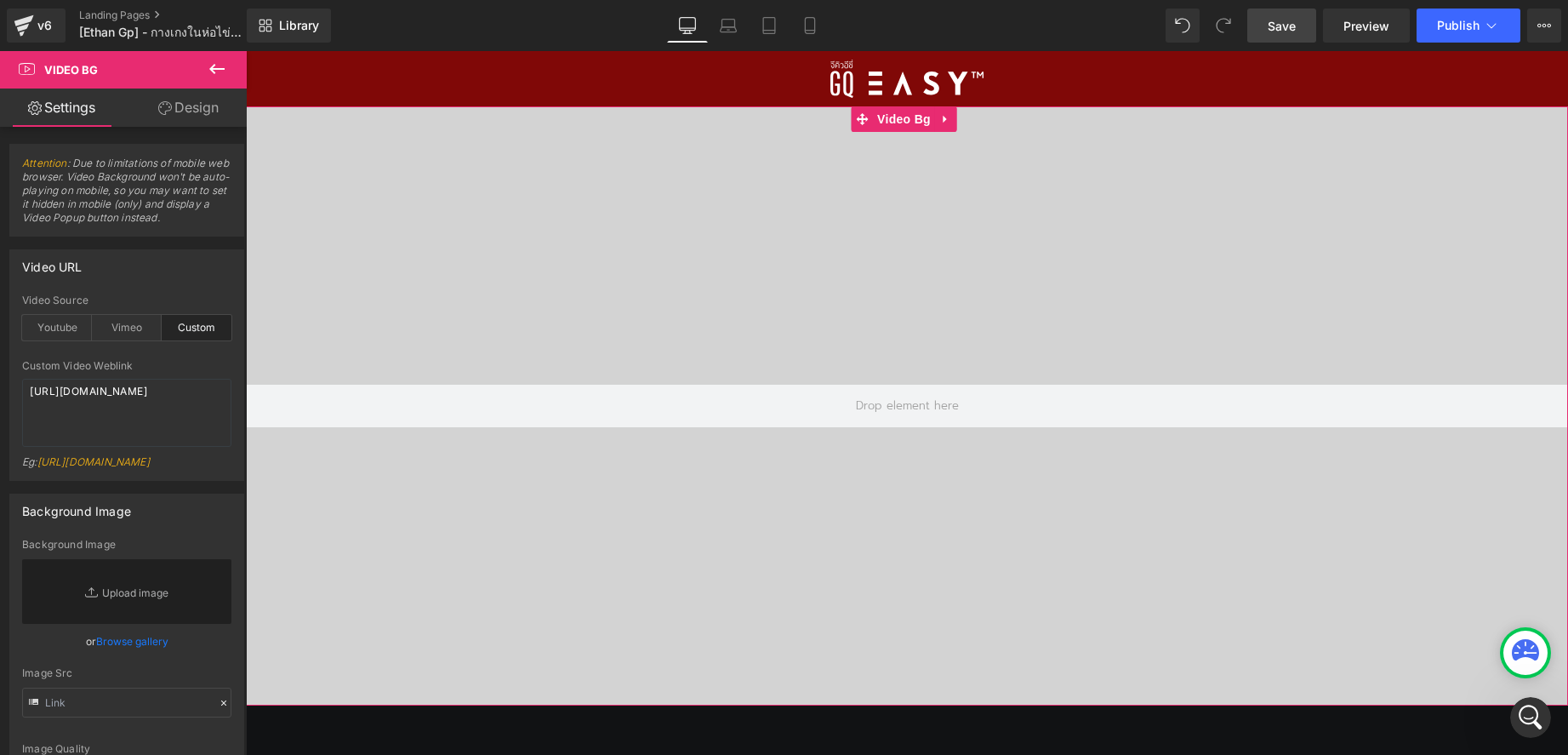
click at [188, 107] on link "Design" at bounding box center [188, 107] width 124 height 38
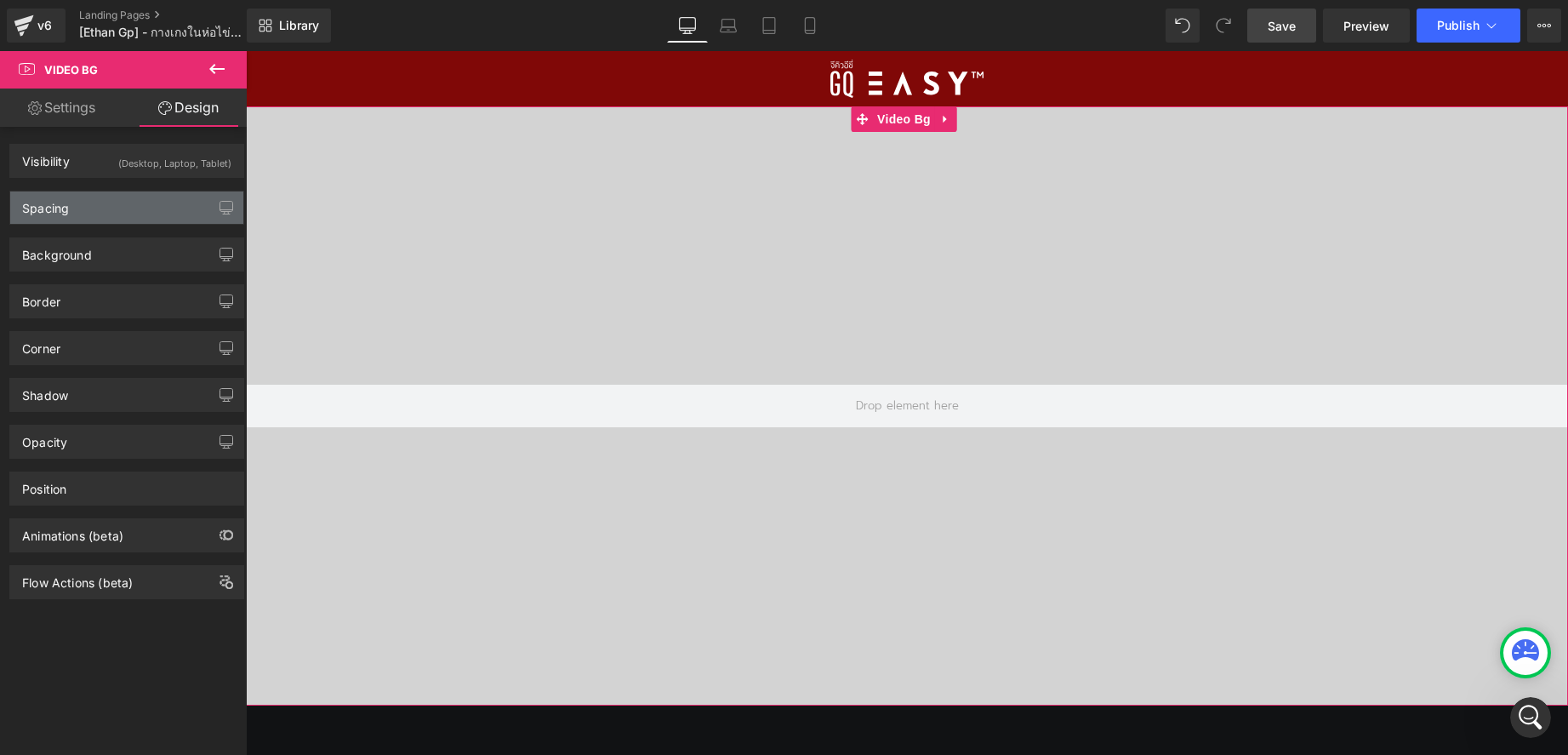
click at [94, 207] on div "Spacing" at bounding box center [126, 207] width 233 height 32
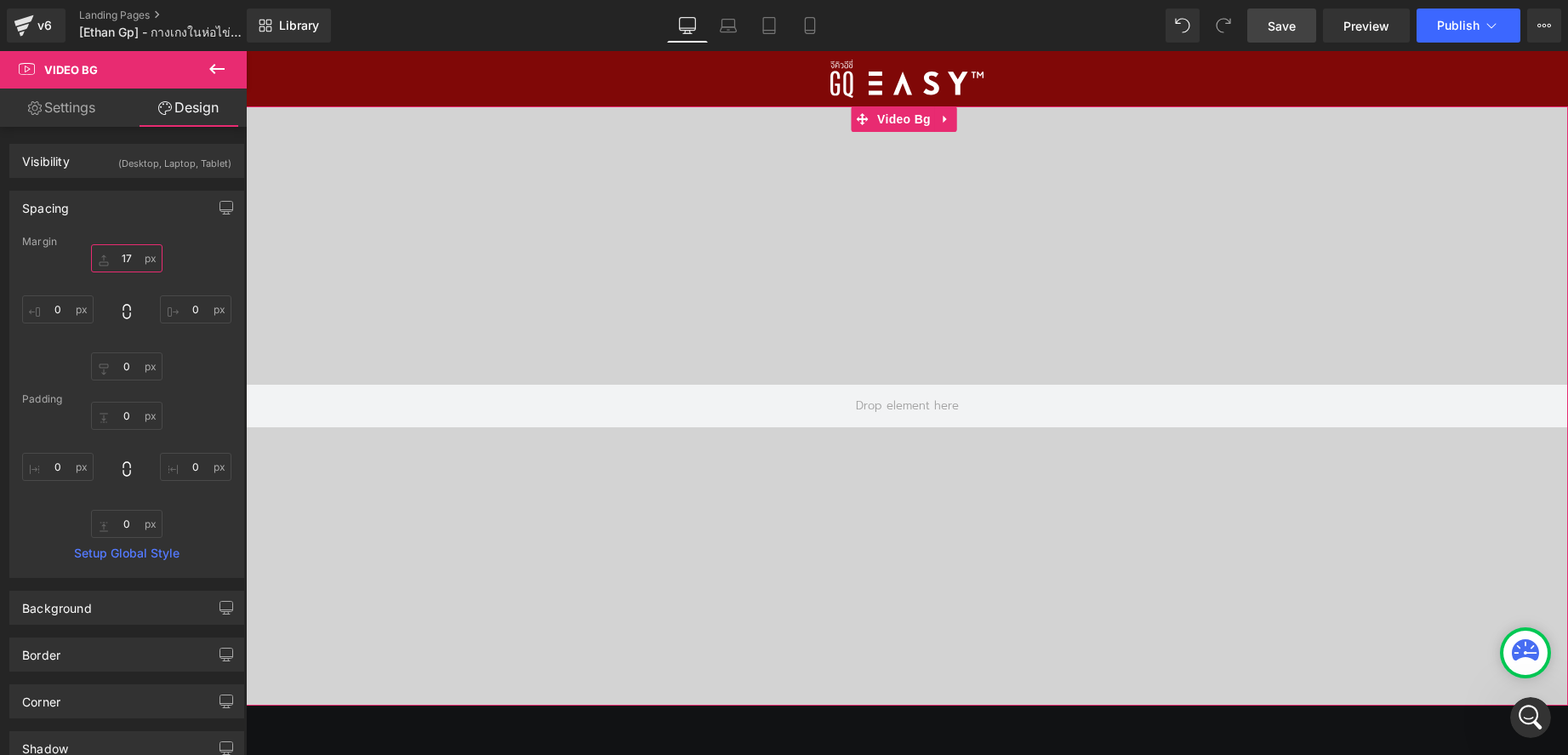
click at [119, 256] on input "text" at bounding box center [126, 258] width 71 height 28
type input "16"
drag, startPoint x: 725, startPoint y: 20, endPoint x: 110, endPoint y: 45, distance: 615.5
click at [725, 20] on icon at bounding box center [727, 24] width 17 height 17
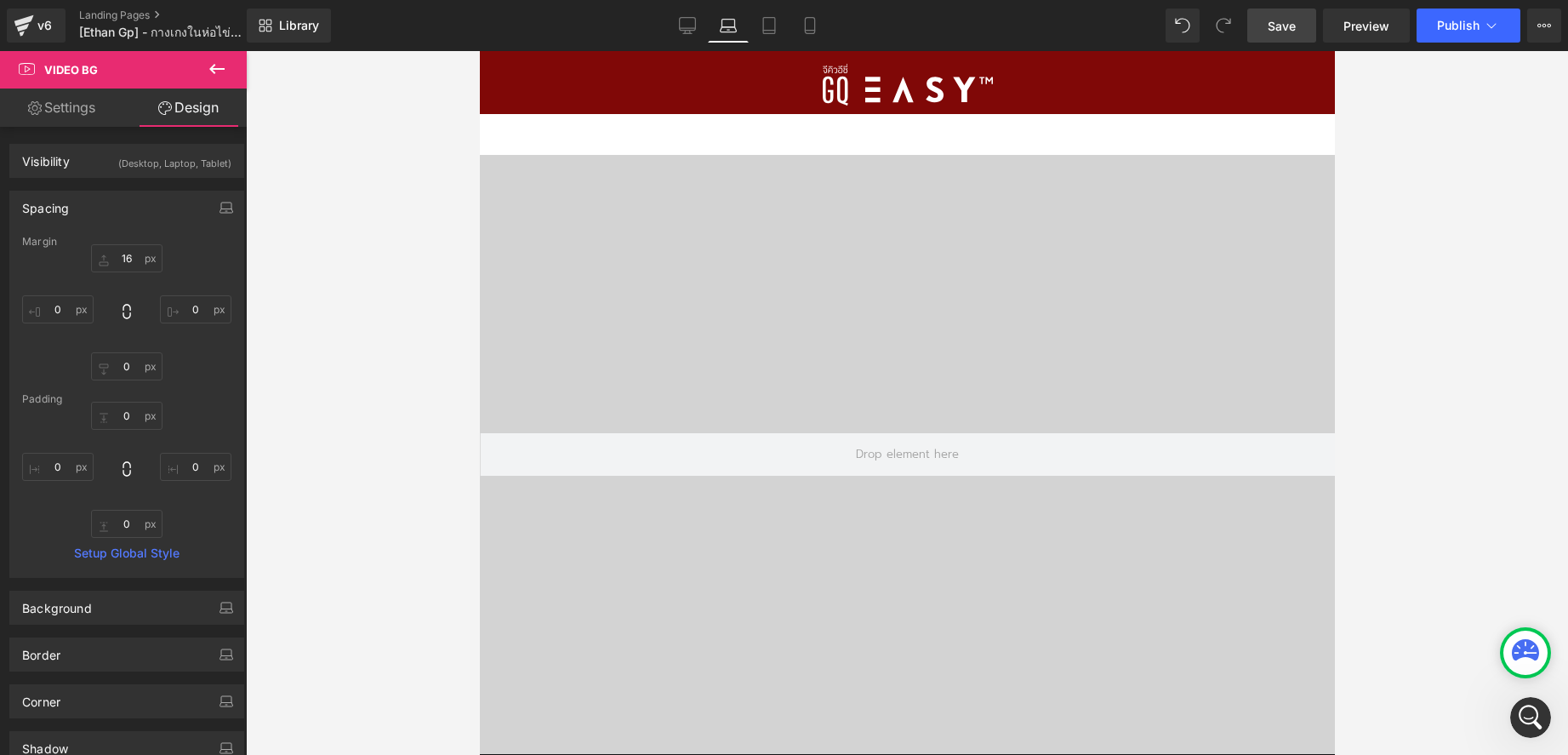
scroll to position [50, 0]
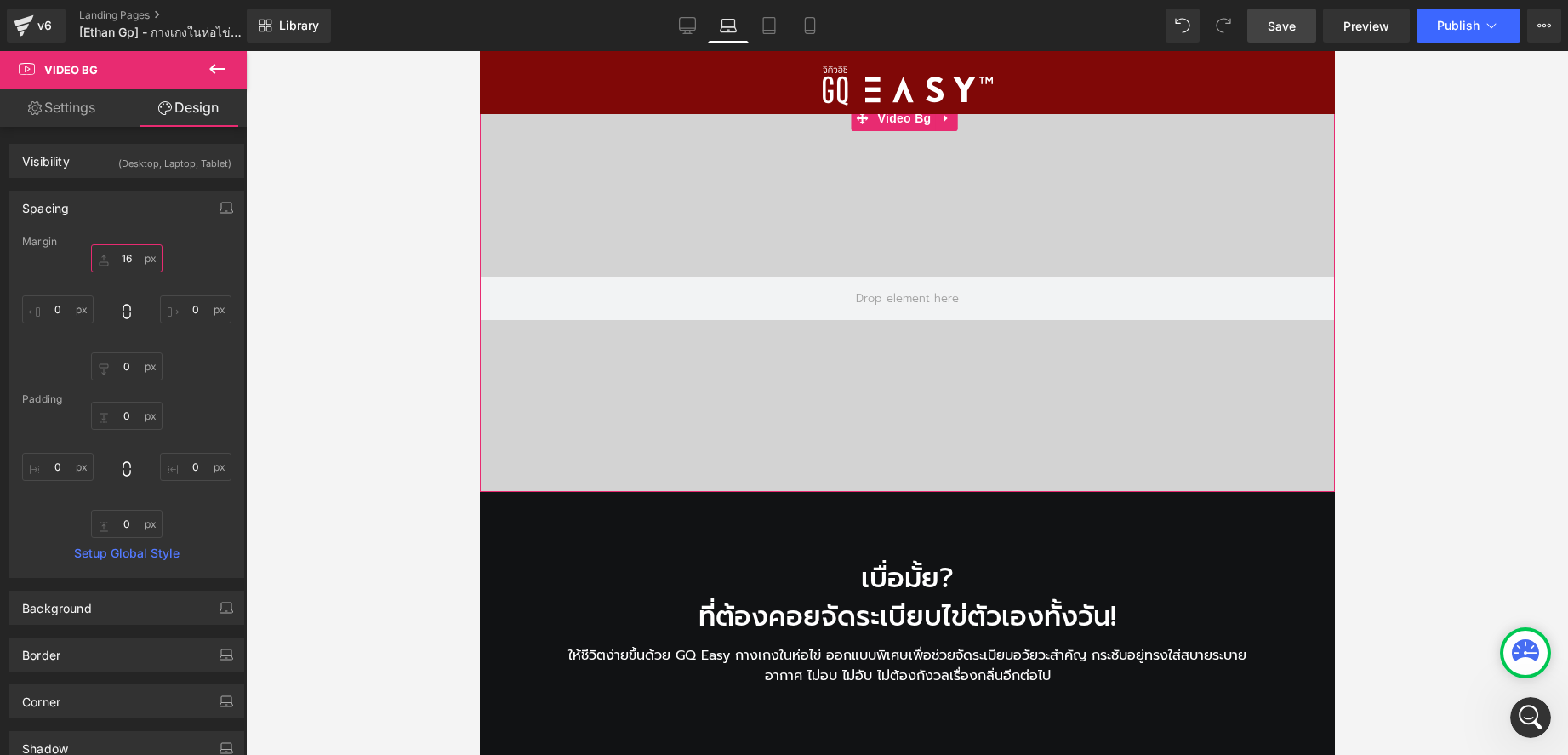
click at [131, 262] on input "16" at bounding box center [126, 258] width 71 height 28
click at [890, 126] on span "Video Bg" at bounding box center [904, 118] width 62 height 25
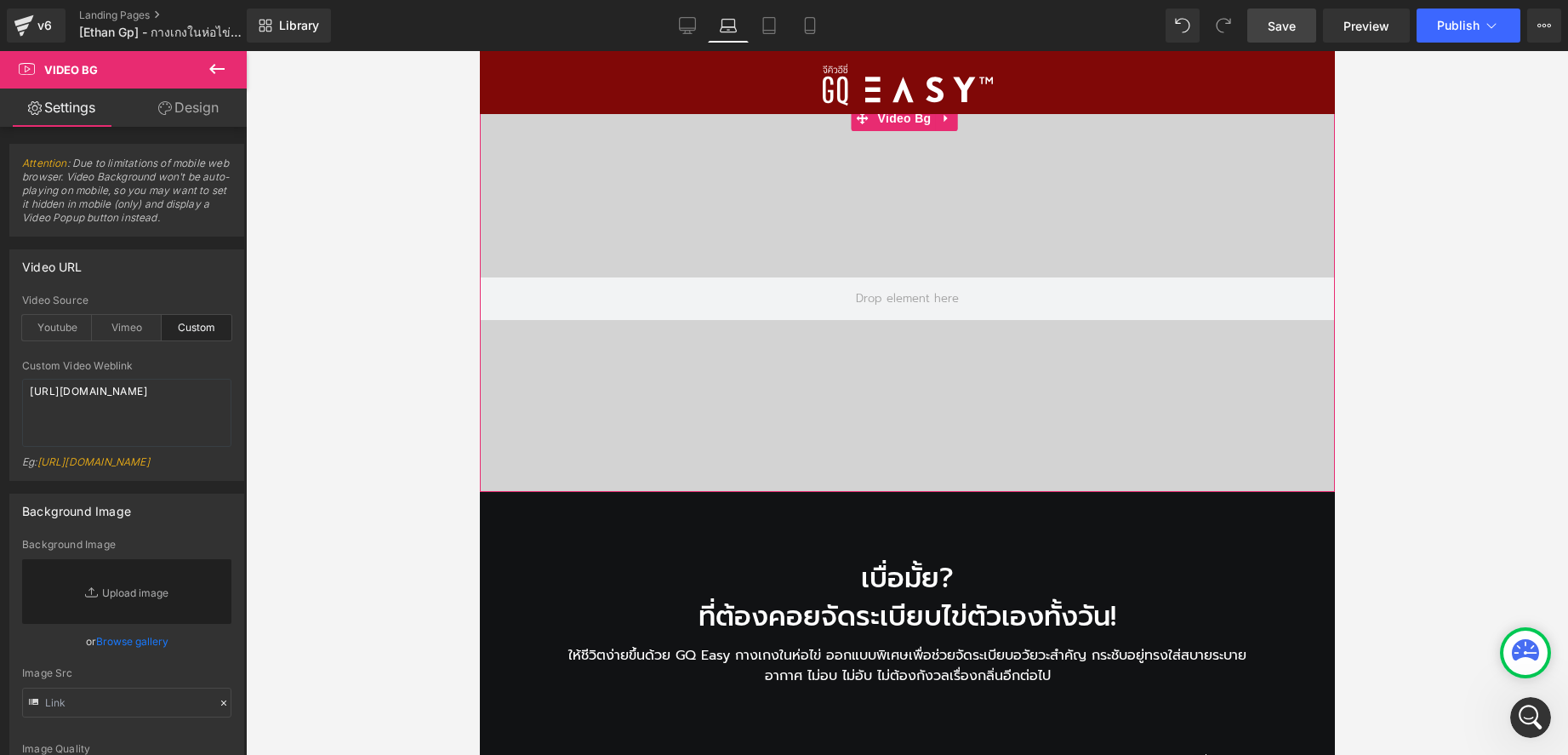
click at [192, 106] on link "Design" at bounding box center [188, 107] width 124 height 38
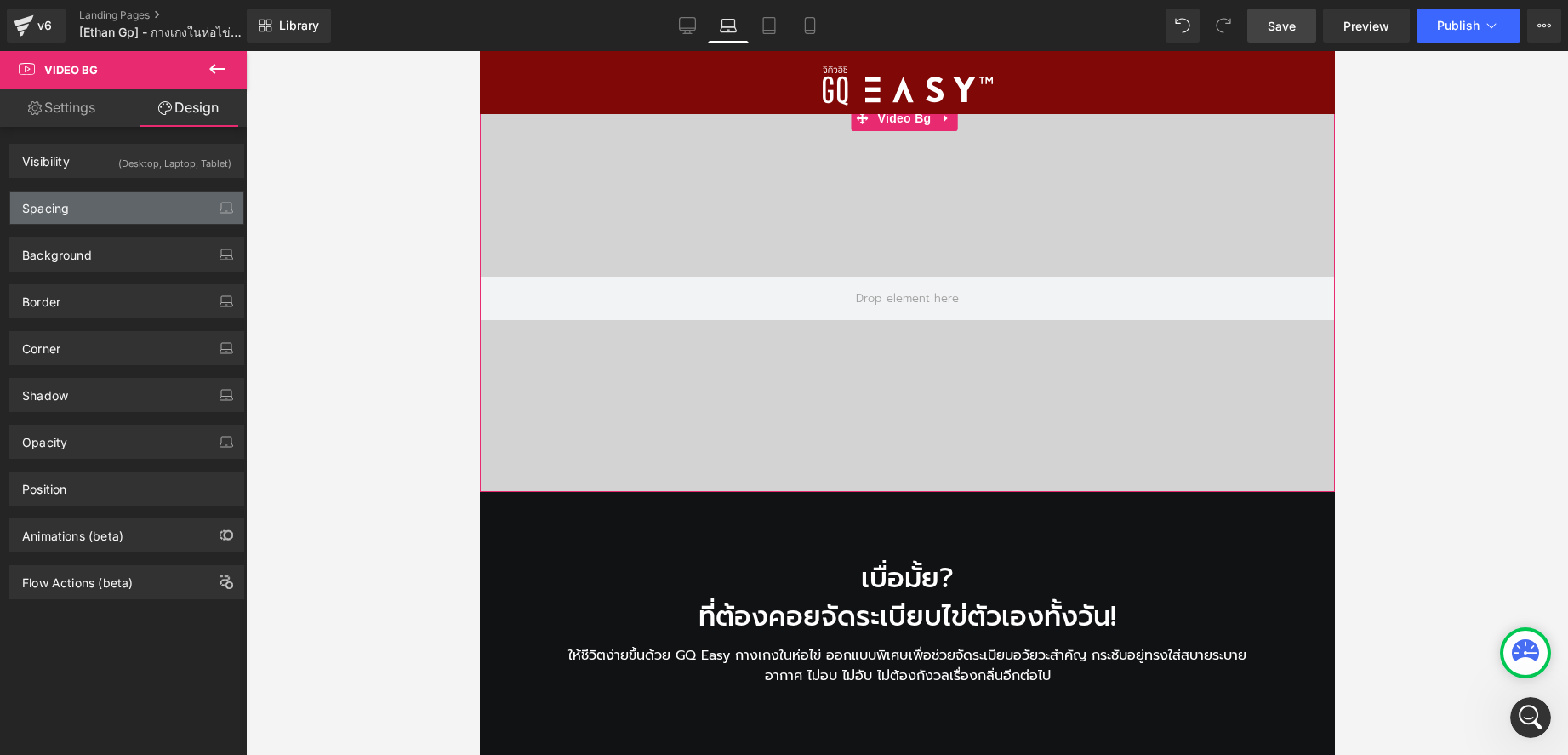
click at [124, 213] on div "Spacing" at bounding box center [126, 207] width 233 height 32
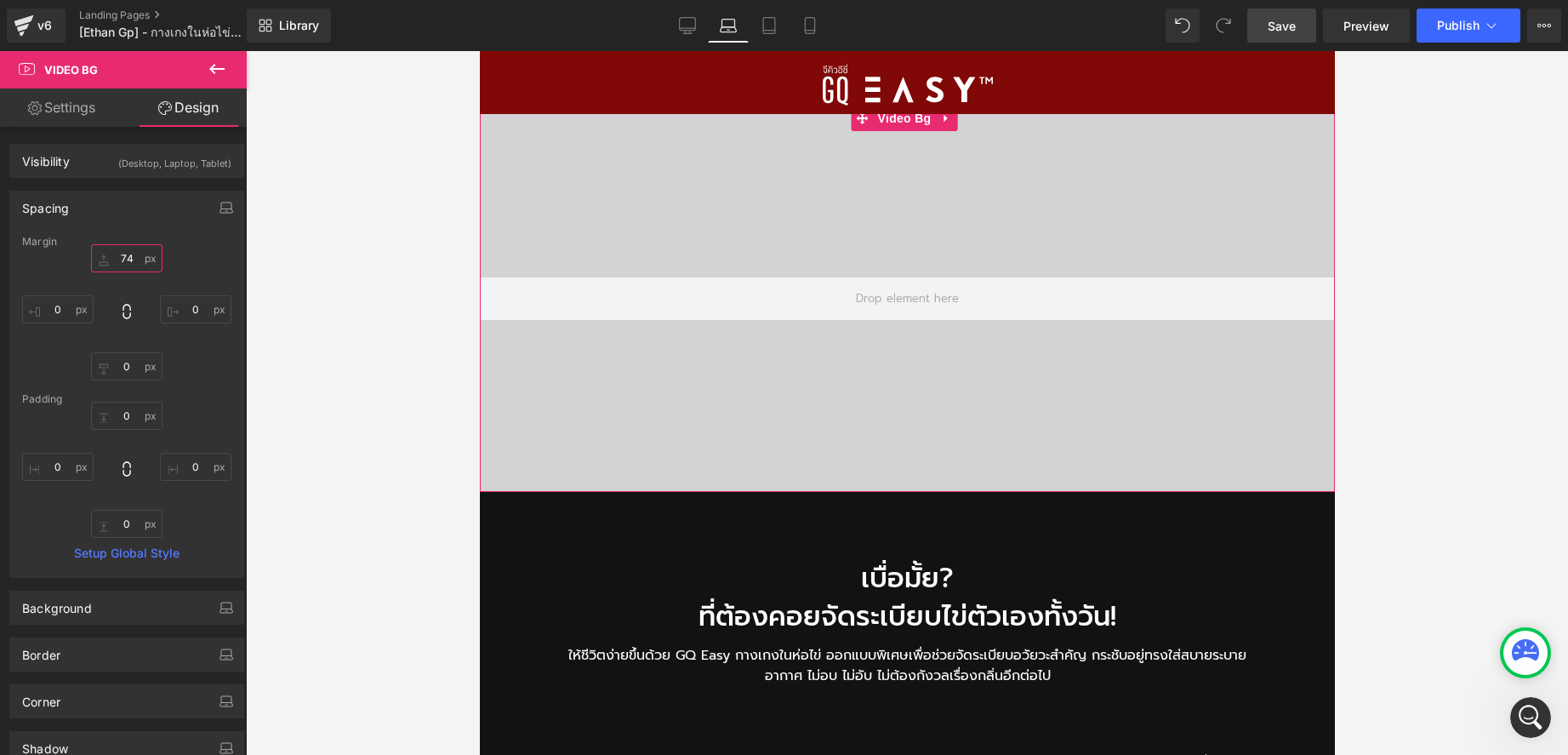
click at [135, 261] on input "text" at bounding box center [126, 258] width 71 height 28
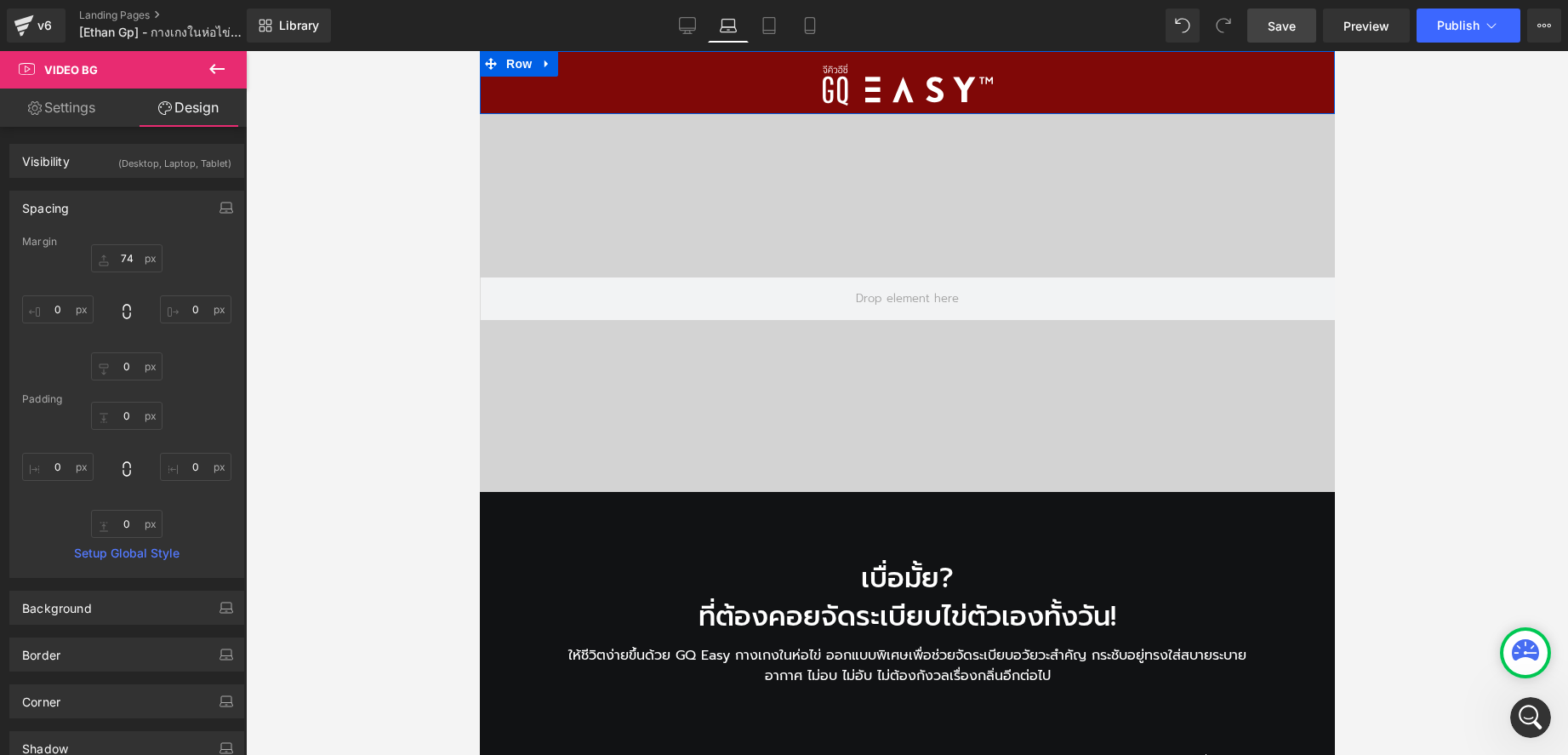
click at [585, 97] on div at bounding box center [906, 84] width 855 height 42
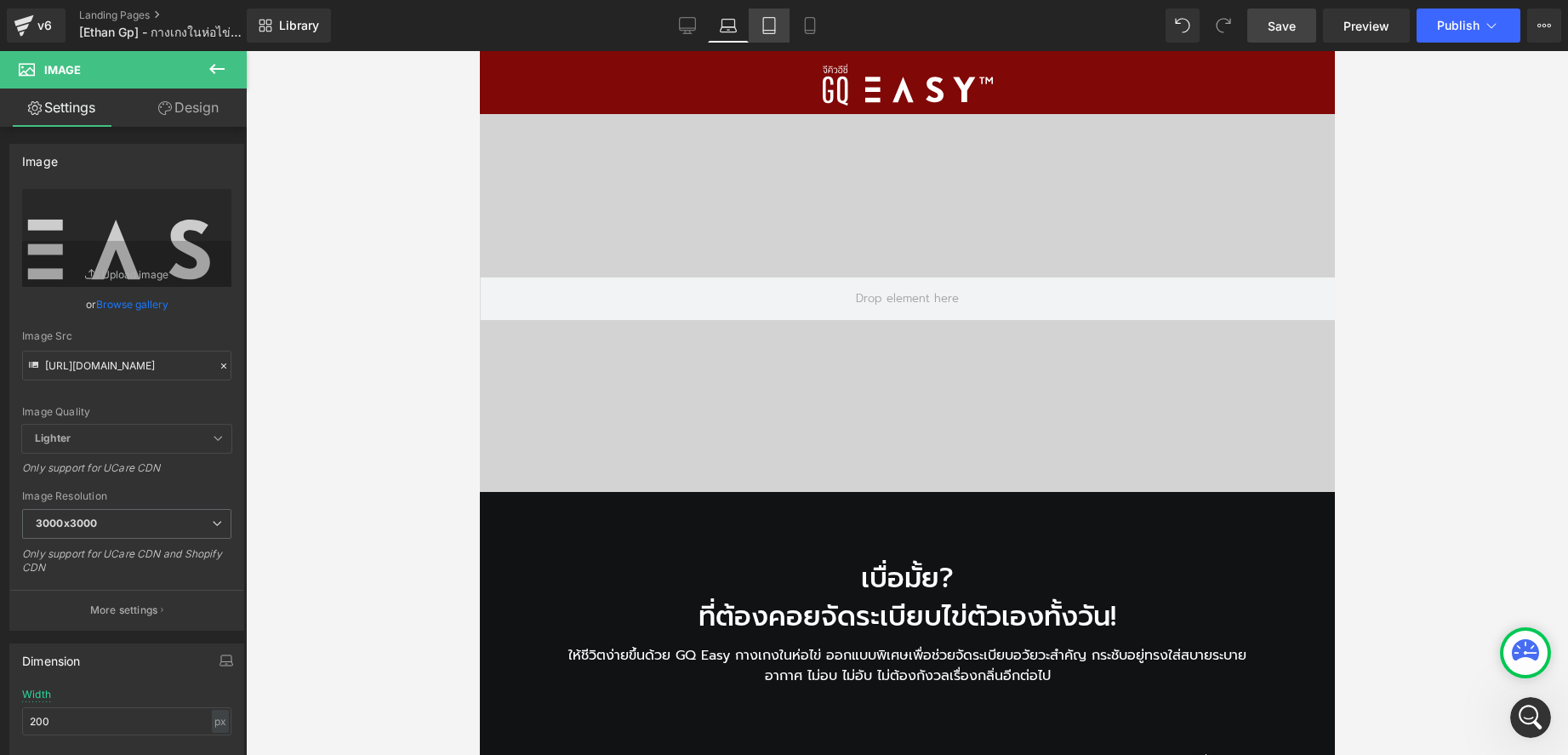
click at [757, 26] on link "Tablet" at bounding box center [769, 25] width 41 height 34
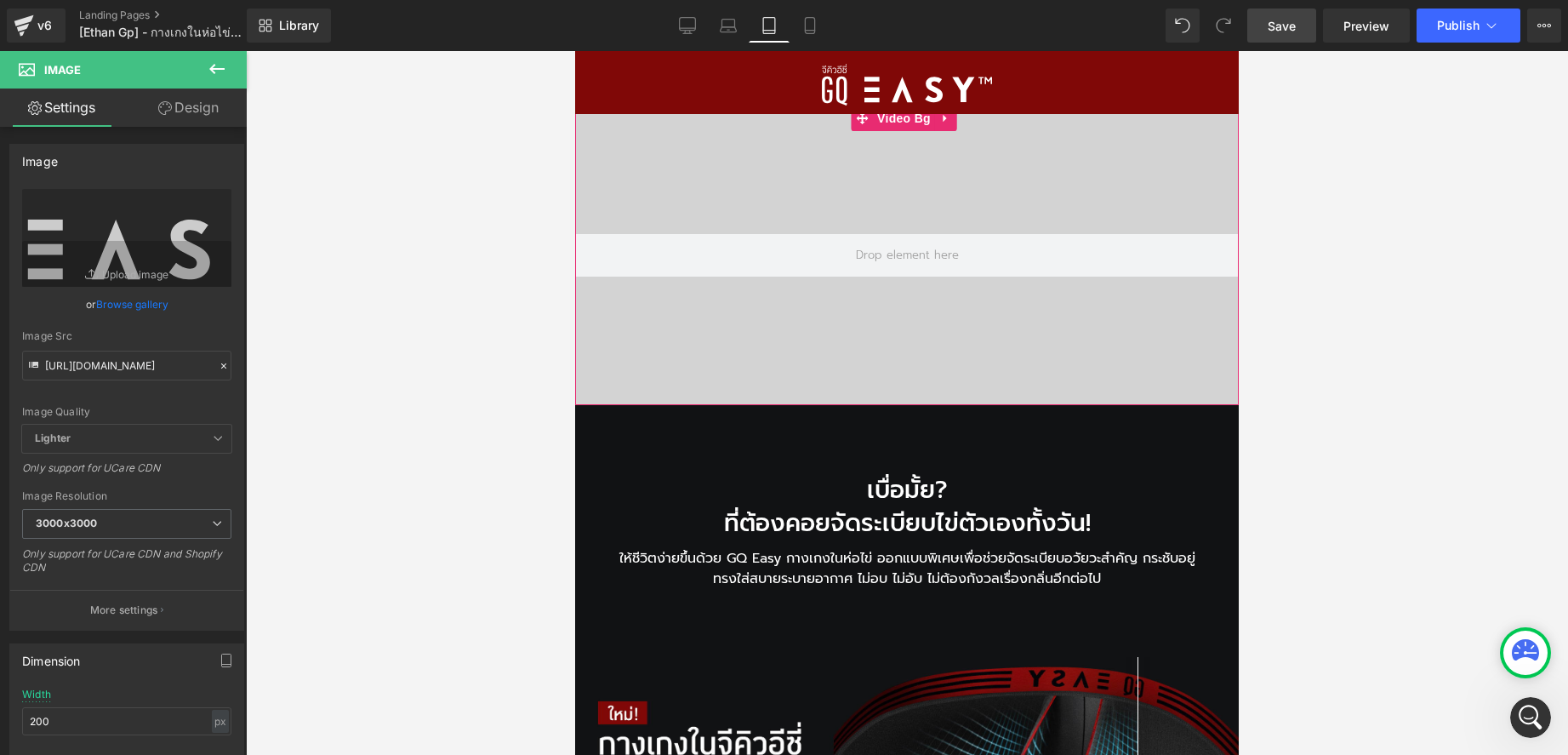
click at [819, 131] on div at bounding box center [907, 255] width 663 height 299
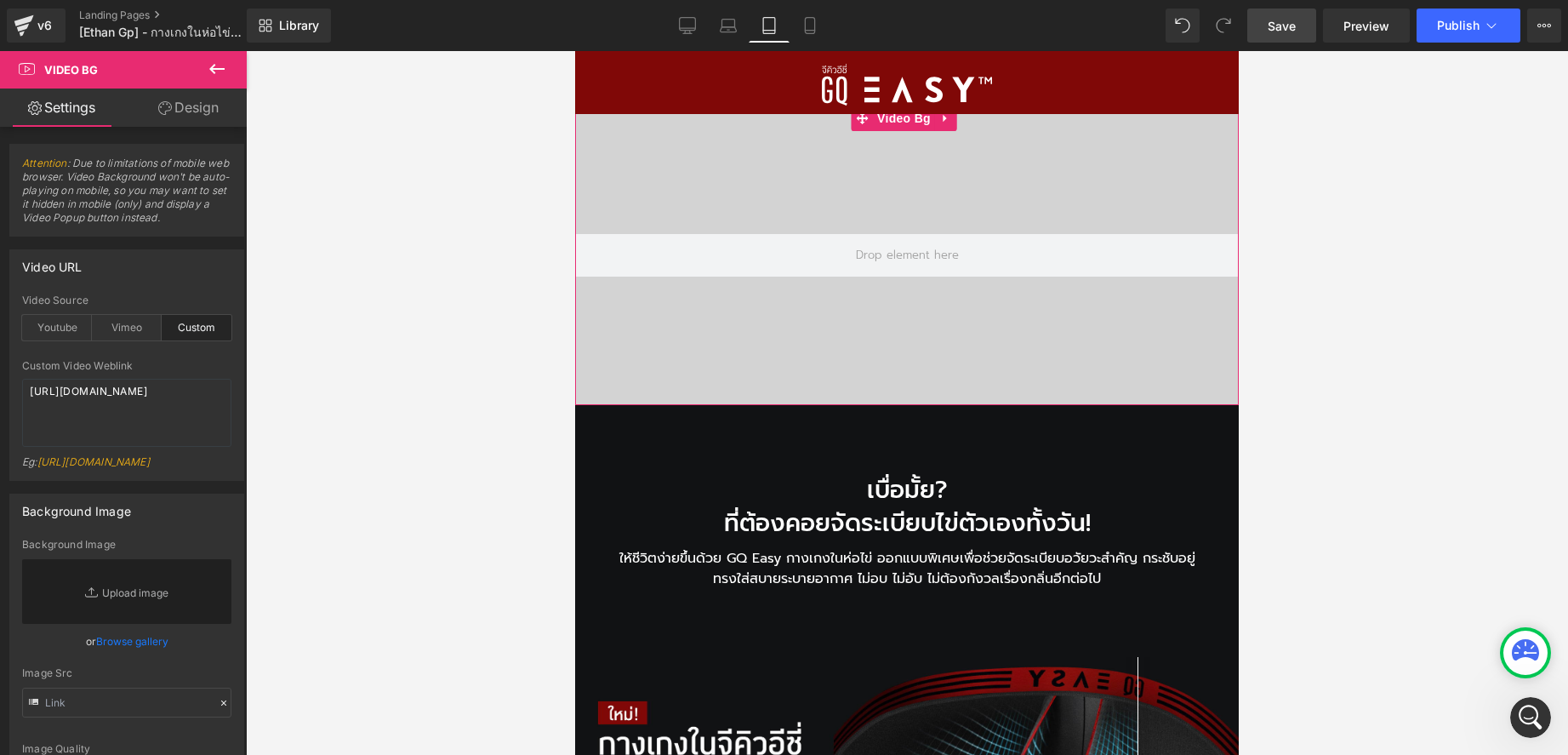
click at [174, 106] on link "Design" at bounding box center [188, 107] width 124 height 38
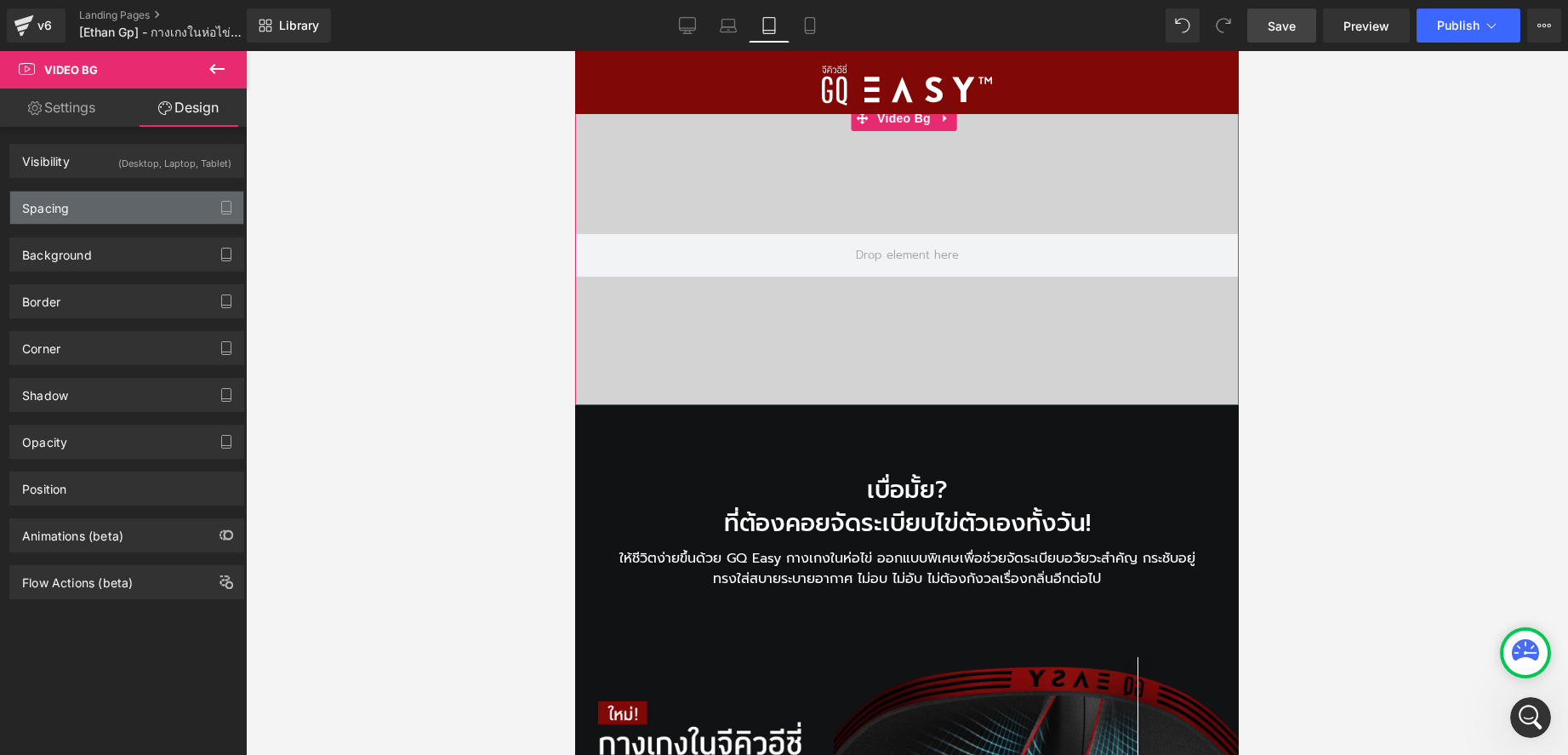
click at [112, 197] on div "Spacing" at bounding box center [126, 207] width 233 height 32
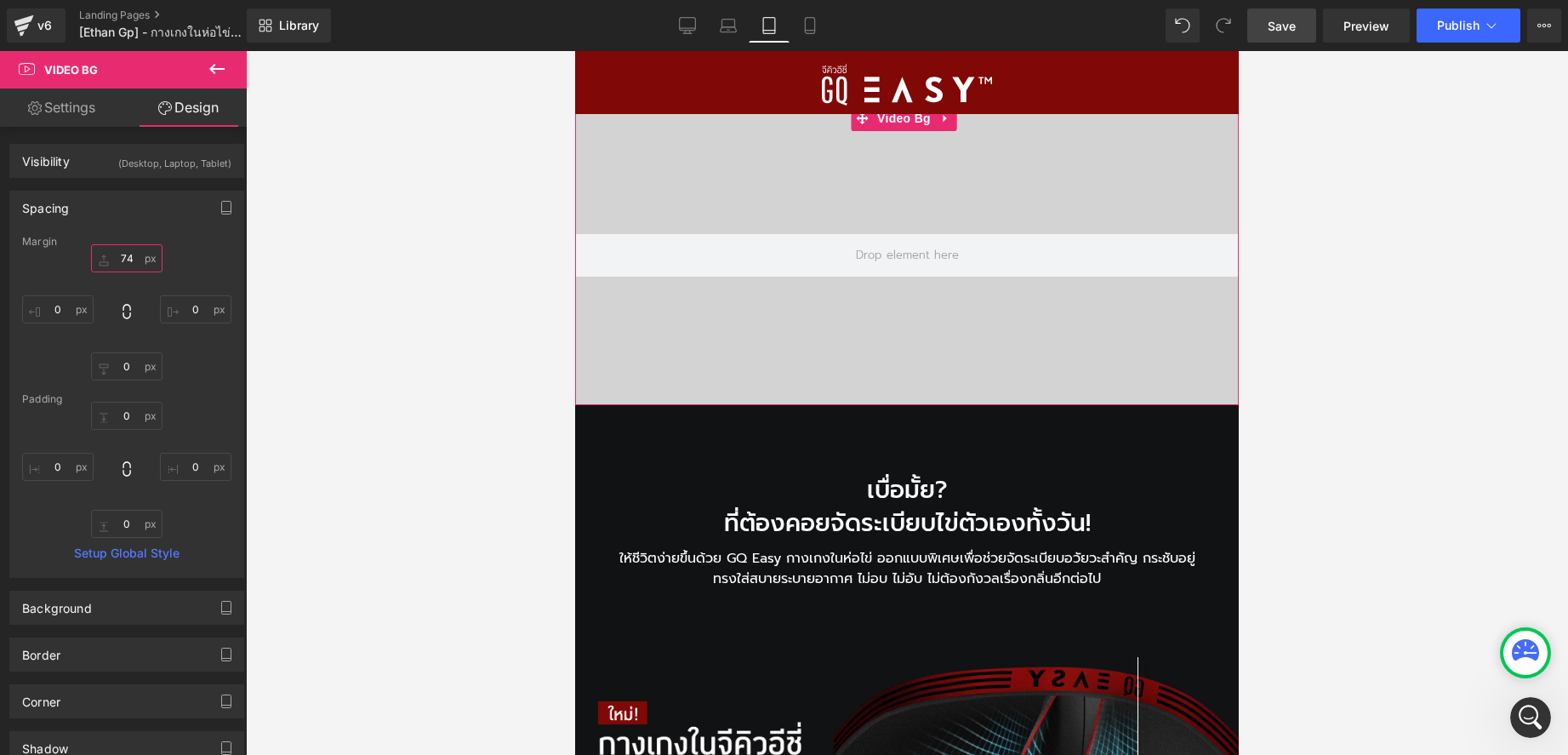
click at [130, 258] on input "text" at bounding box center [126, 258] width 71 height 28
click at [134, 254] on input "text" at bounding box center [126, 258] width 71 height 28
click at [127, 254] on input "text" at bounding box center [126, 258] width 71 height 28
click at [729, 30] on icon at bounding box center [727, 30] width 3 height 0
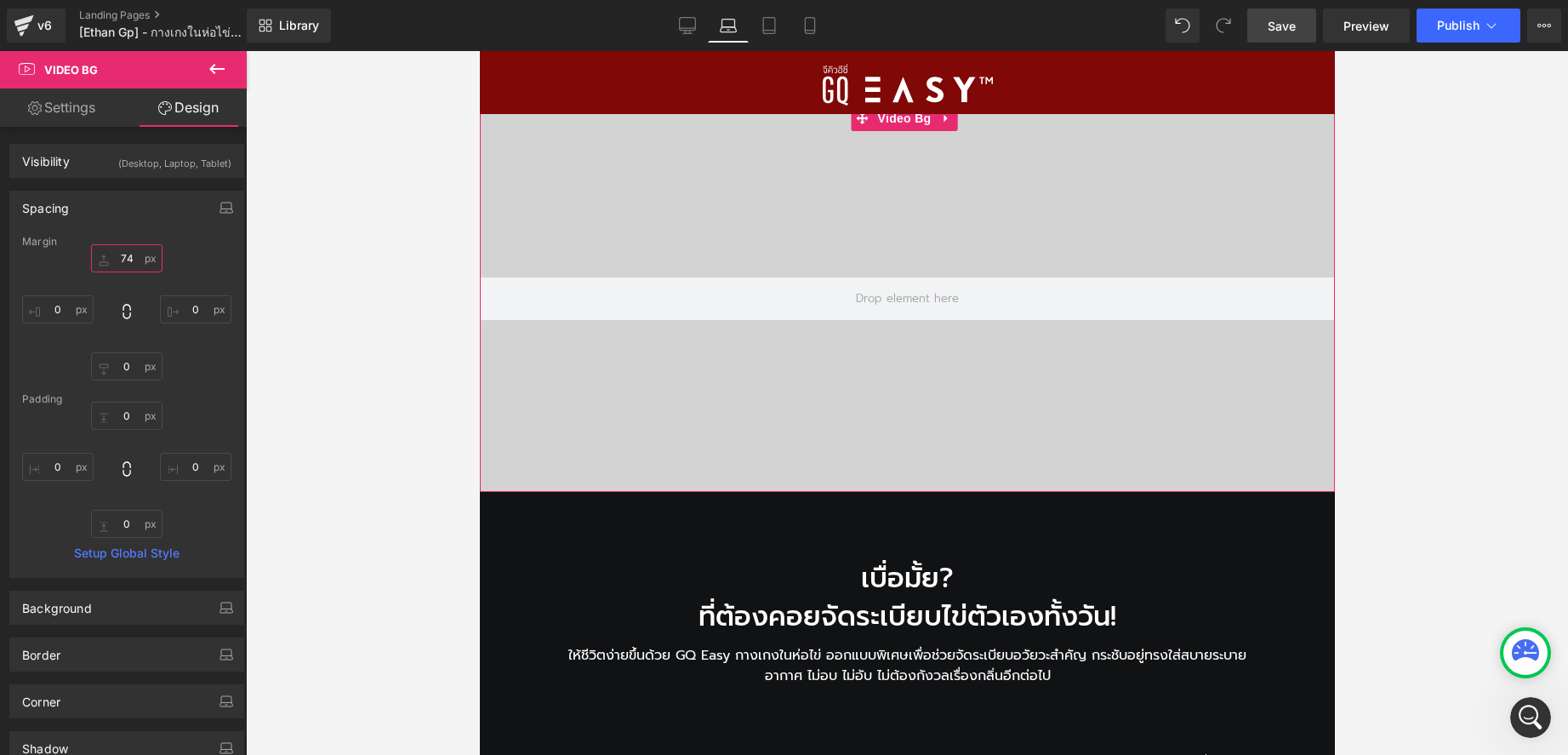
click at [128, 256] on input "text" at bounding box center [126, 258] width 71 height 28
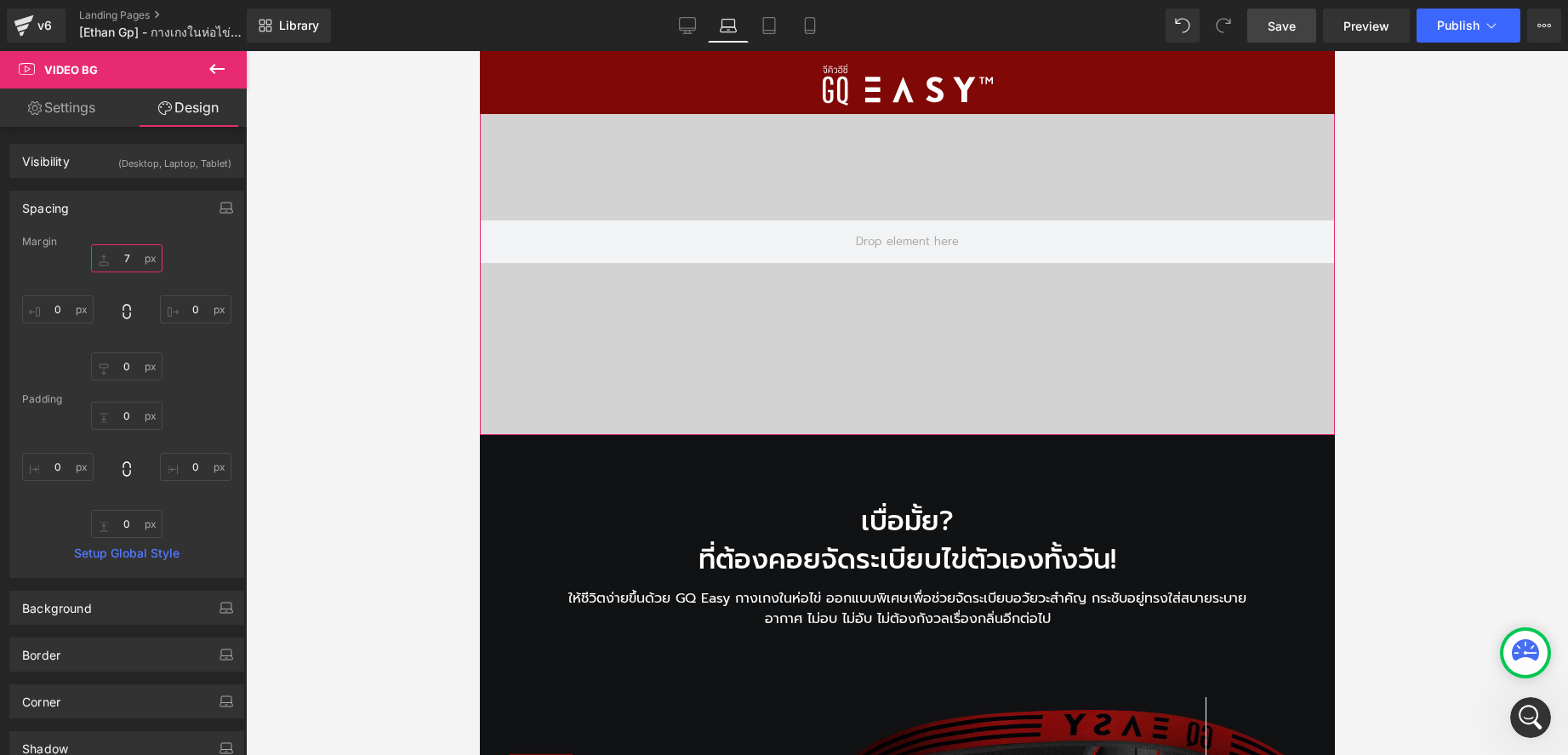
type input "76"
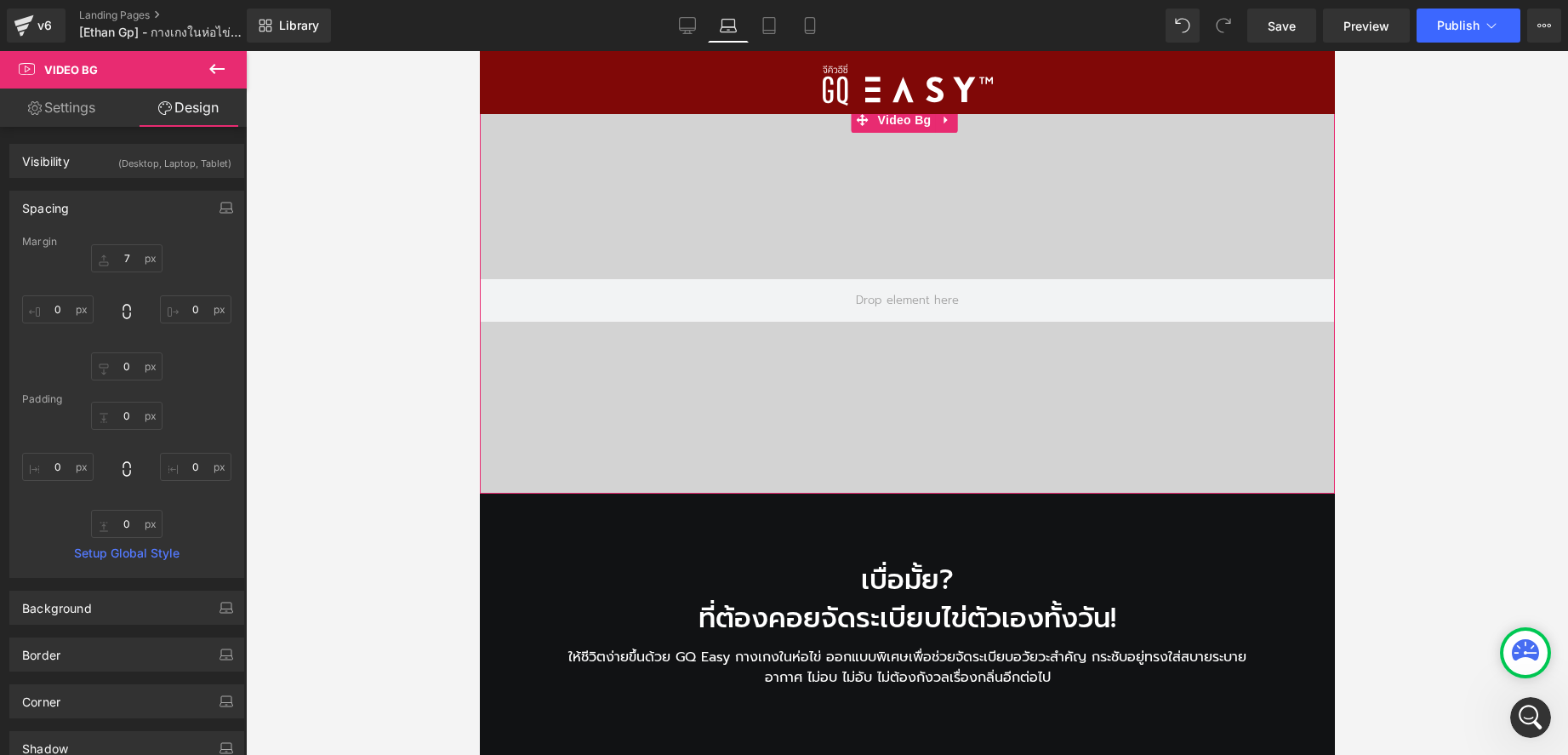
scroll to position [50, 0]
type input "7"
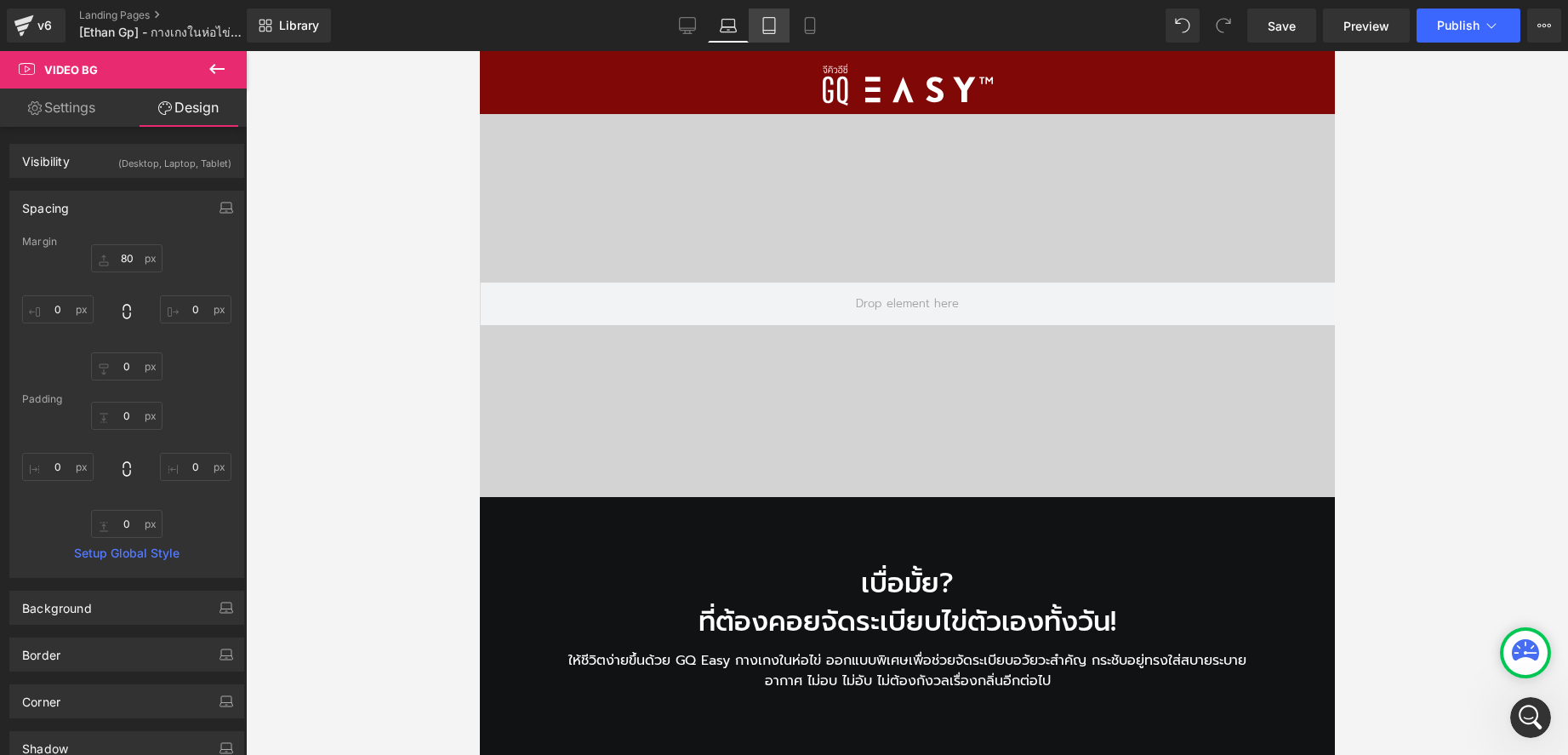
click at [764, 27] on icon at bounding box center [769, 25] width 12 height 17
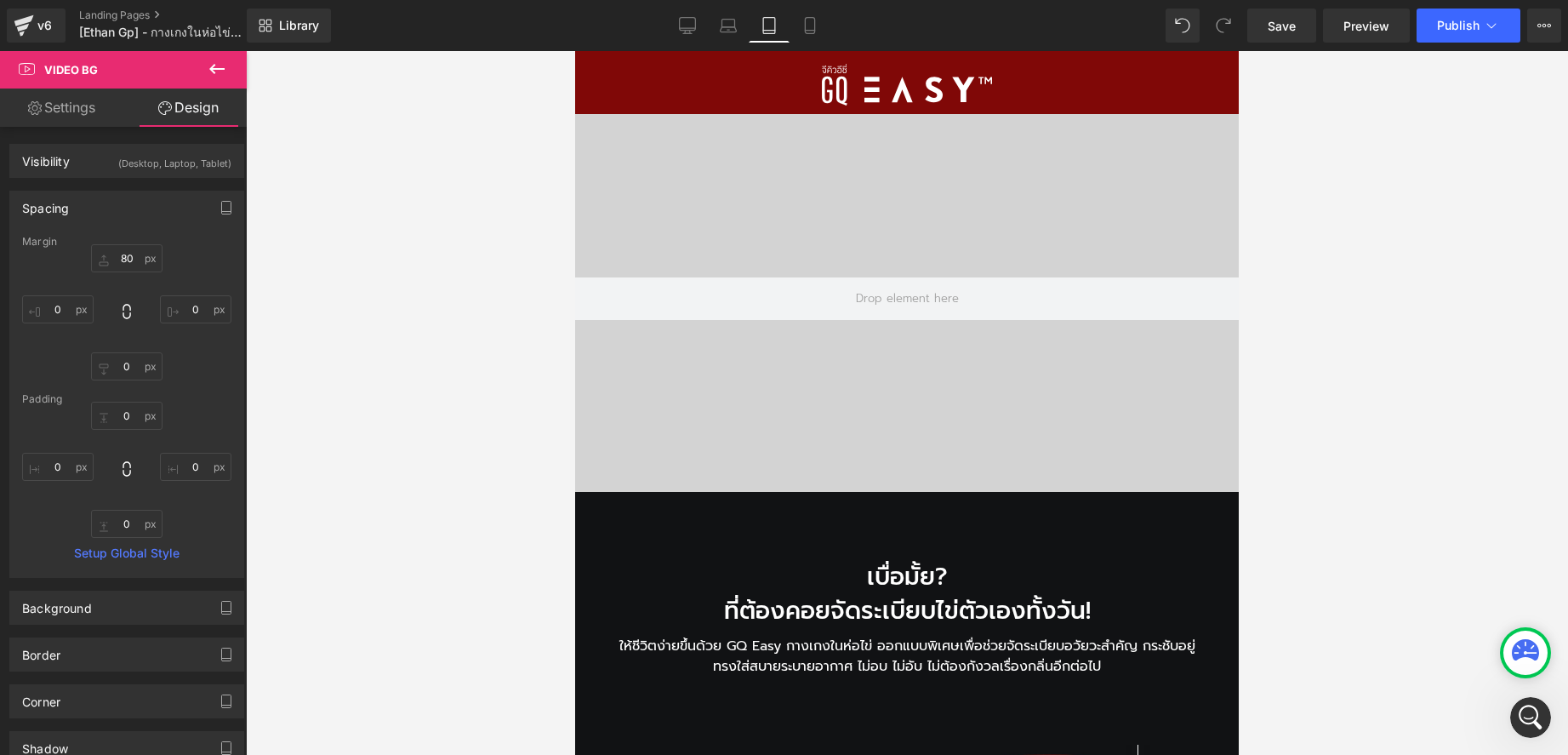
type input "74"
type input "0"
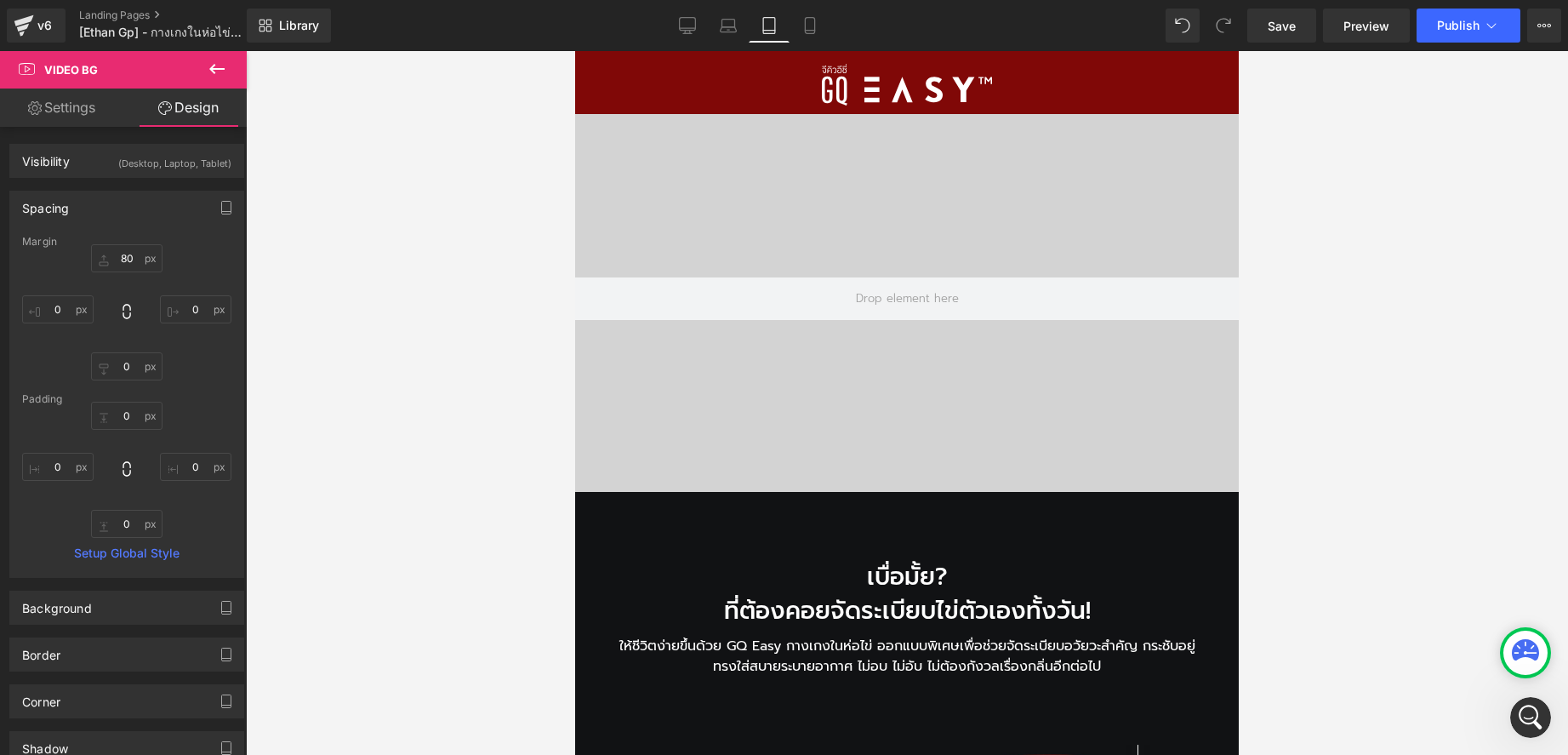
type input "0"
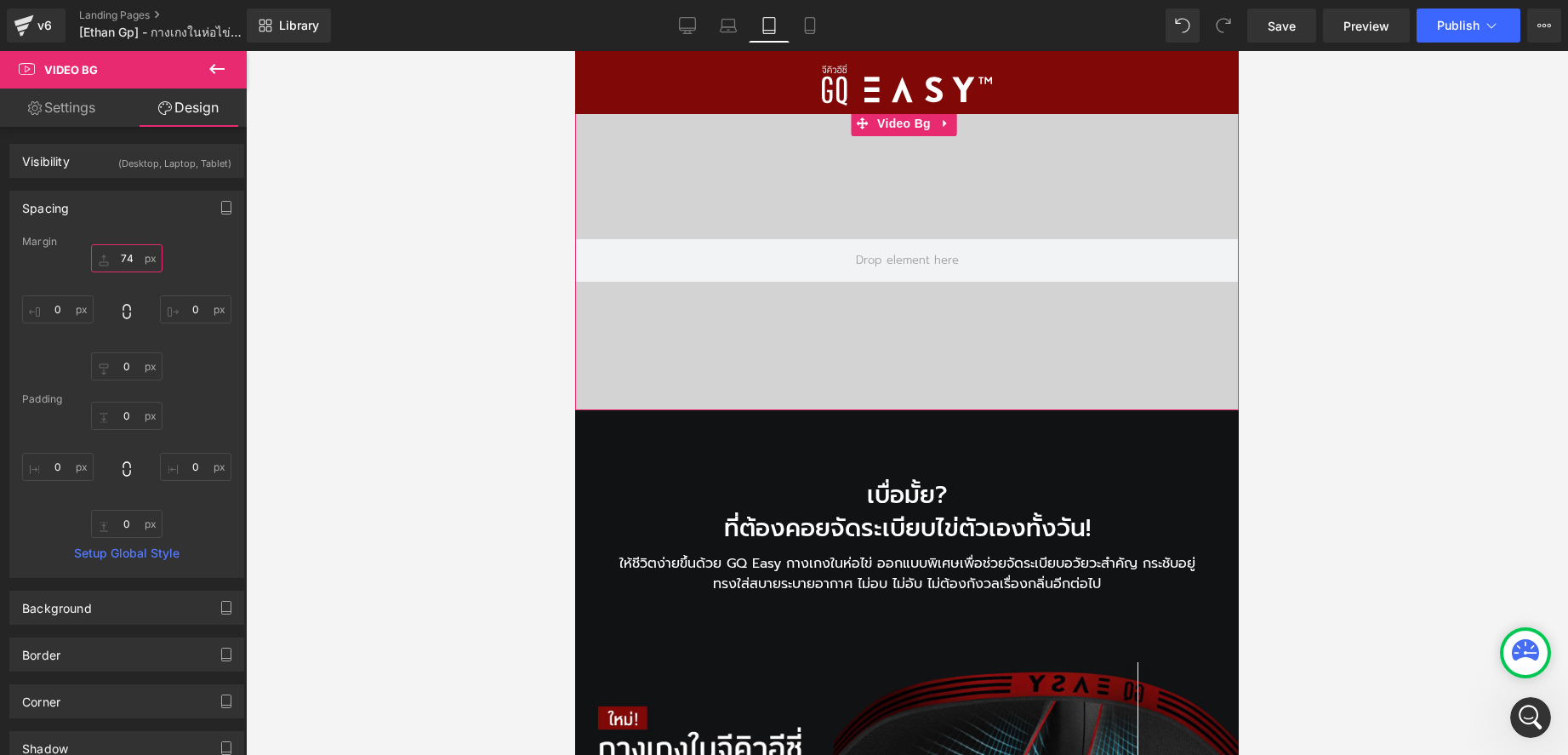
click at [129, 259] on input "74" at bounding box center [126, 258] width 71 height 28
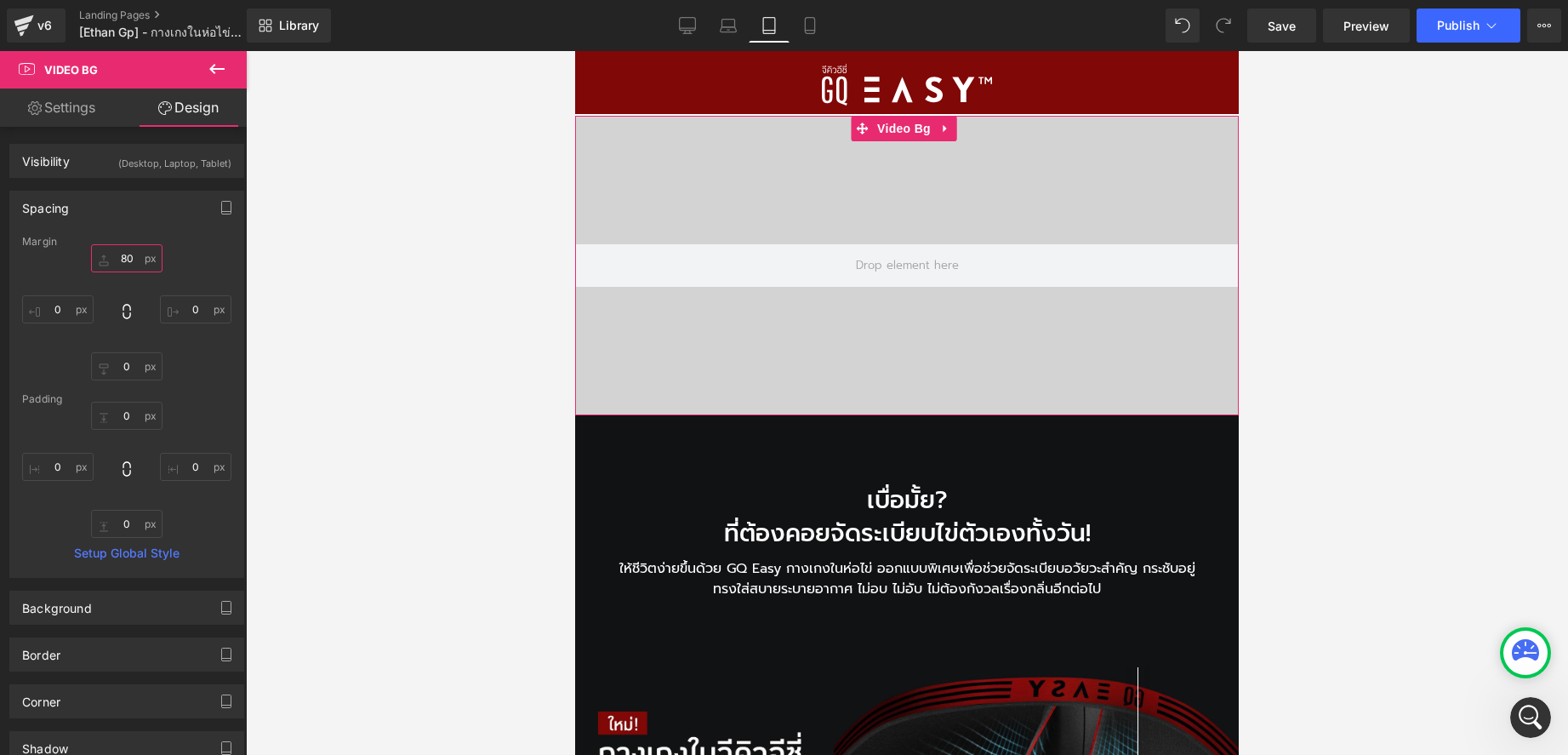
type input "8"
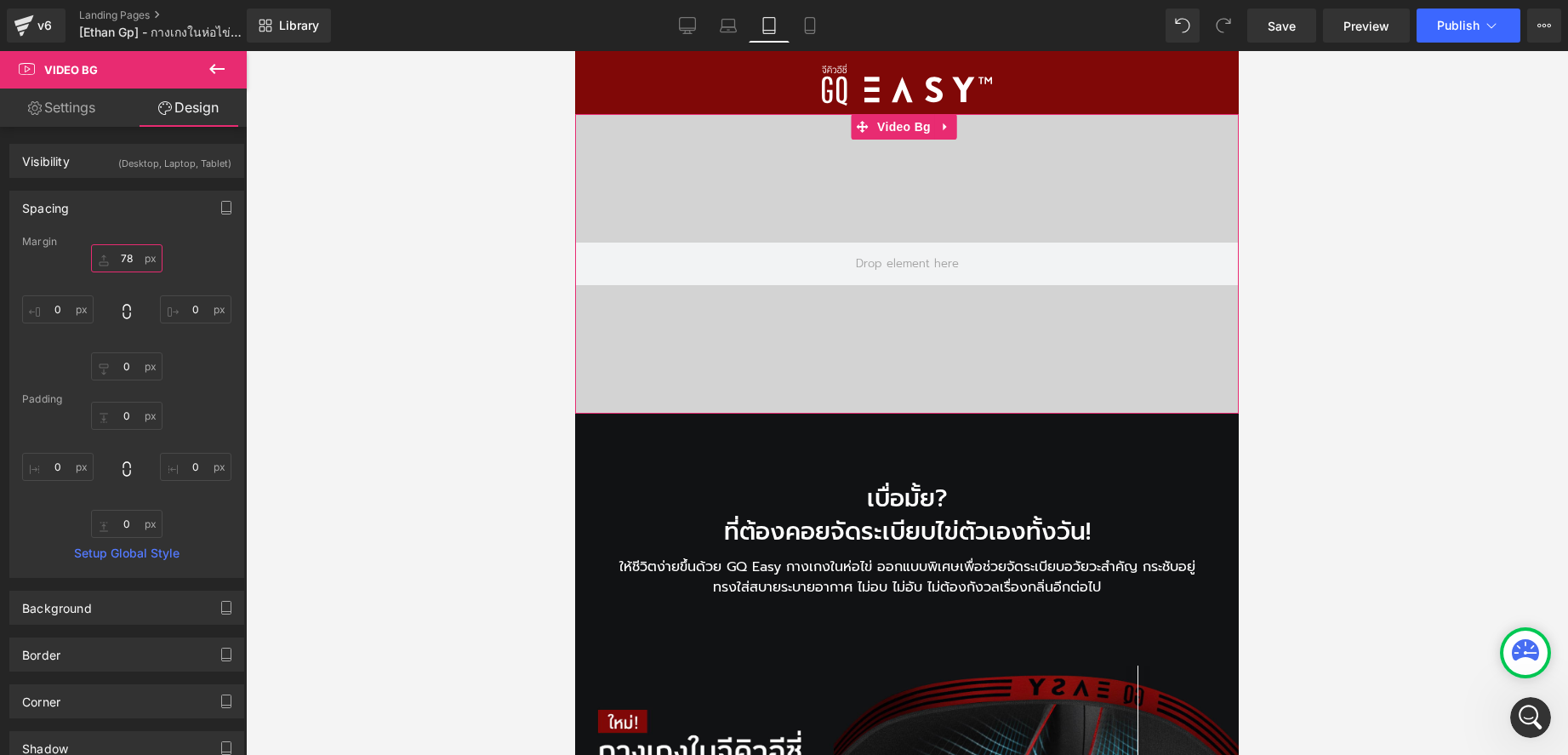
drag, startPoint x: 124, startPoint y: 257, endPoint x: 137, endPoint y: 257, distance: 13.0
click at [137, 257] on input "78" at bounding box center [126, 258] width 71 height 28
click at [724, 22] on icon at bounding box center [727, 24] width 17 height 17
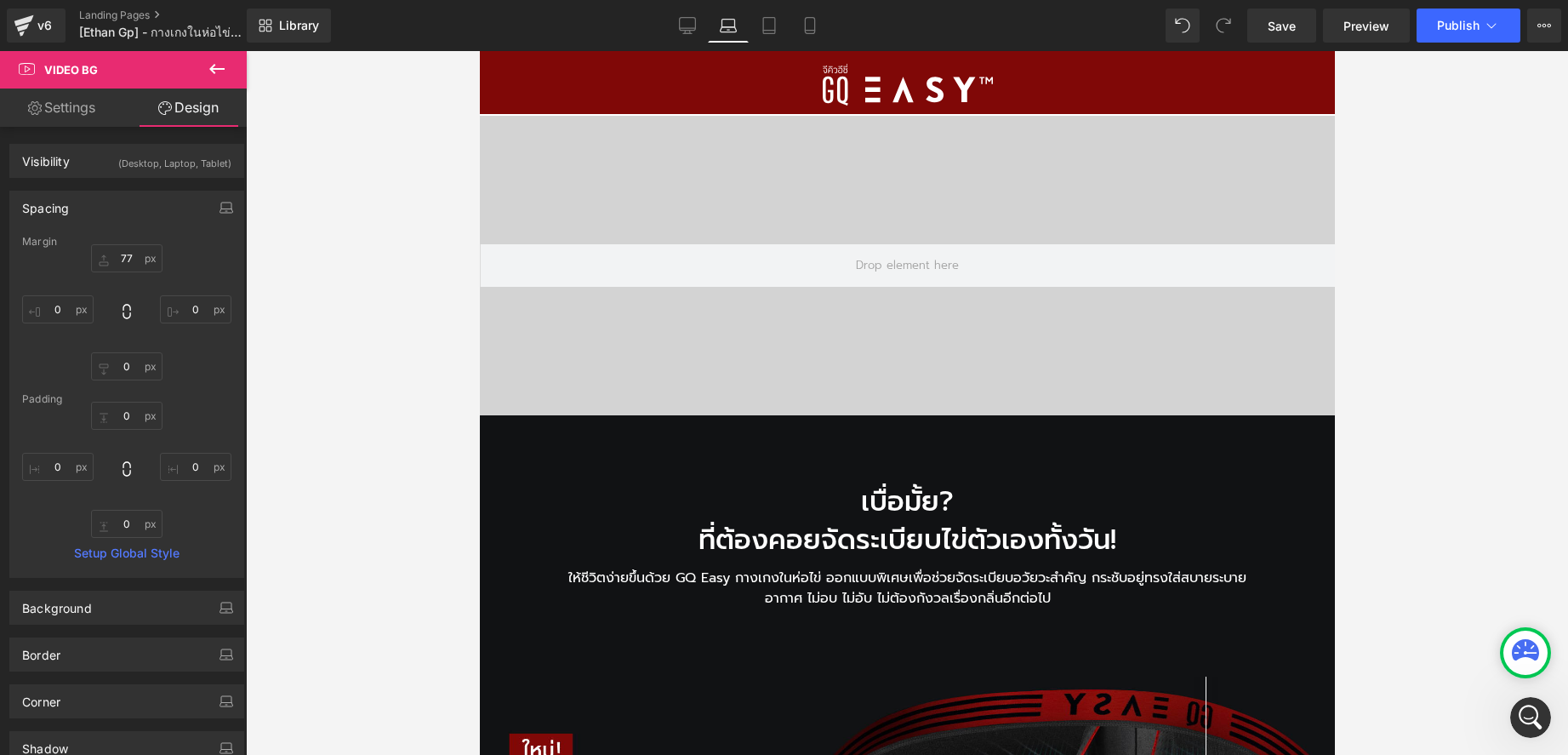
type input "80"
type input "0"
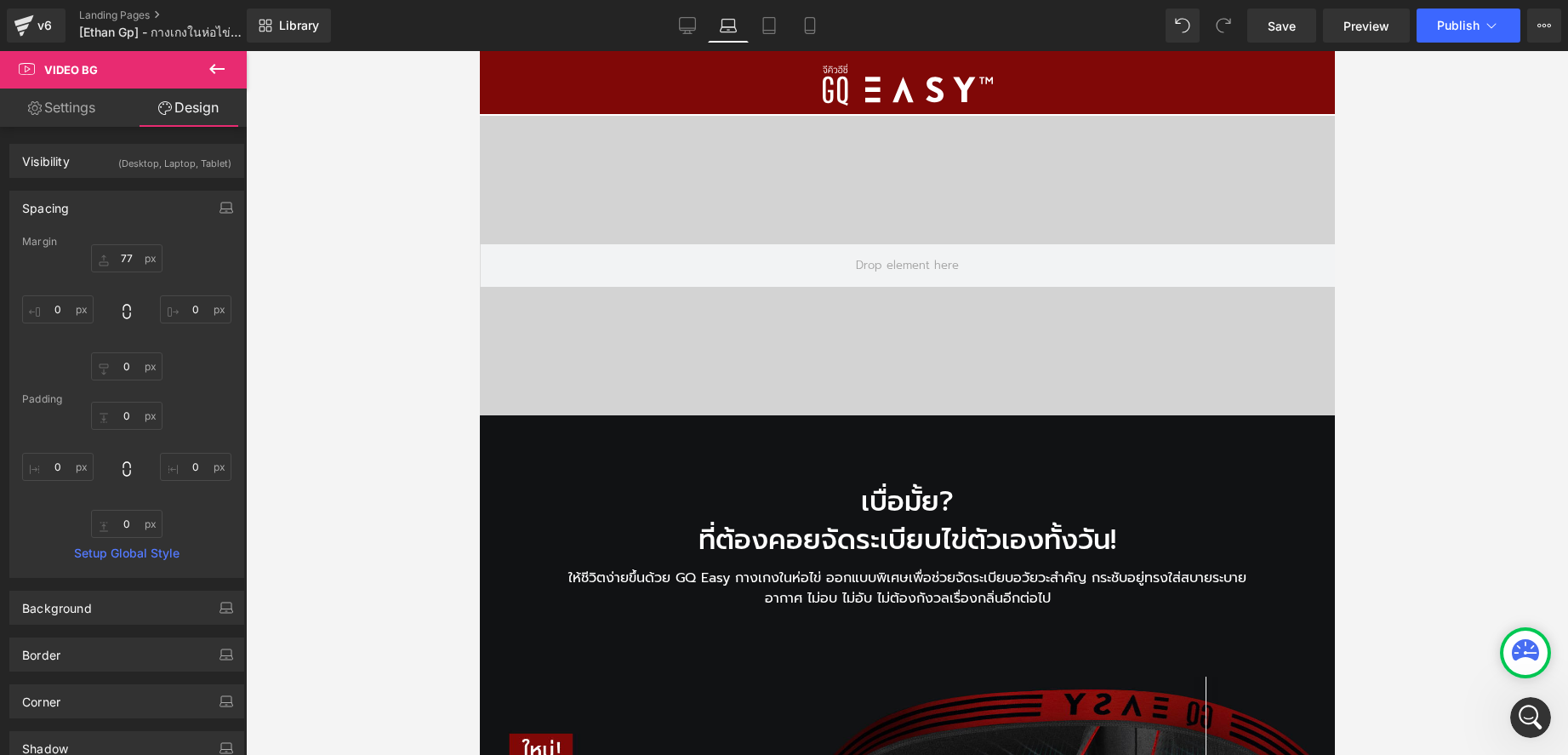
type input "0"
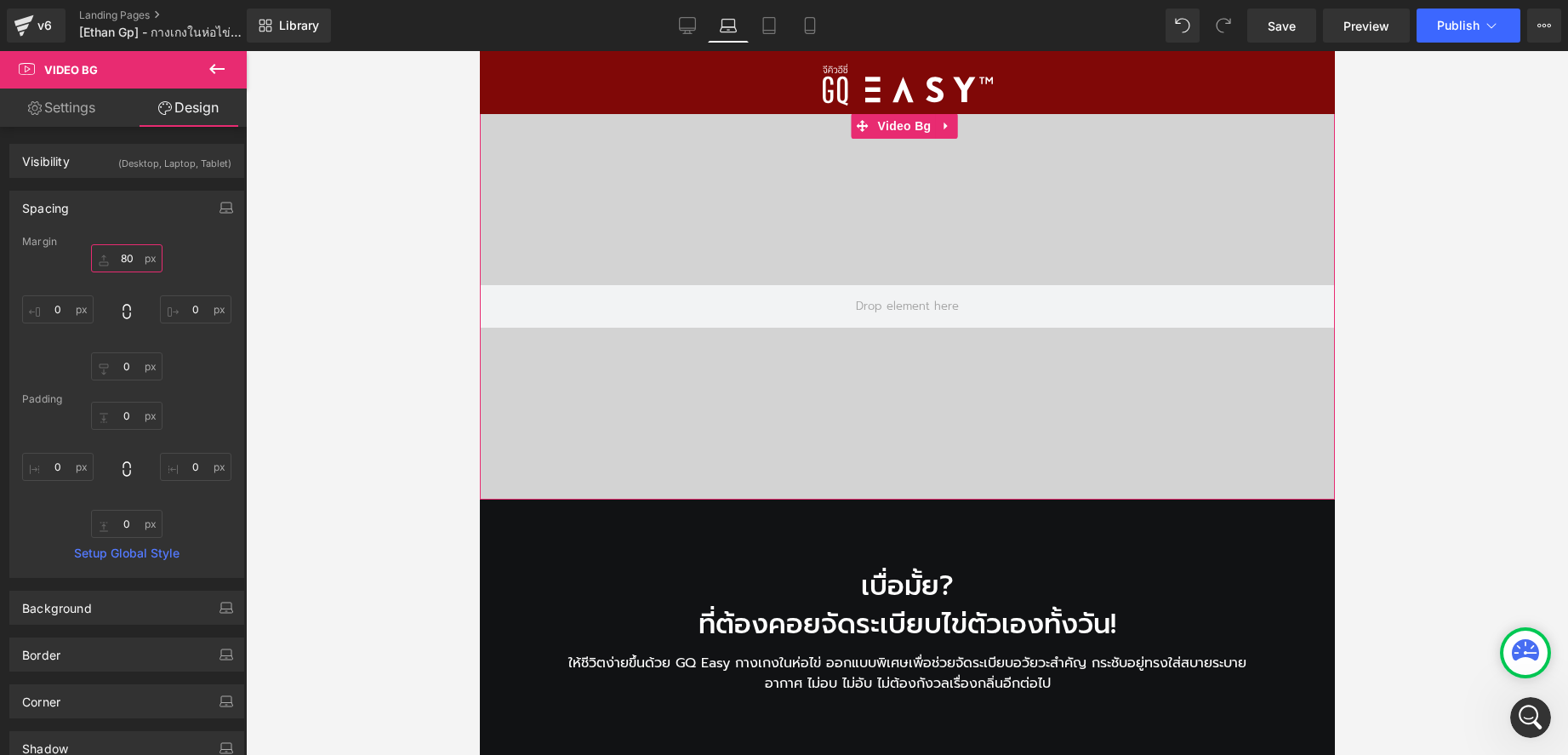
click at [125, 259] on input "80" at bounding box center [126, 258] width 71 height 28
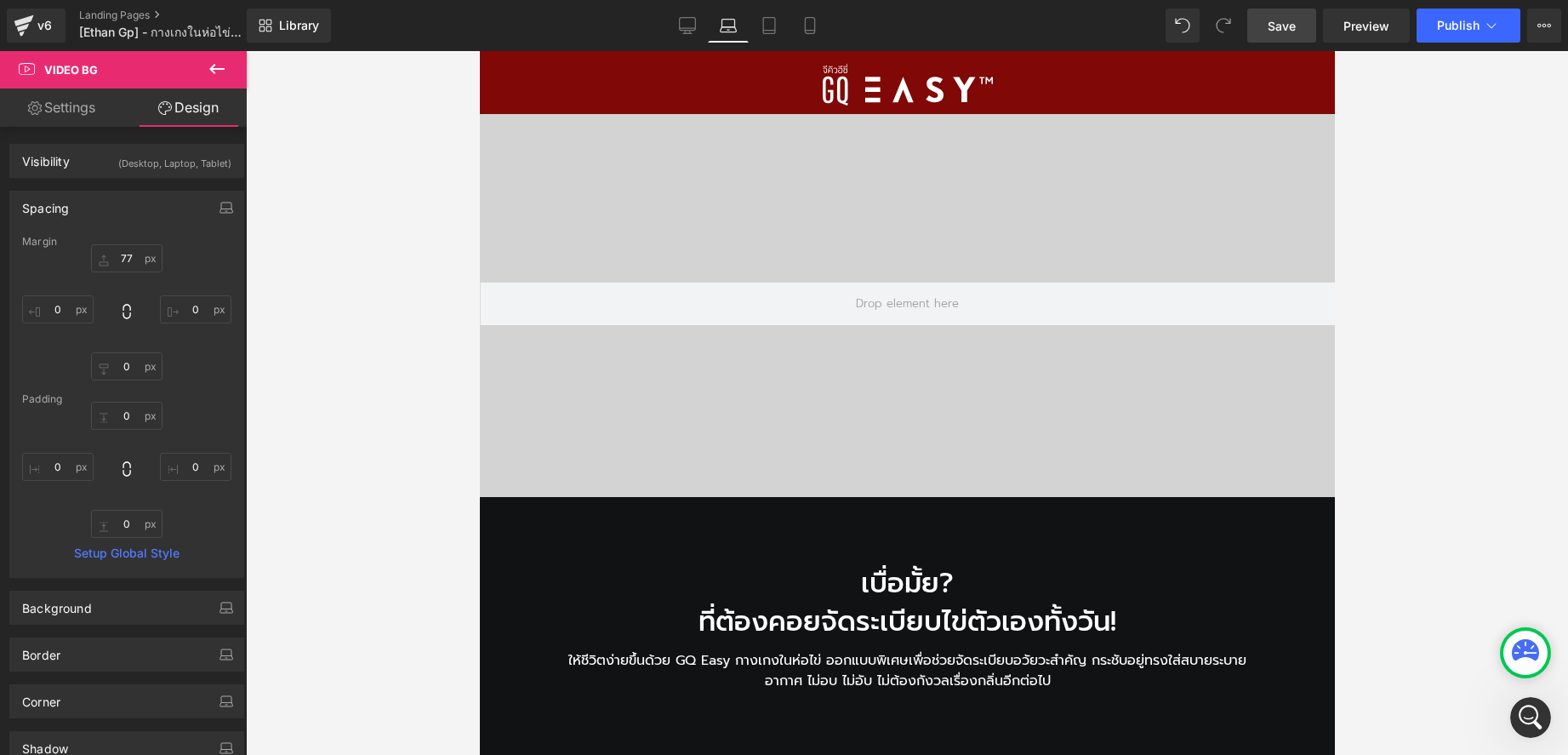
click at [1281, 38] on link "Save" at bounding box center [1281, 25] width 69 height 34
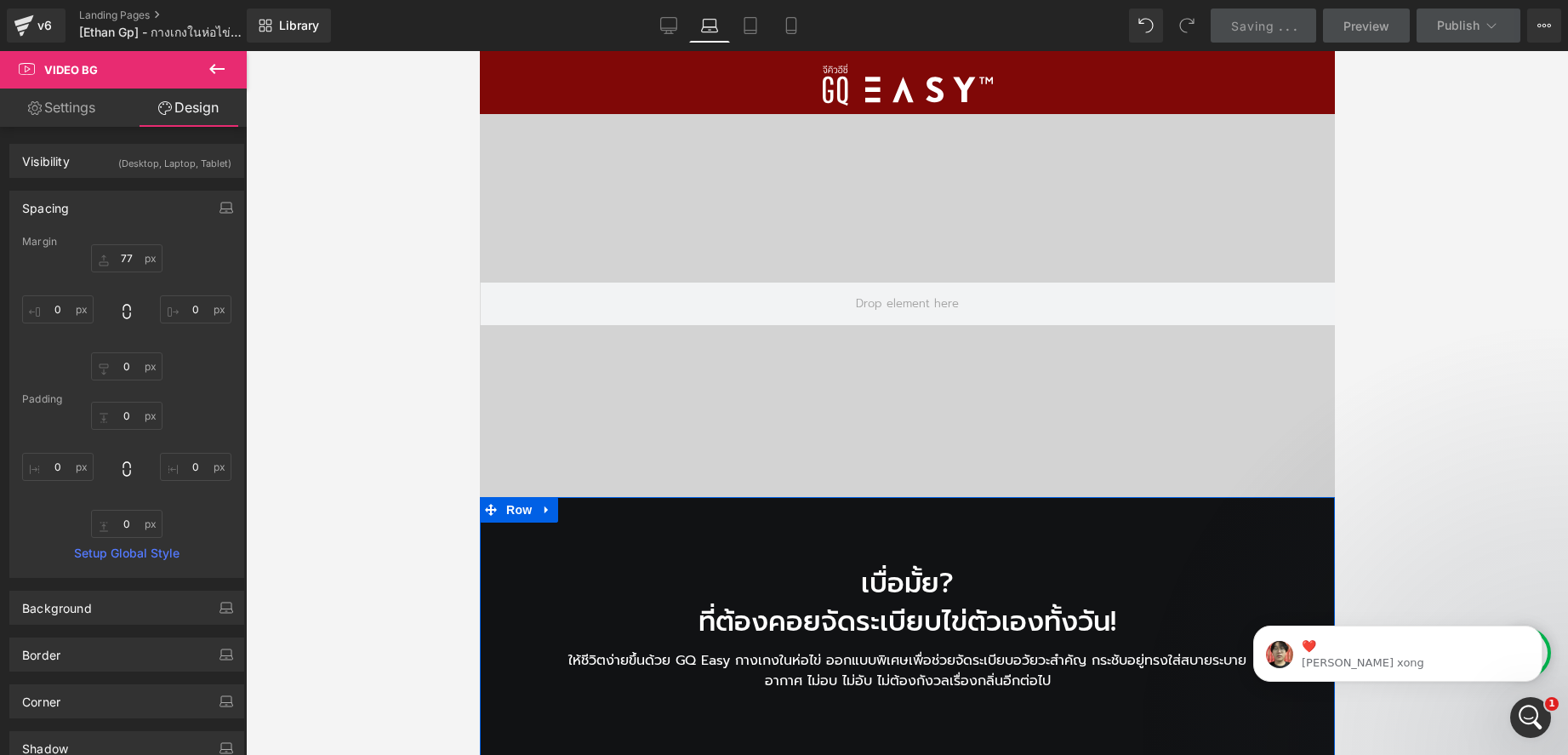
scroll to position [0, 0]
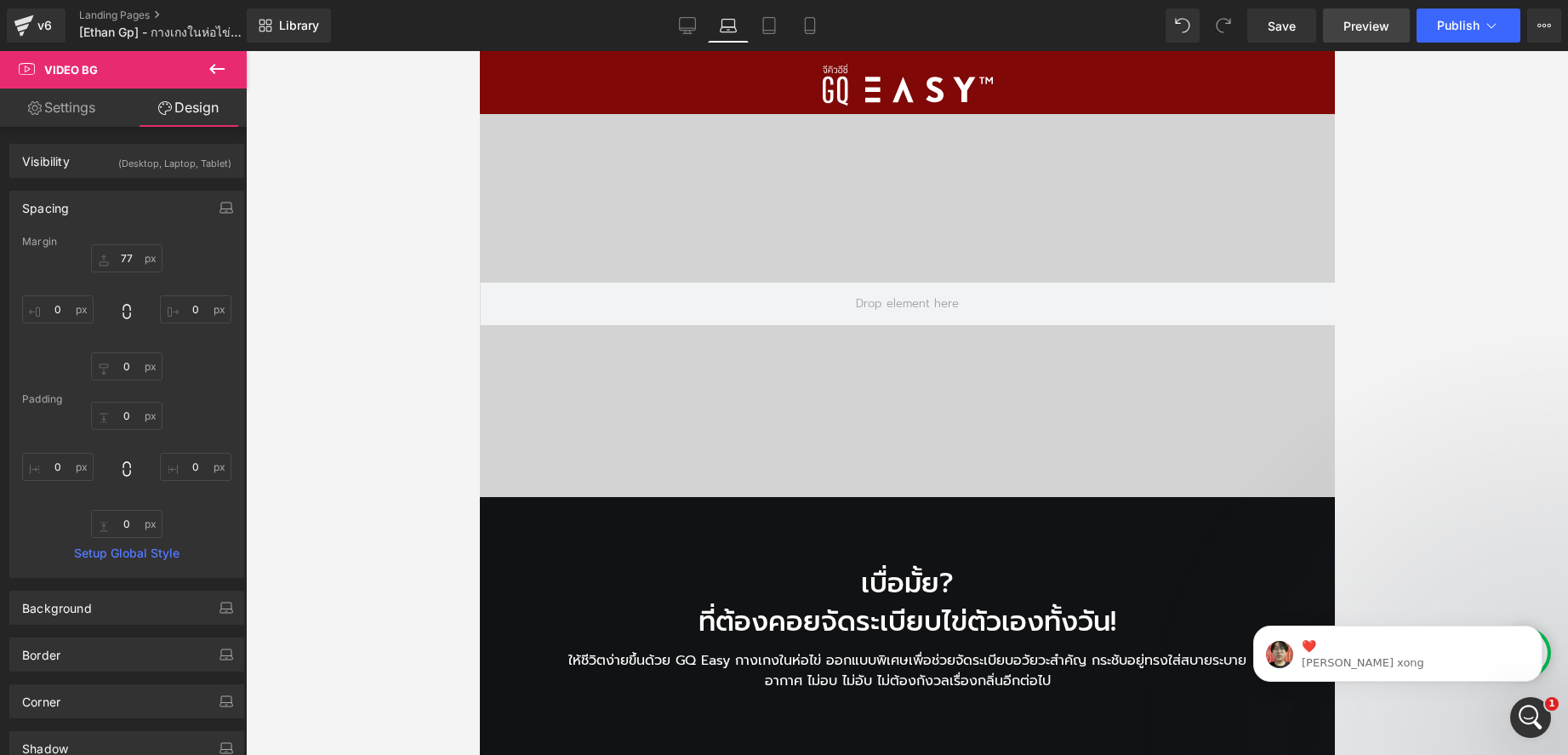
click at [1357, 21] on span "Preview" at bounding box center [1366, 25] width 46 height 18
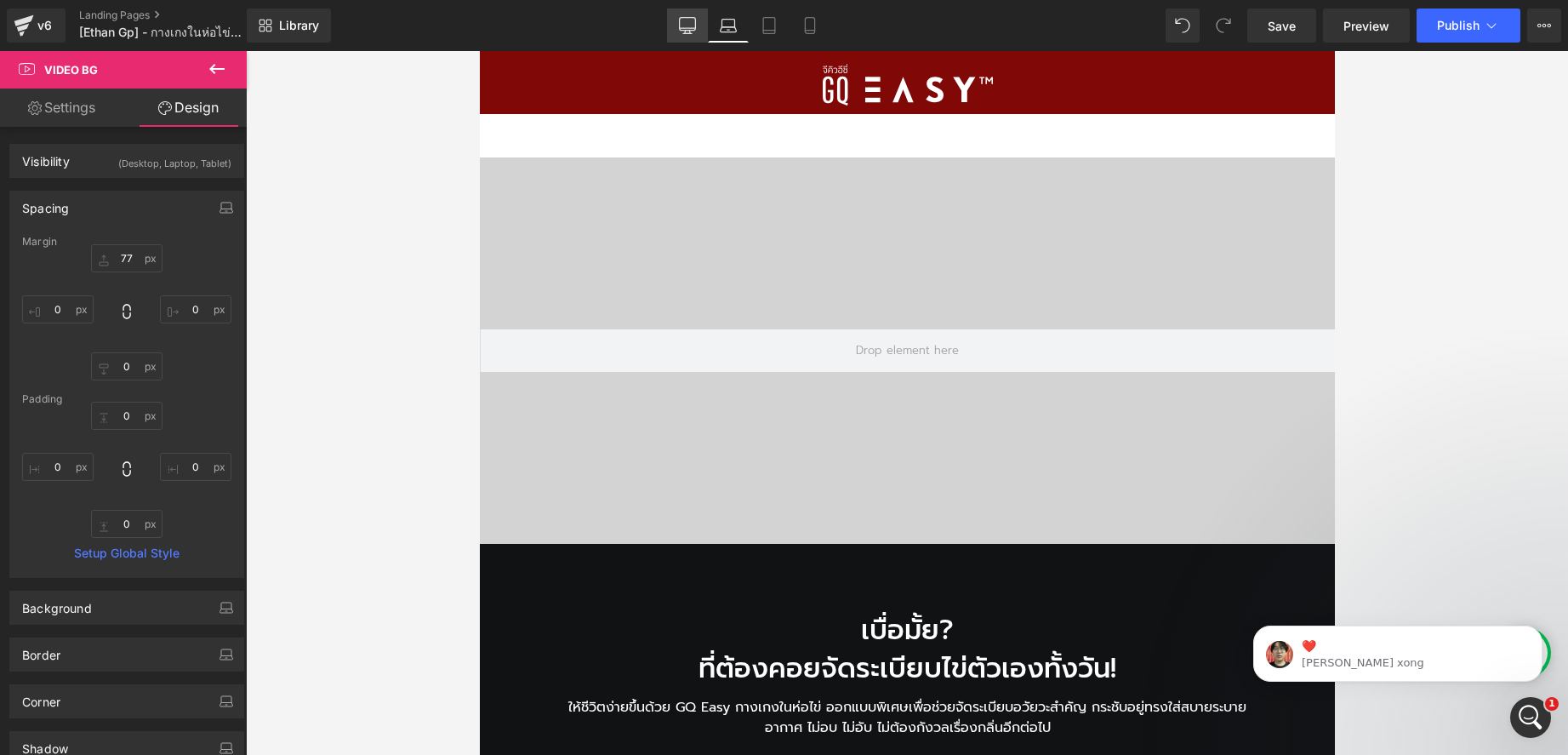
click at [689, 22] on icon at bounding box center [686, 24] width 17 height 17
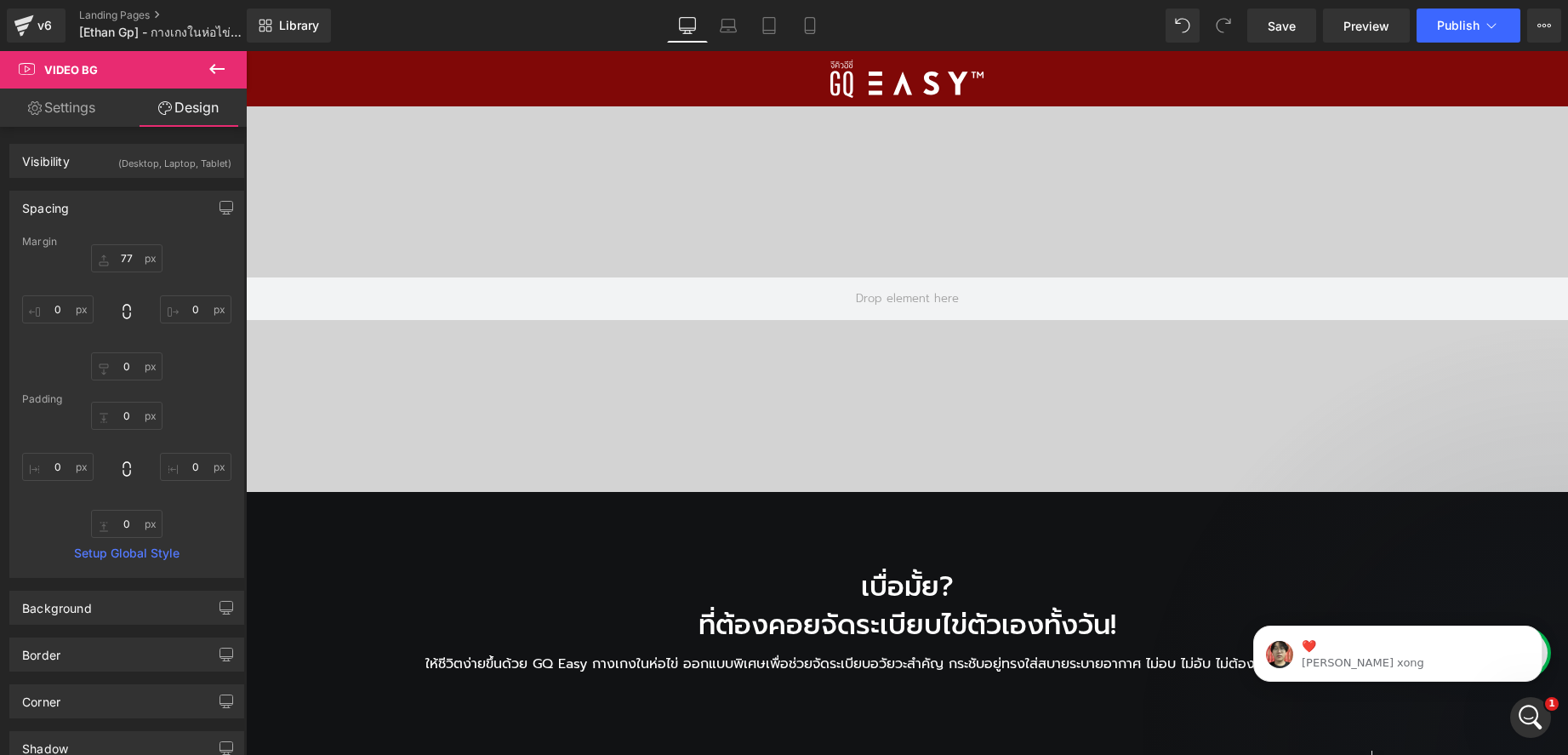
type input "16"
type input "0"
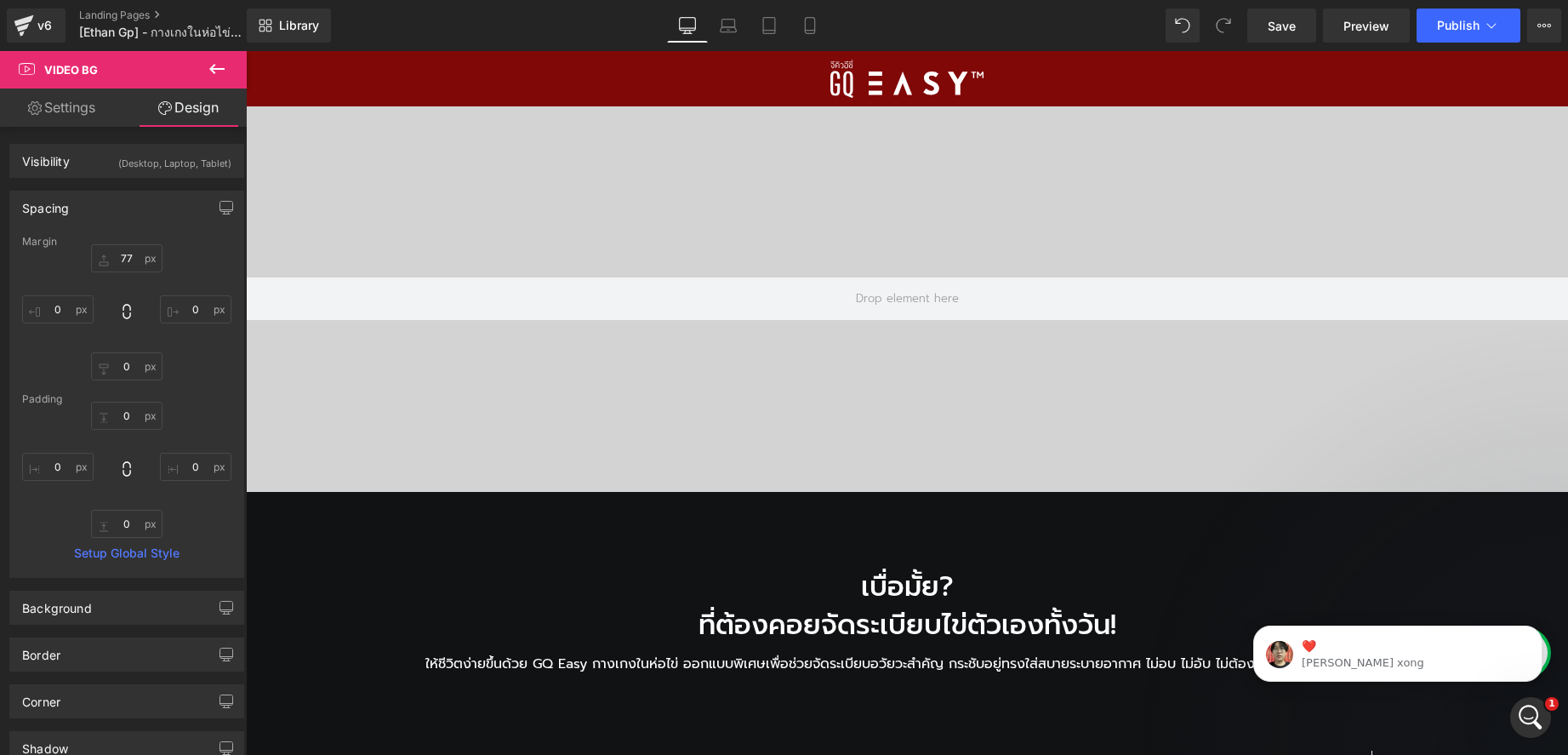
type input "0"
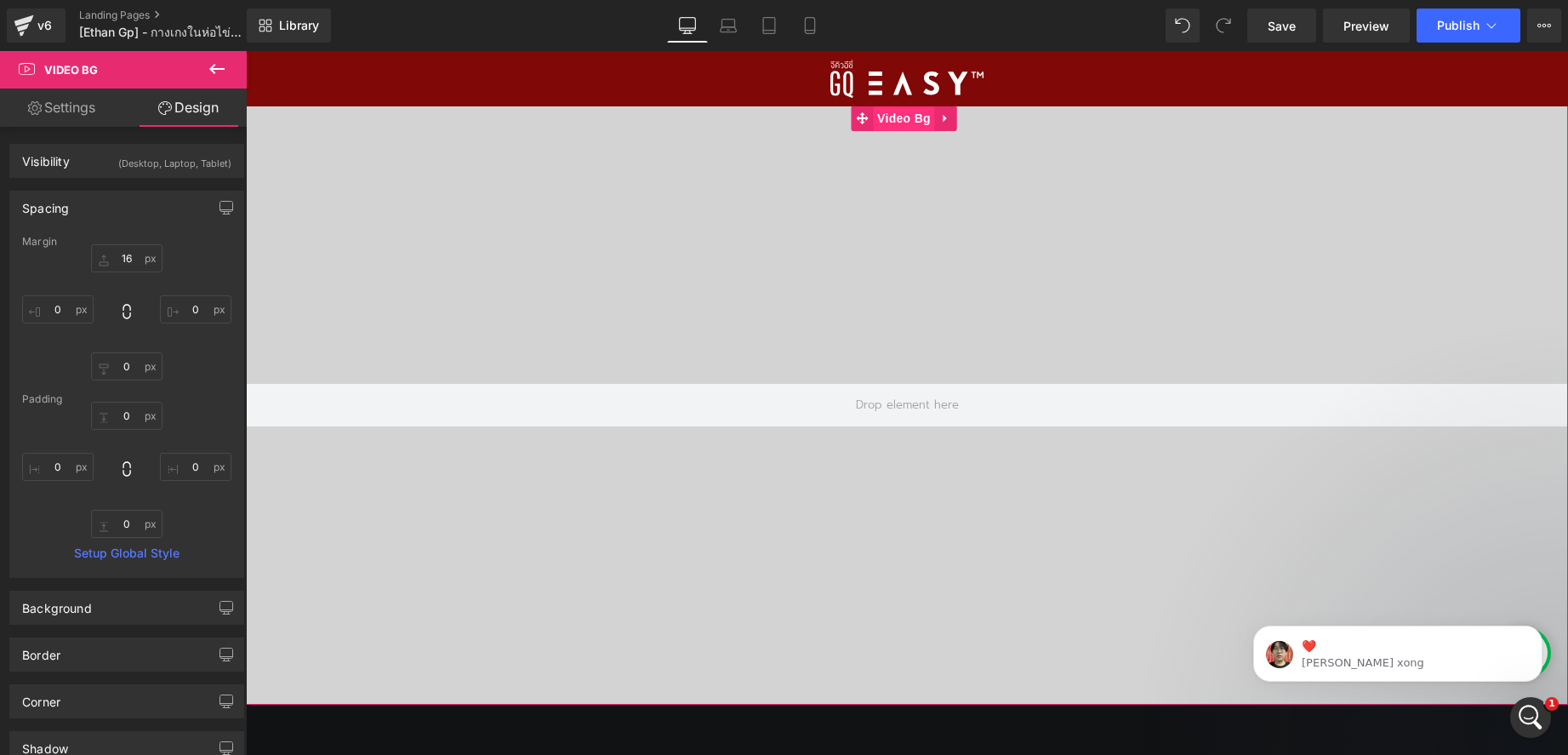
click at [907, 124] on span "Video Bg" at bounding box center [904, 118] width 62 height 25
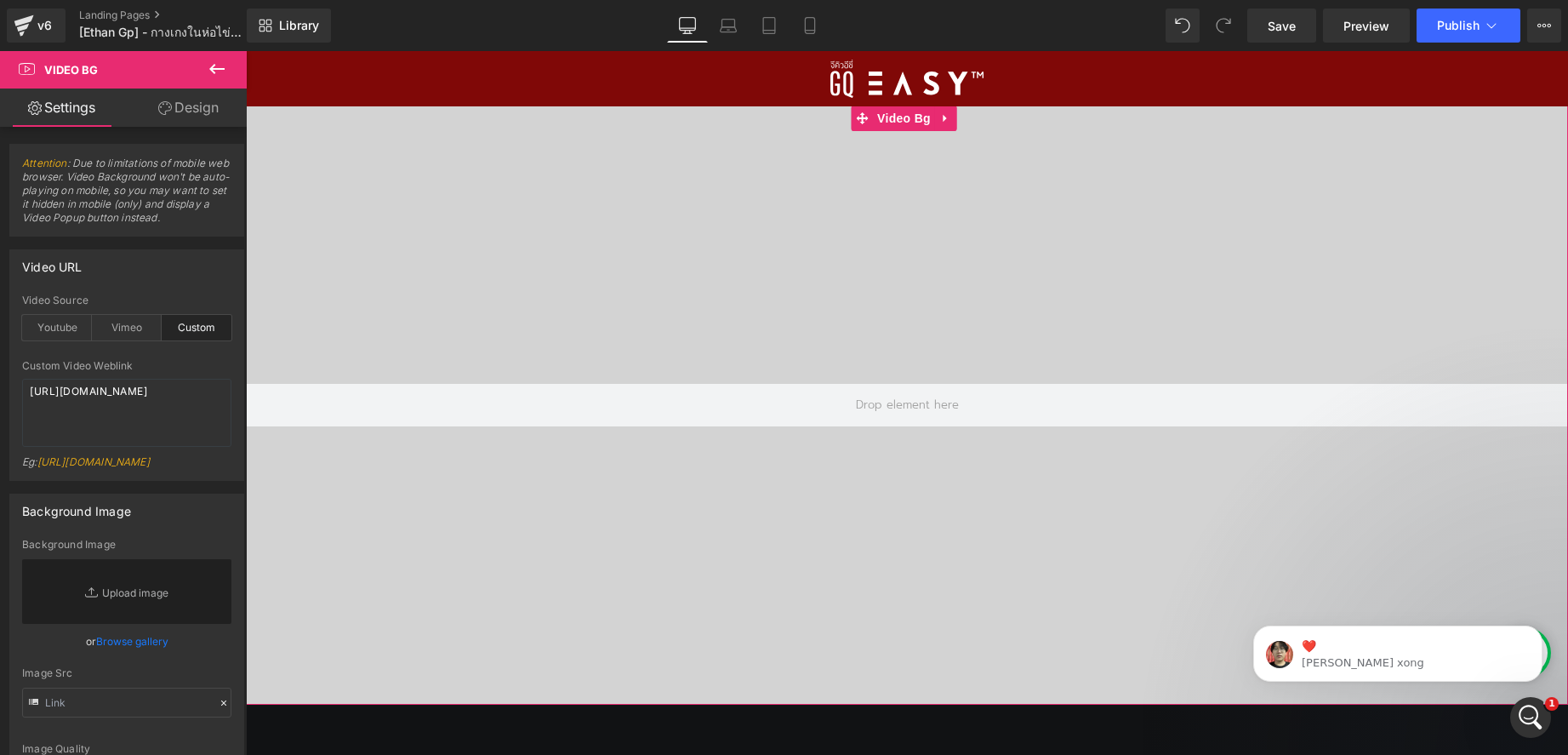
click at [176, 106] on link "Design" at bounding box center [188, 107] width 124 height 38
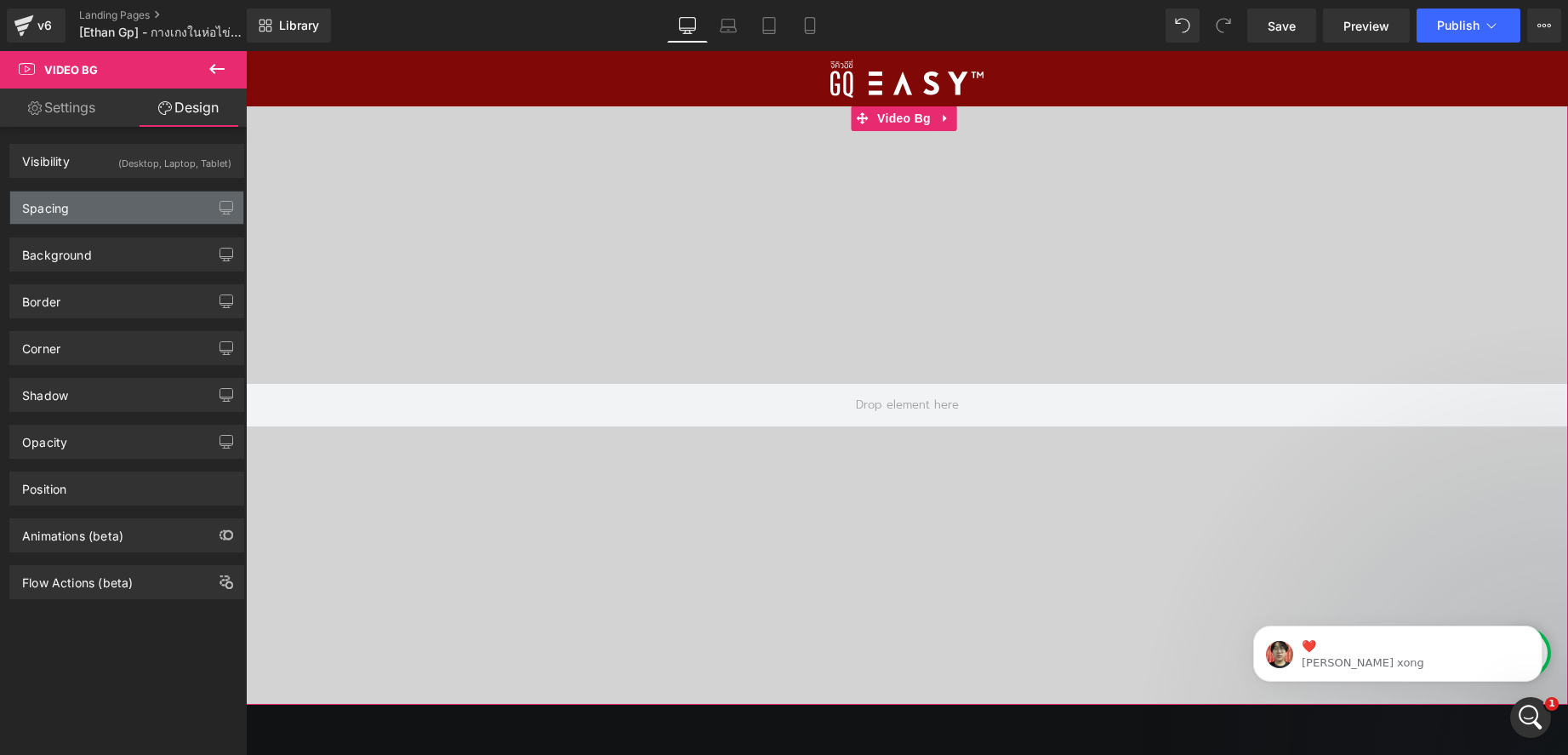
type input "16"
type input "0"
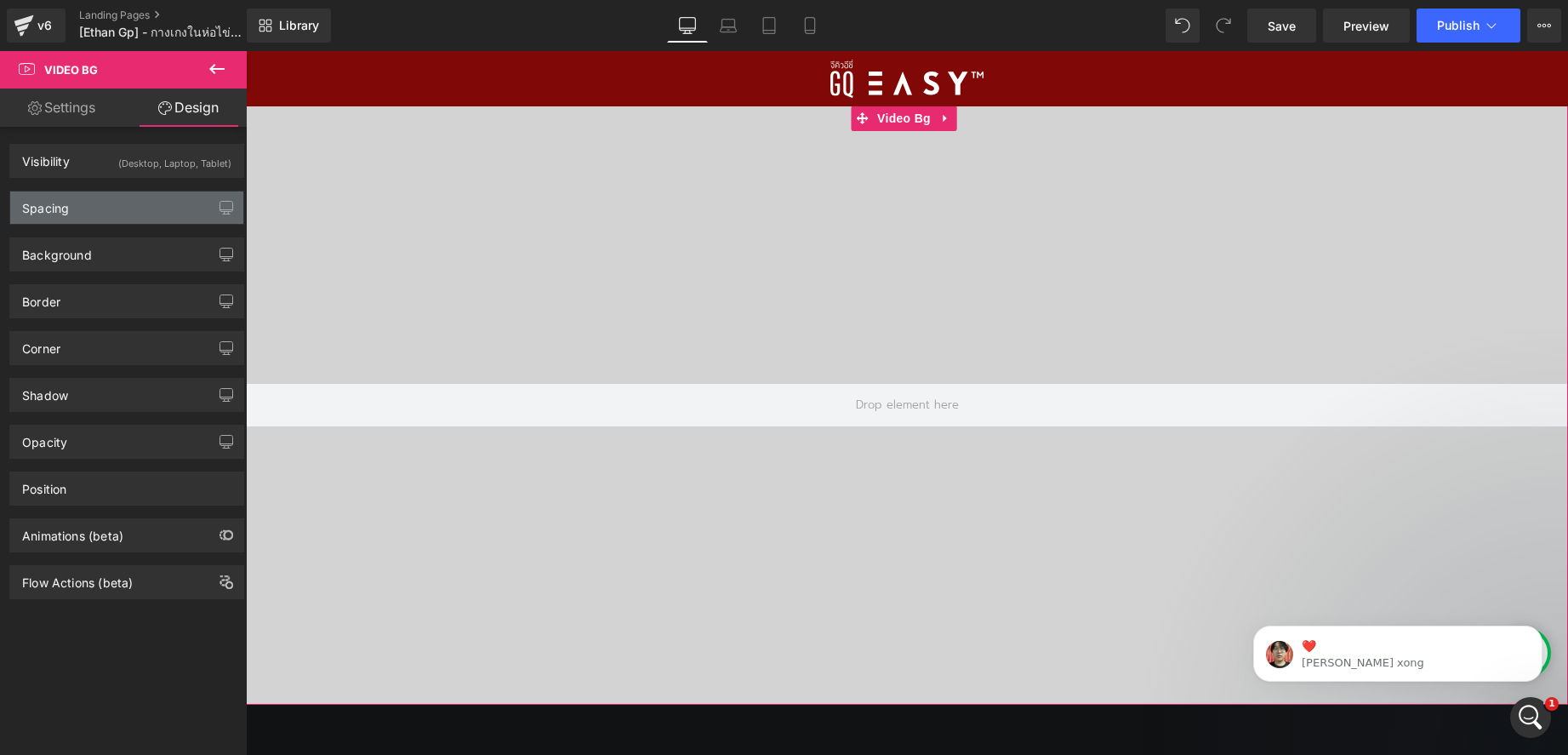
type input "0"
click at [120, 204] on div "Spacing" at bounding box center [126, 207] width 233 height 32
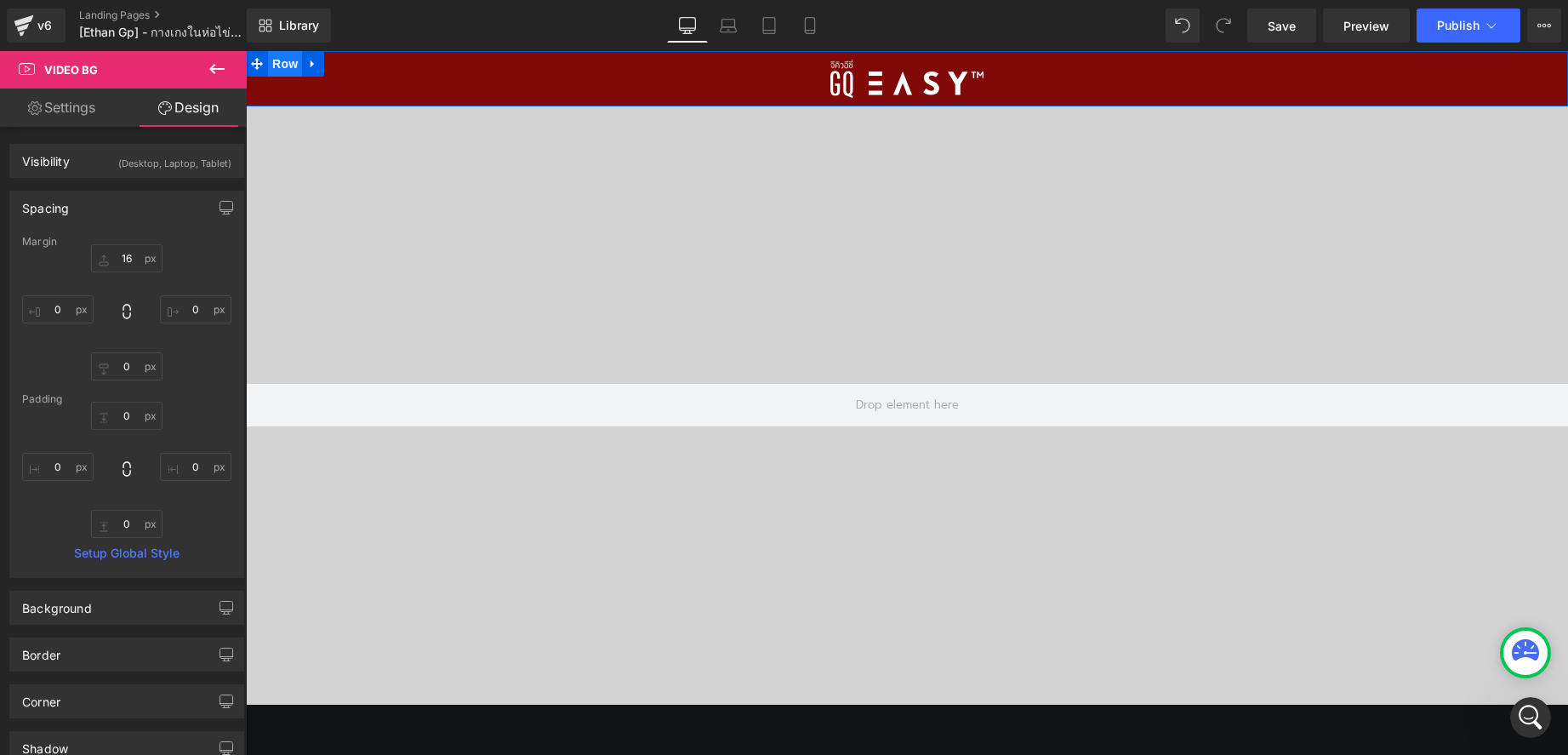
click at [283, 69] on span "Row" at bounding box center [285, 63] width 34 height 25
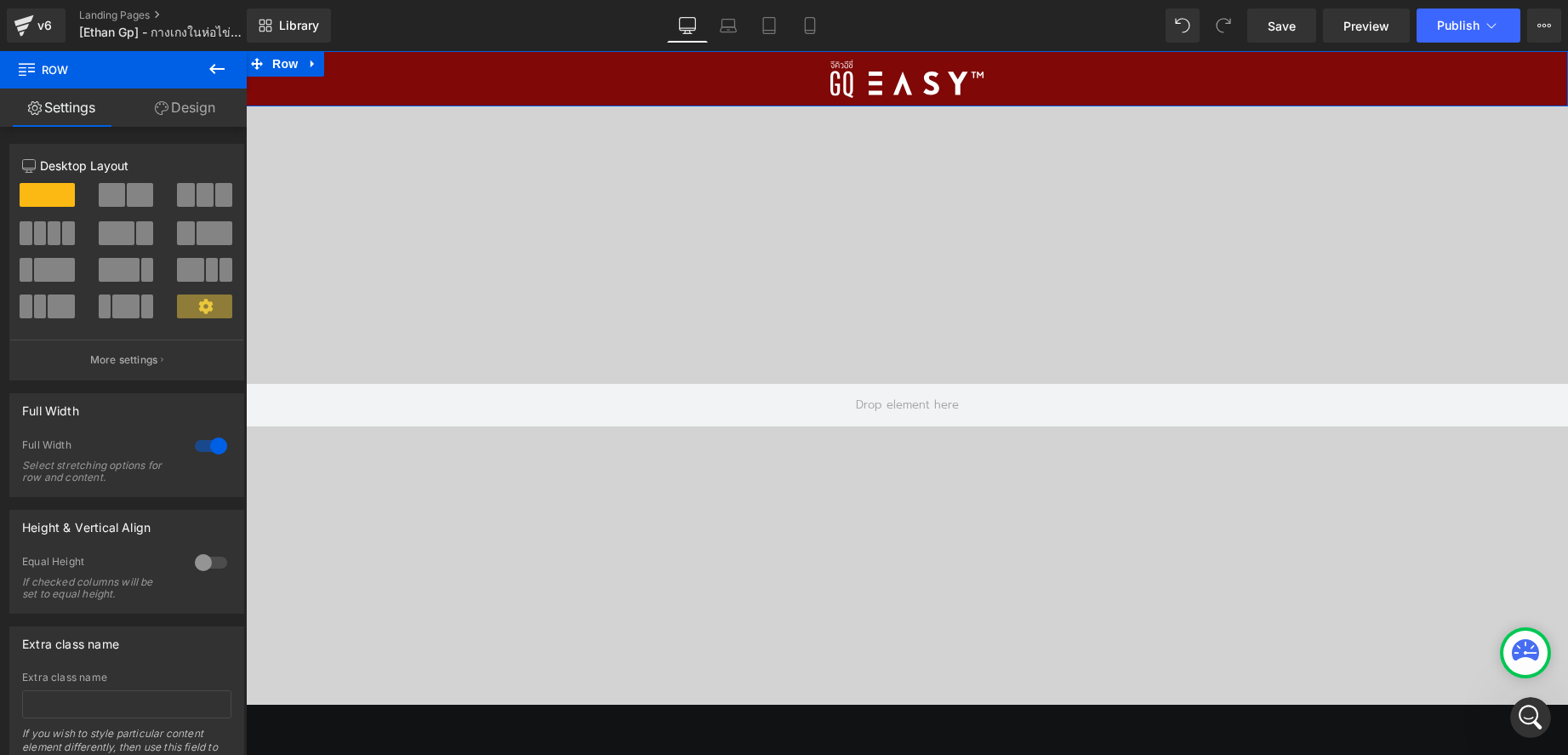
click at [176, 109] on link "Design" at bounding box center [185, 107] width 124 height 38
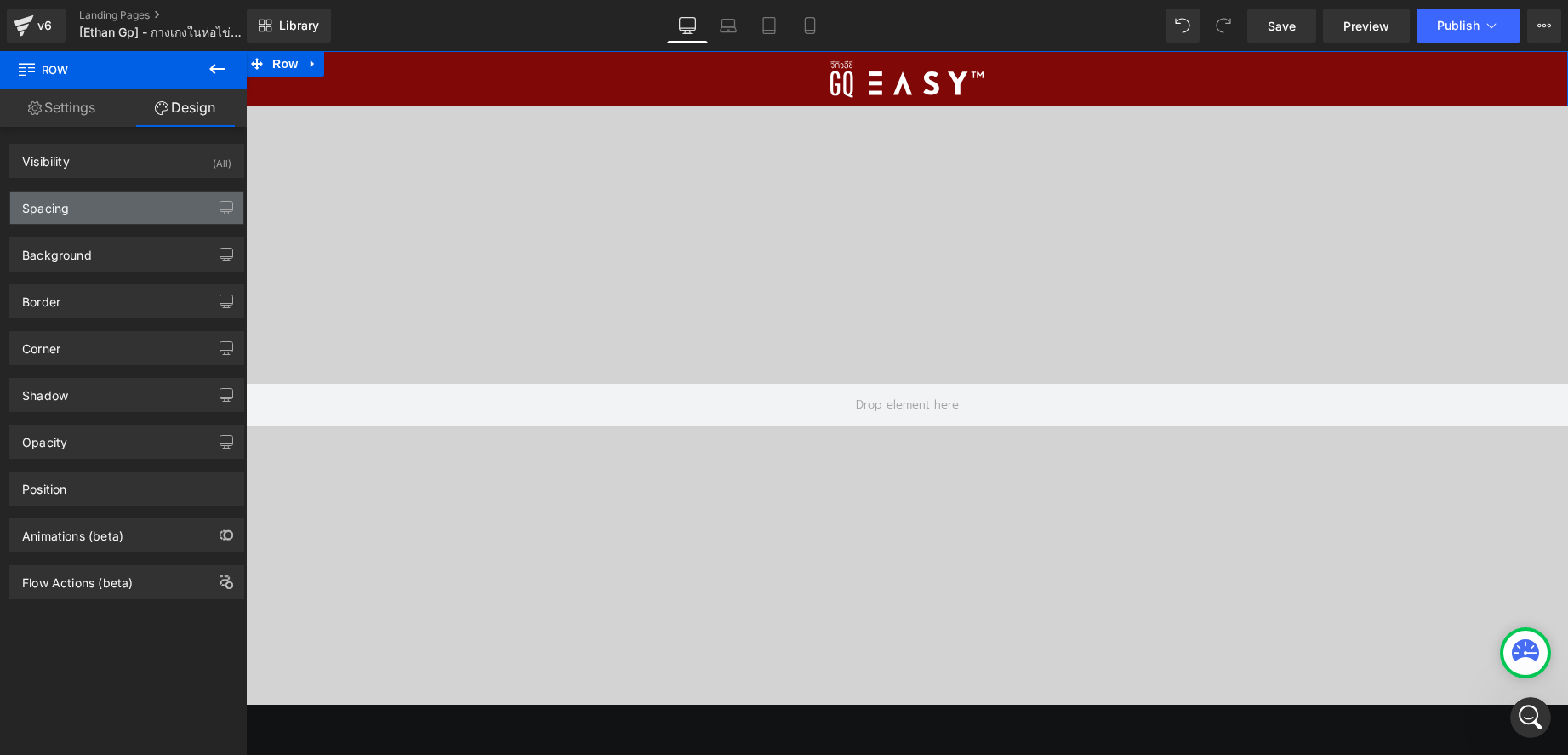
click at [90, 213] on div "Spacing" at bounding box center [126, 207] width 233 height 32
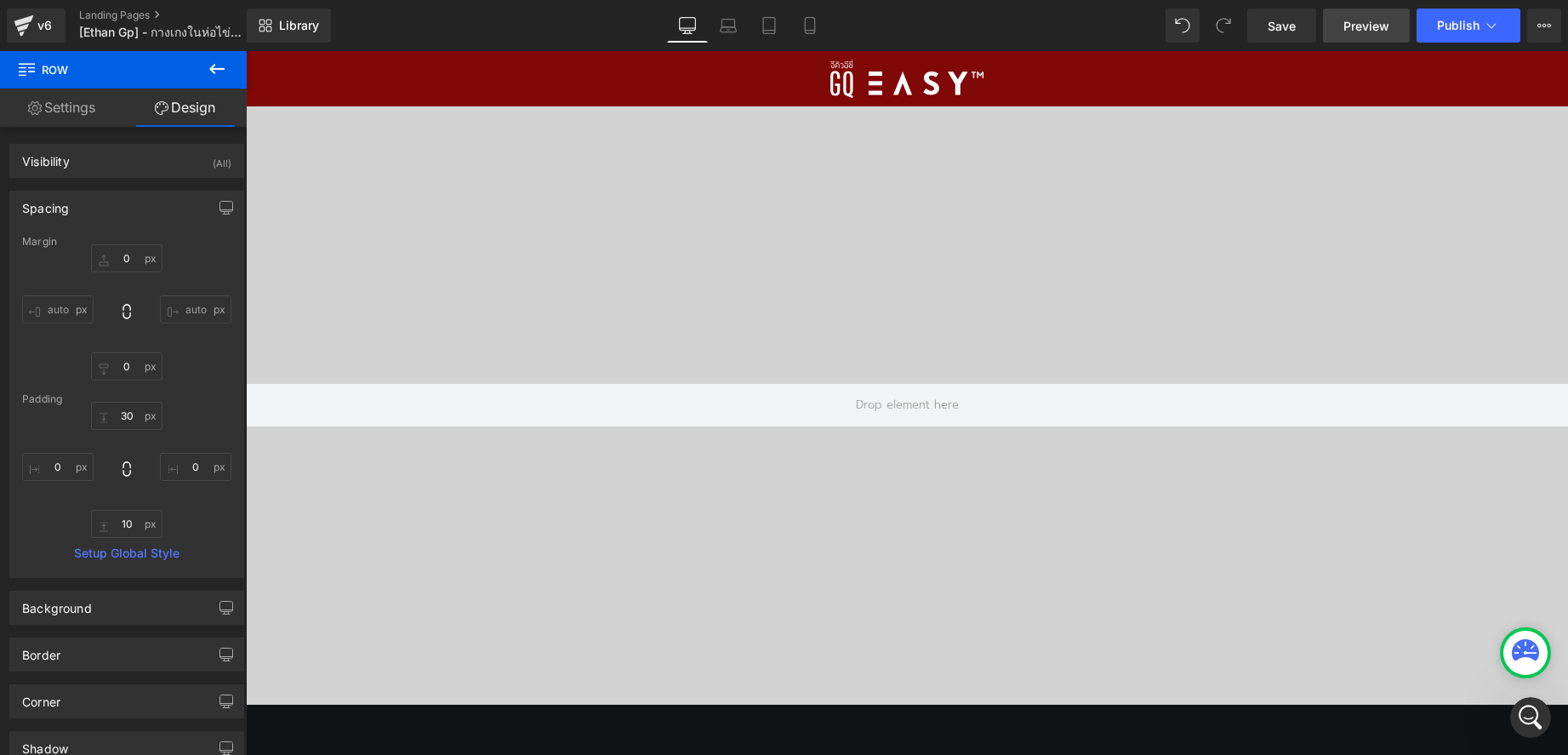
click at [1376, 34] on span "Preview" at bounding box center [1366, 25] width 46 height 18
